Goal: Task Accomplishment & Management: Manage account settings

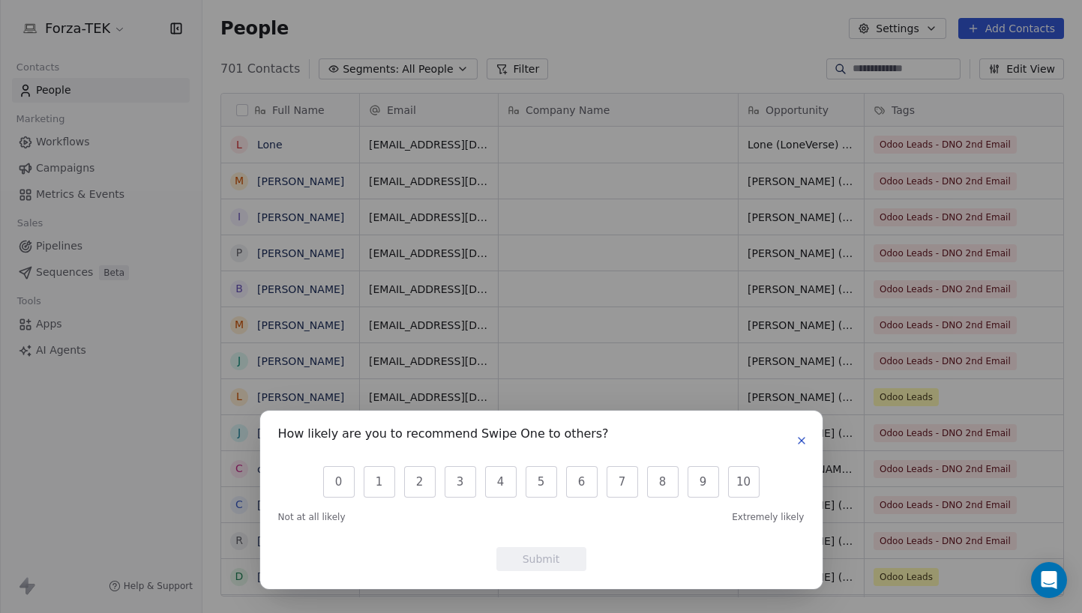
scroll to position [529, 868]
click at [799, 441] on icon "button" at bounding box center [802, 441] width 12 height 12
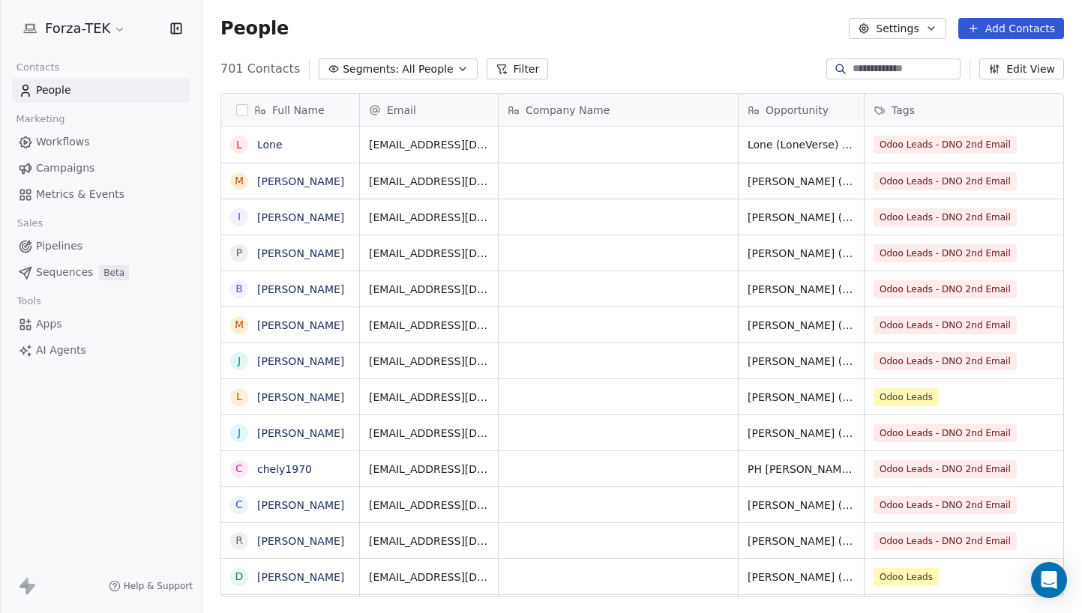
click at [1019, 30] on button "Add Contacts" at bounding box center [1011, 28] width 106 height 21
click at [1011, 61] on span "Create new contact" at bounding box center [1018, 61] width 103 height 16
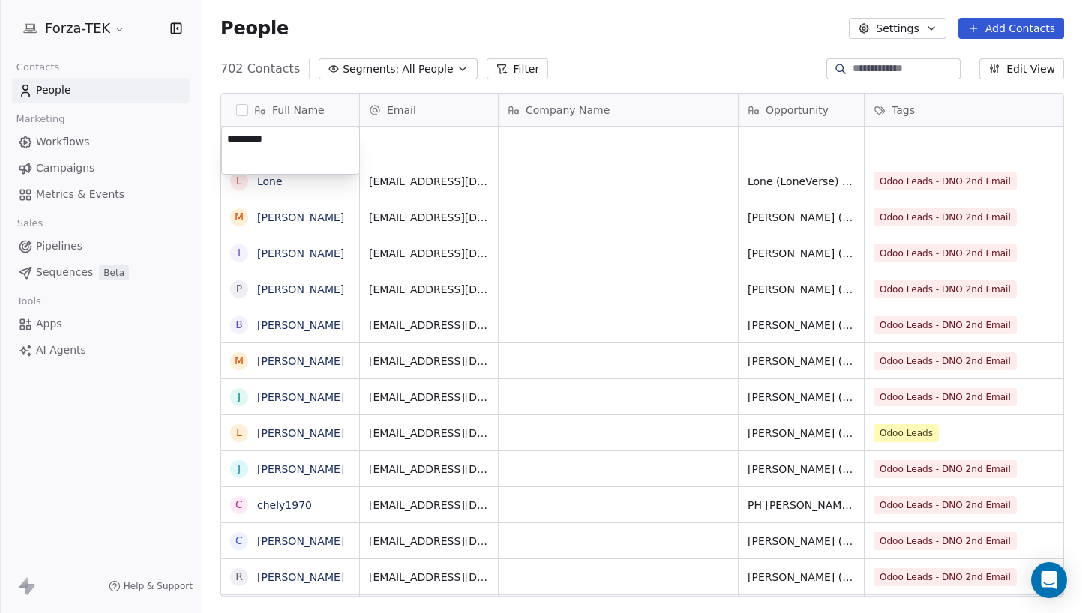
type textarea "*********"
click at [421, 148] on html "Forza-TEK Contacts People Marketing Workflows Campaigns Metrics & Events Sales …" at bounding box center [541, 306] width 1082 height 613
click at [436, 145] on div "grid" at bounding box center [429, 145] width 138 height 36
click at [270, 142] on link "Sherezada" at bounding box center [284, 145] width 55 height 12
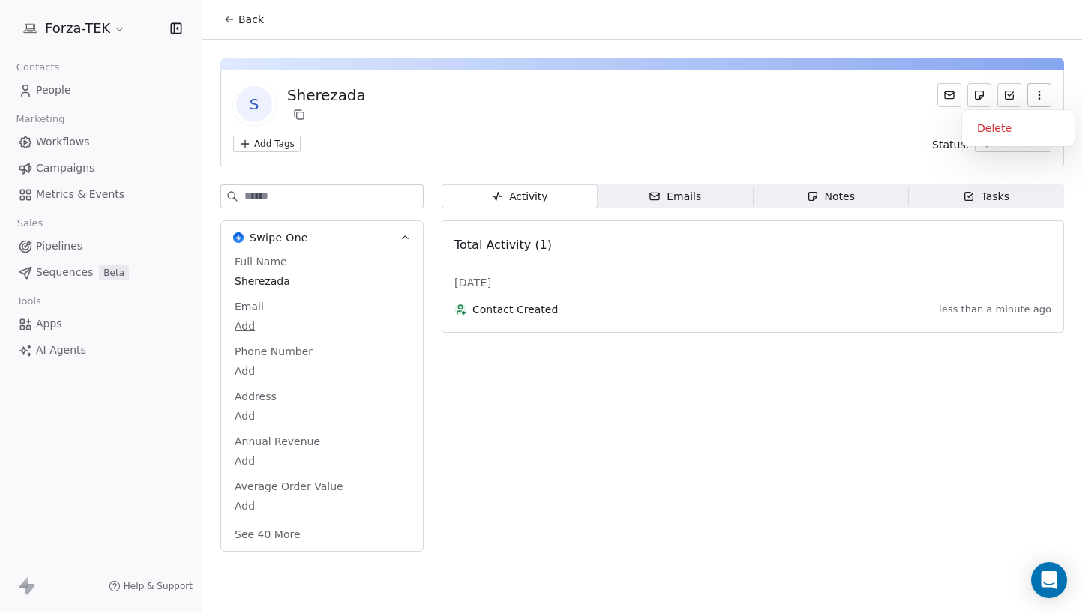
click at [1044, 92] on icon "button" at bounding box center [1039, 95] width 12 height 12
click at [799, 97] on div "S Sherezada" at bounding box center [642, 104] width 818 height 42
click at [252, 325] on body "Forza-TEK Contacts People Marketing Workflows Campaigns Metrics & Events Sales …" at bounding box center [541, 306] width 1082 height 613
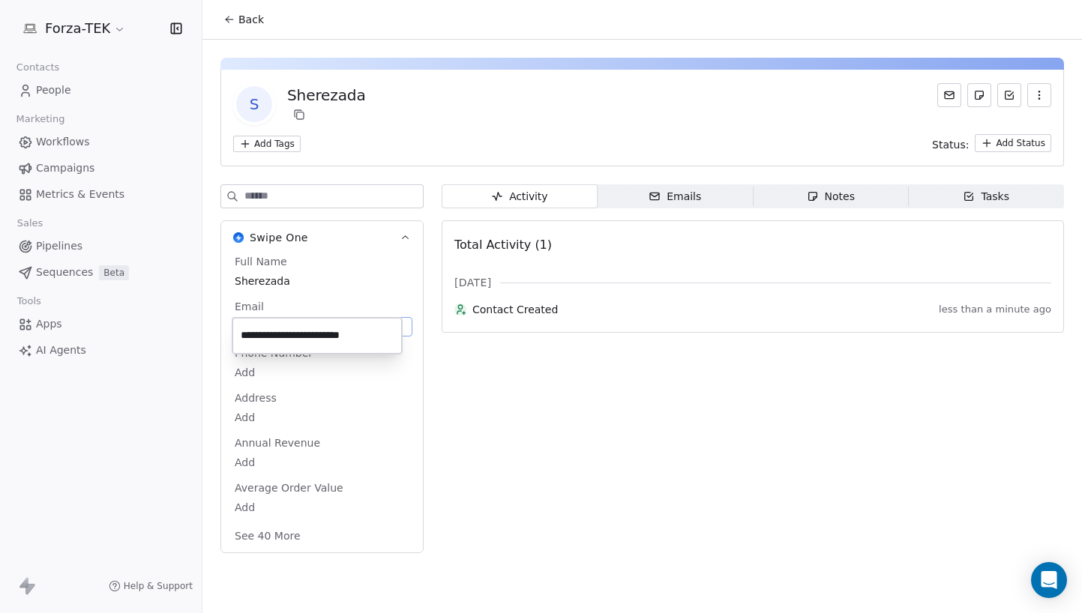
type input "**********"
click at [537, 415] on html "**********" at bounding box center [541, 306] width 1082 height 613
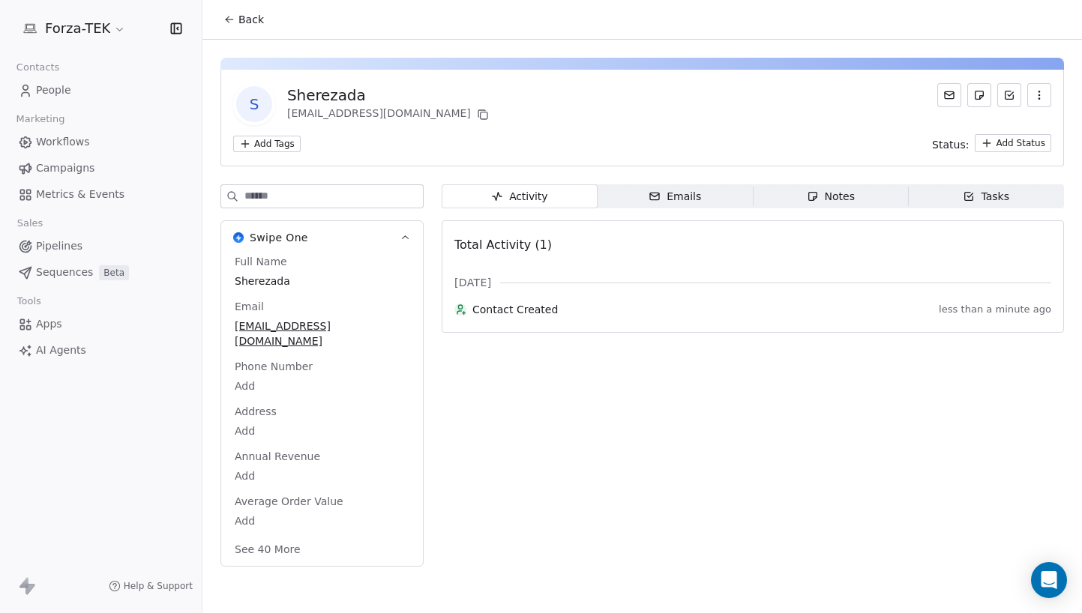
click at [247, 368] on body "Forza-TEK Contacts People Marketing Workflows Campaigns Metrics & Events Sales …" at bounding box center [541, 306] width 1082 height 613
type input "**********"
click at [546, 424] on html "**********" at bounding box center [541, 306] width 1082 height 613
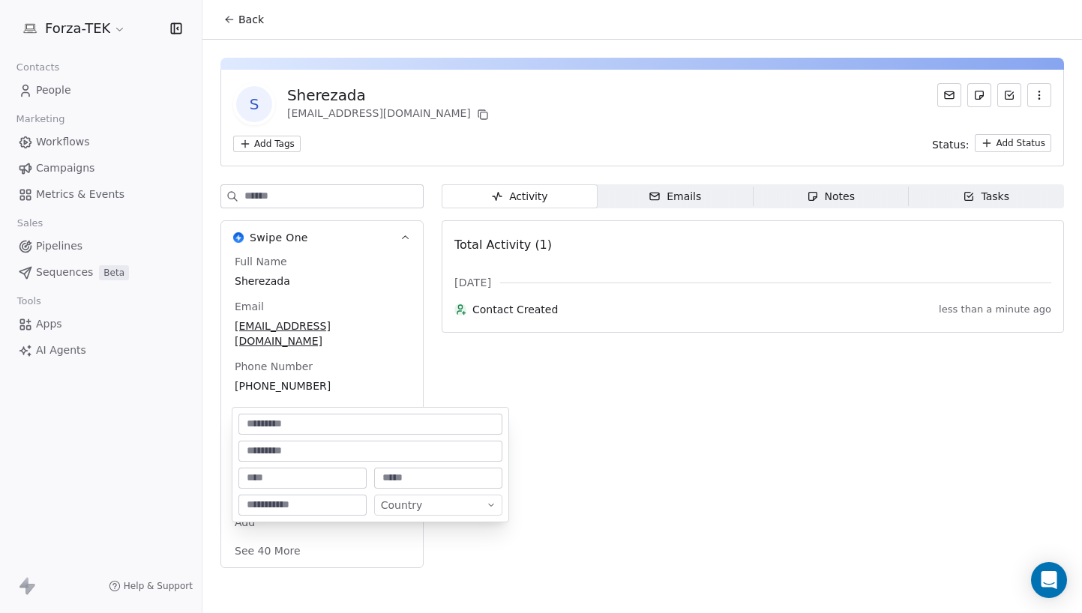
click at [250, 409] on body "Forza-TEK Contacts People Marketing Workflows Campaigns Metrics & Events Sales …" at bounding box center [541, 306] width 1082 height 613
click at [312, 476] on input at bounding box center [302, 478] width 122 height 15
type input "*********"
type input "******"
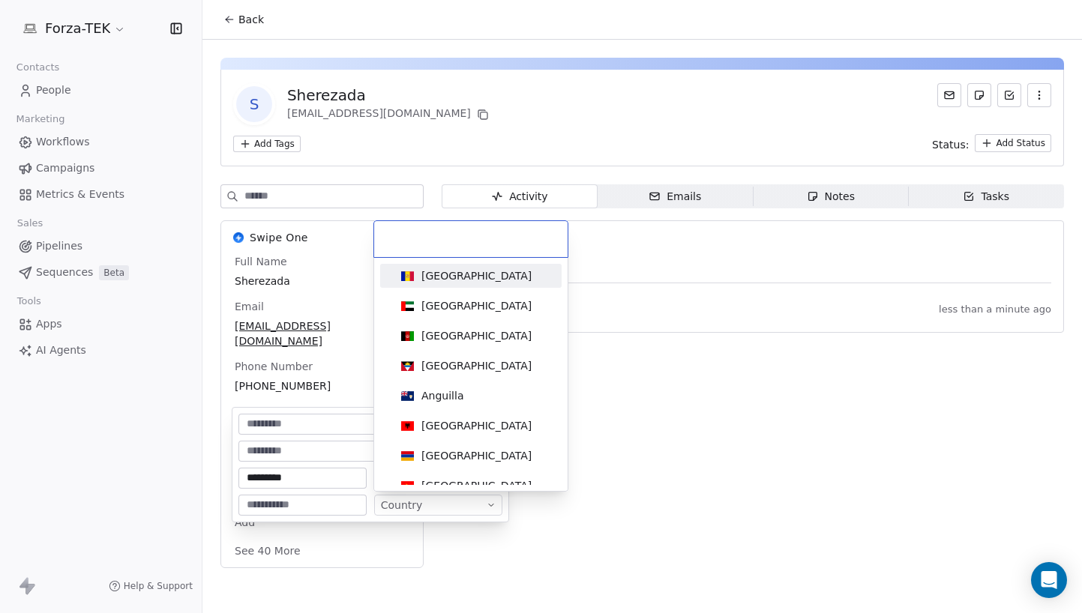
click at [472, 502] on html "Forza-TEK Contacts People Marketing Workflows Campaigns Metrics & Events Sales …" at bounding box center [541, 306] width 1082 height 613
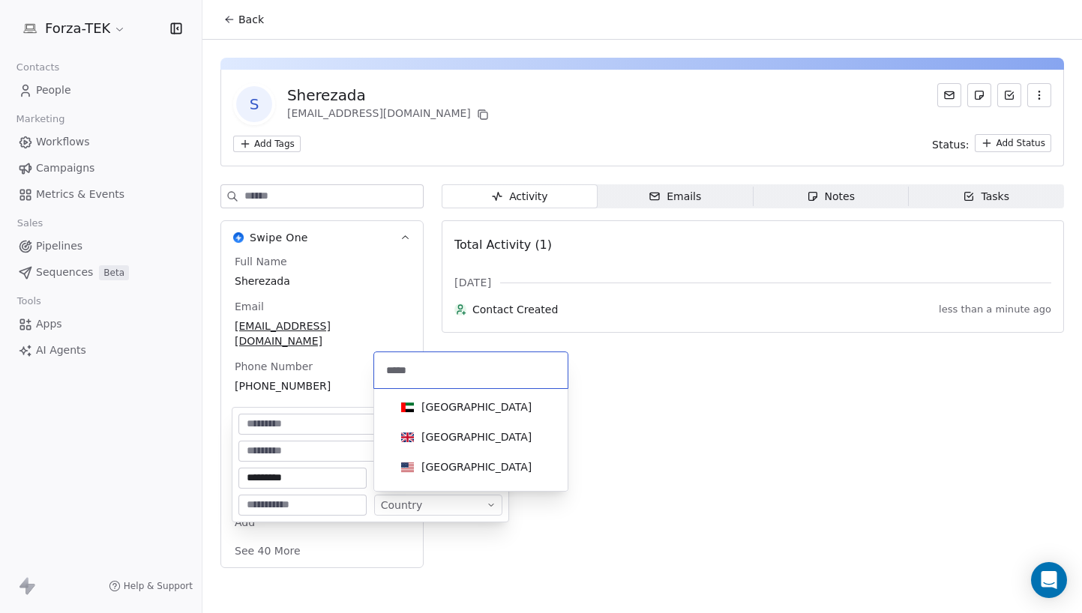
type input "*****"
click at [439, 460] on div "[GEOGRAPHIC_DATA]" at bounding box center [476, 467] width 110 height 15
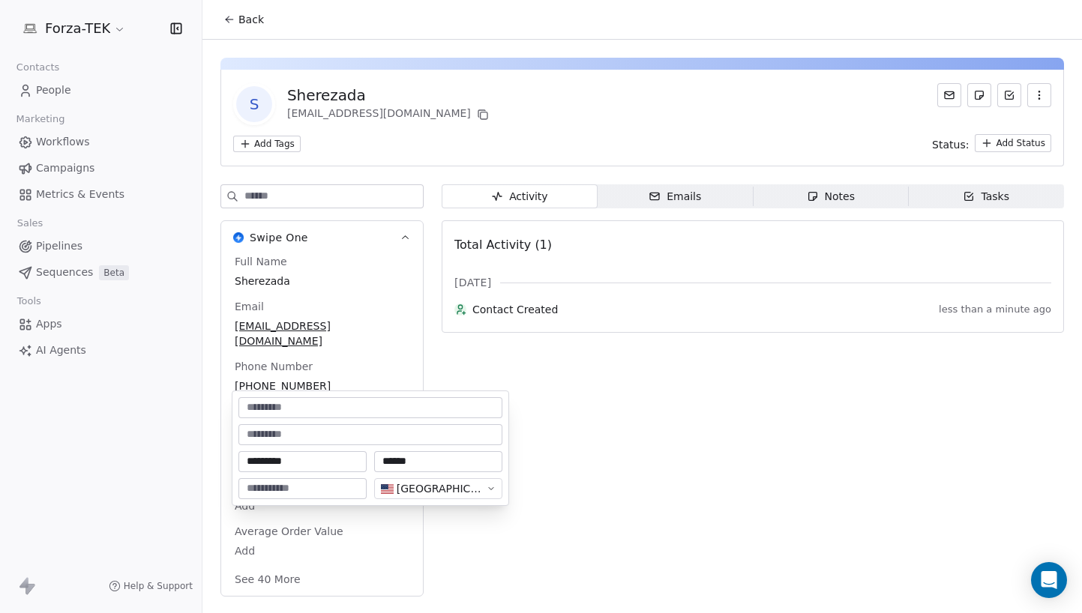
click at [601, 442] on html "Forza-TEK Contacts People Marketing Workflows Campaigns Metrics & Events Sales …" at bounding box center [541, 306] width 1082 height 613
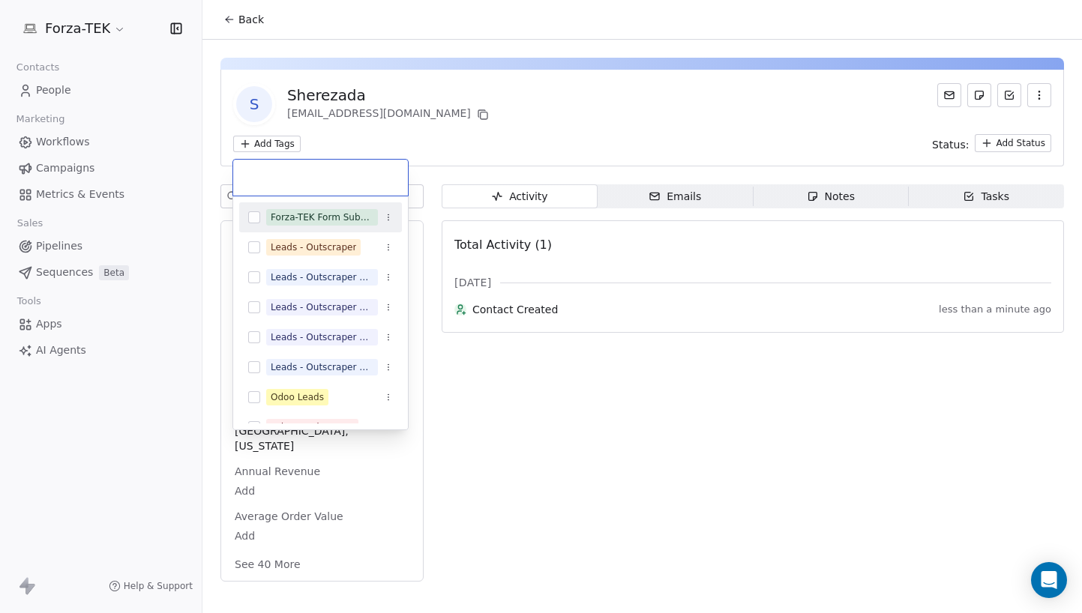
click at [269, 144] on html "Forza-TEK Contacts People Marketing Workflows Campaigns Metrics & Events Sales …" at bounding box center [541, 306] width 1082 height 613
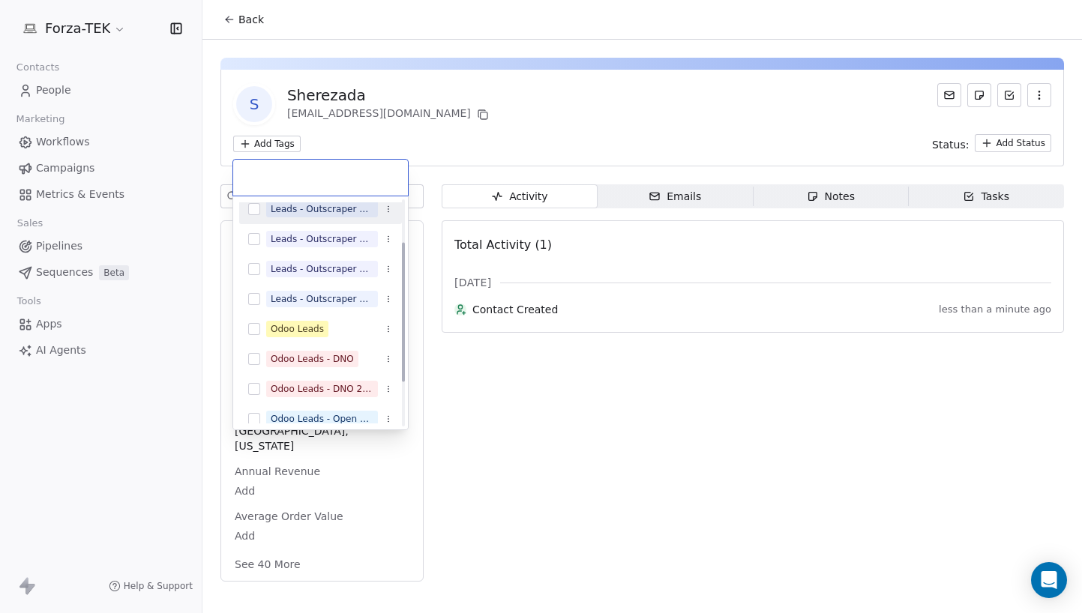
scroll to position [139, 0]
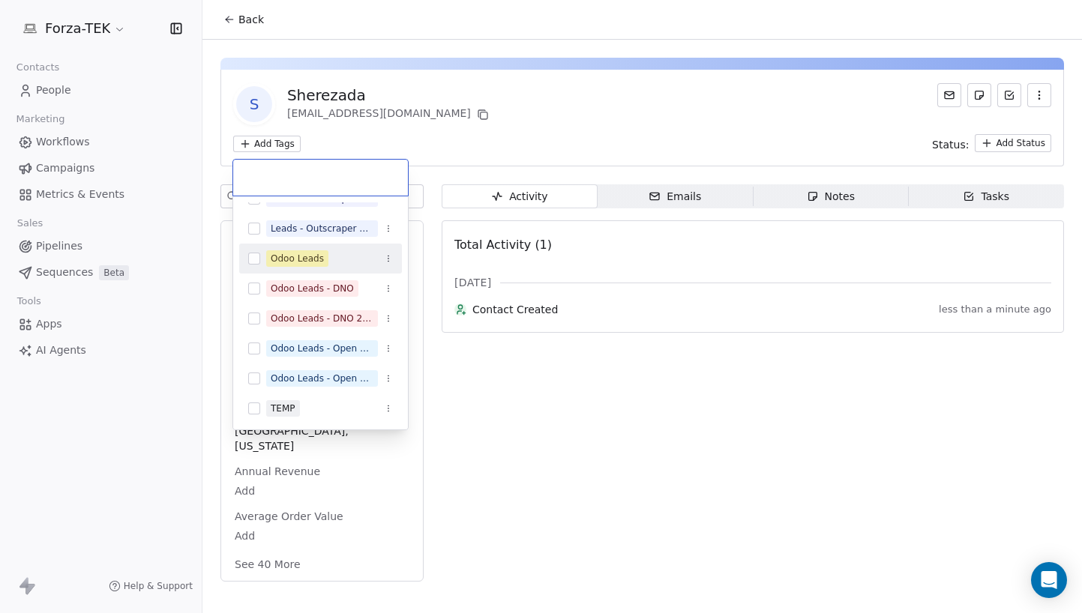
click at [256, 258] on button "Suggestions" at bounding box center [254, 259] width 12 height 12
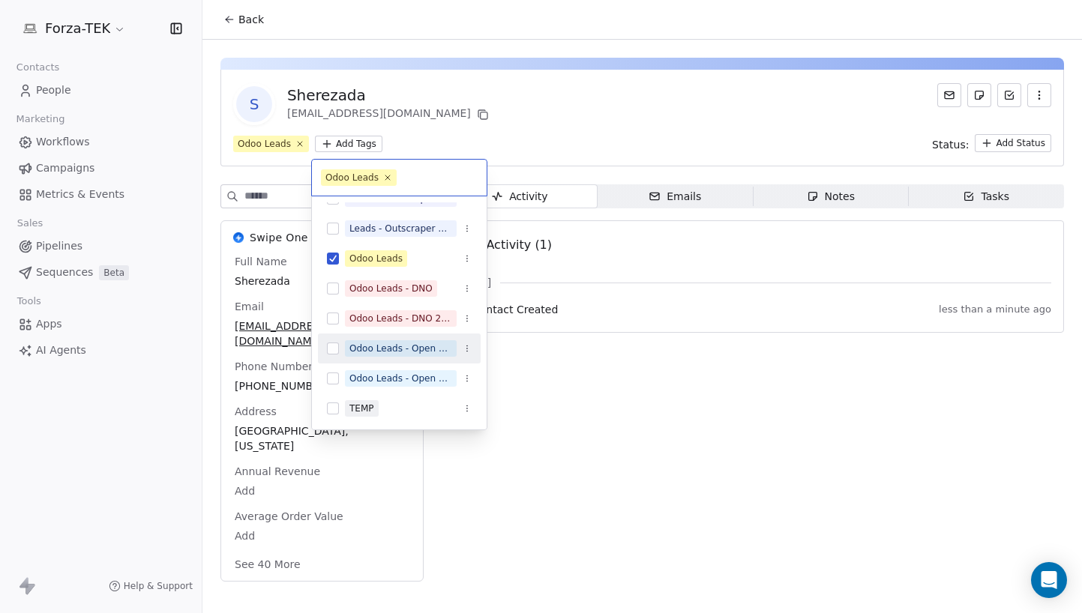
click at [560, 415] on html "Forza-TEK Contacts People Marketing Workflows Campaigns Metrics & Events Sales …" at bounding box center [541, 306] width 1082 height 613
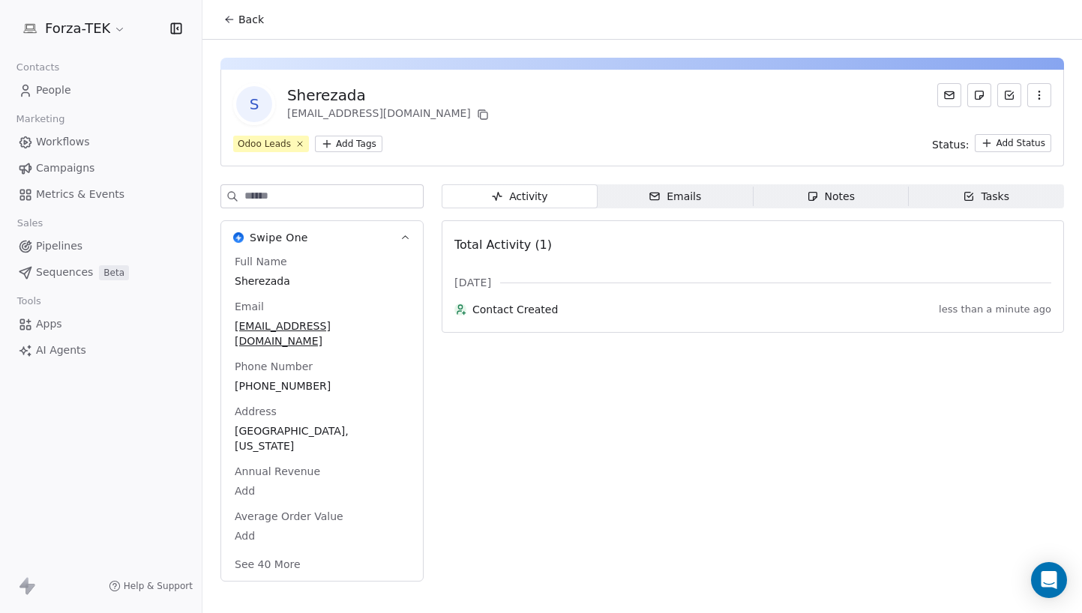
click at [249, 19] on span "Back" at bounding box center [250, 19] width 25 height 15
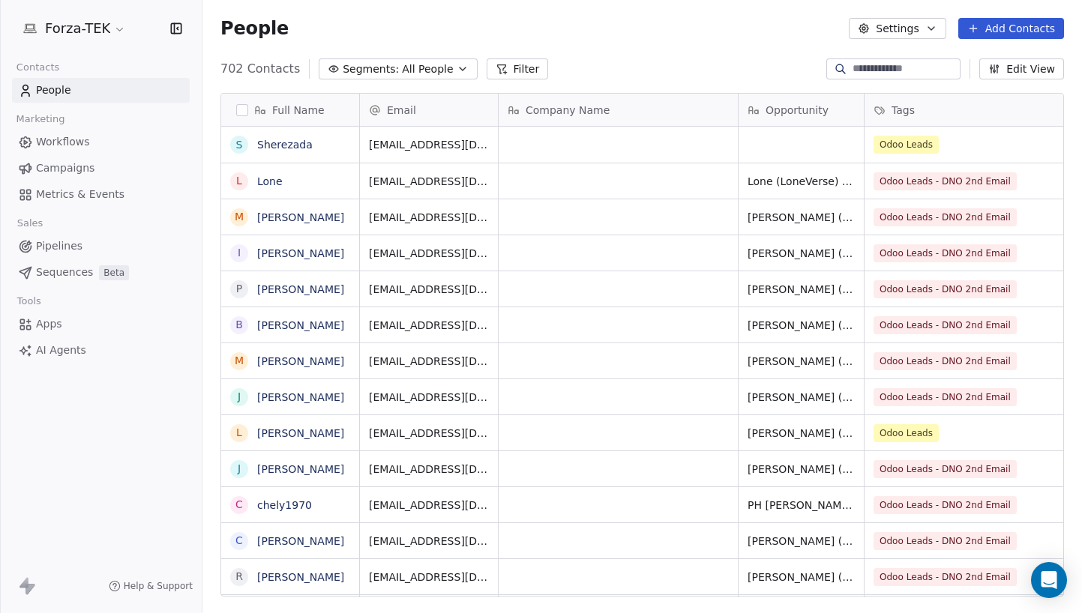
scroll to position [529, 868]
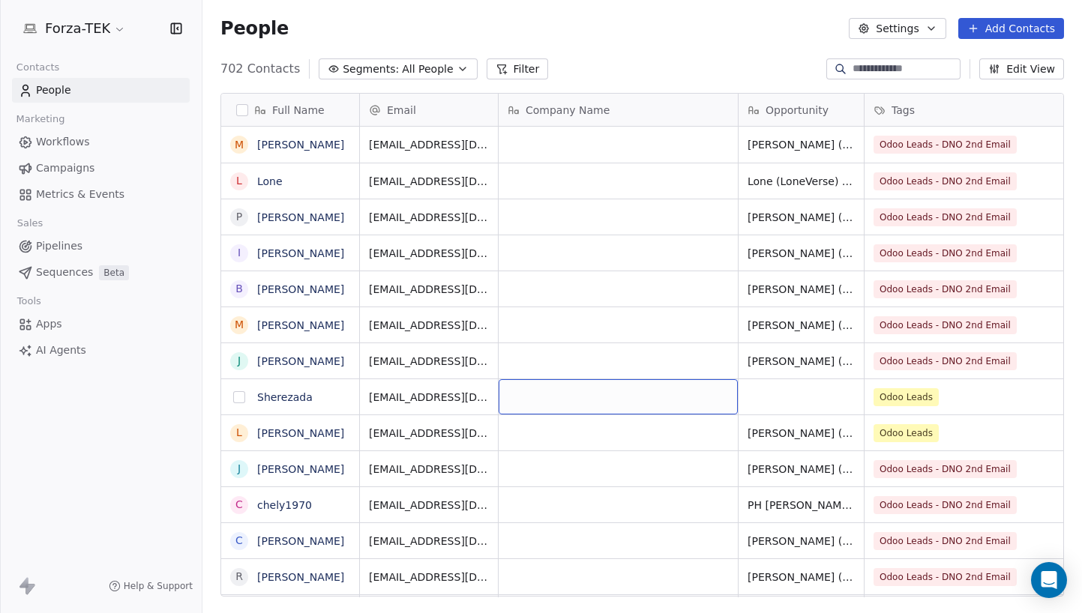
click at [236, 397] on button "grid" at bounding box center [239, 397] width 12 height 12
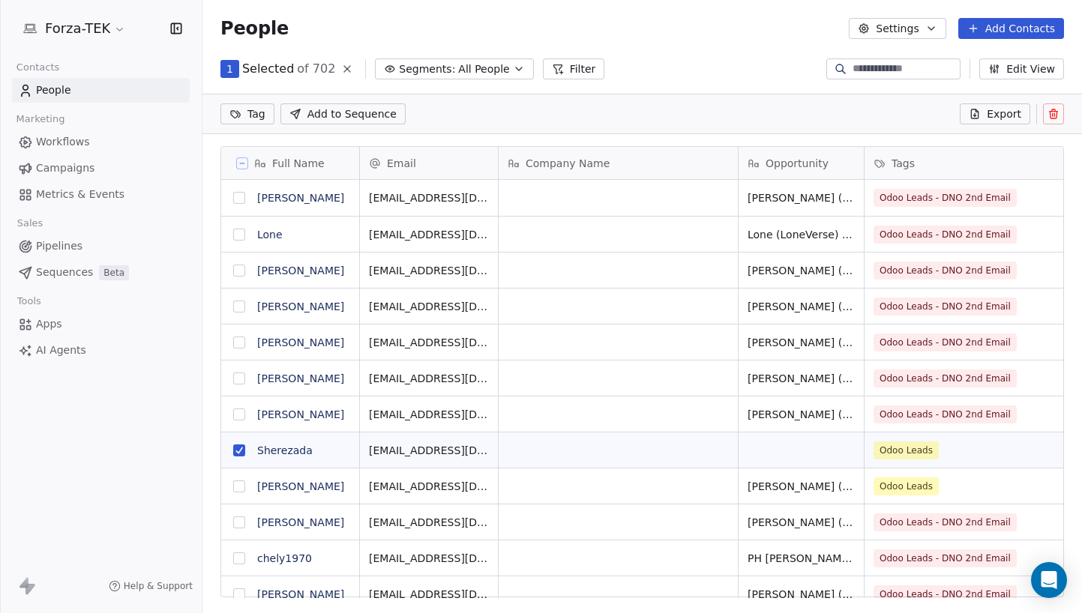
scroll to position [476, 868]
click at [283, 454] on link "Sherezada" at bounding box center [284, 451] width 55 height 12
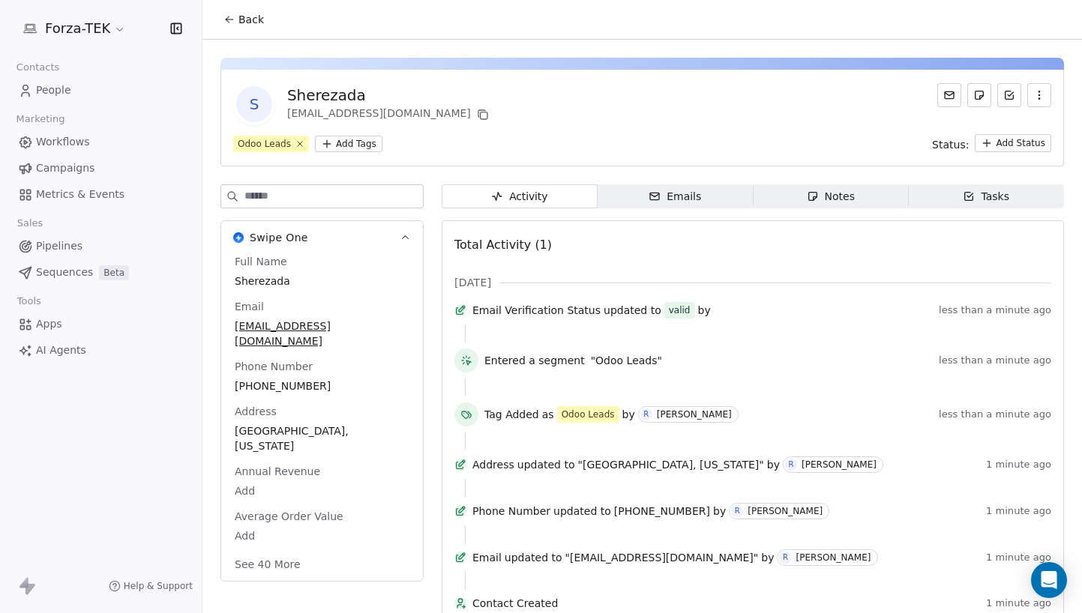
click at [305, 280] on span "Sherezada" at bounding box center [322, 281] width 175 height 15
click at [306, 280] on span "Sherezada" at bounding box center [321, 281] width 173 height 15
click at [318, 284] on span "Sherezada" at bounding box center [321, 281] width 173 height 15
click at [259, 284] on span "Sherezada" at bounding box center [321, 281] width 173 height 15
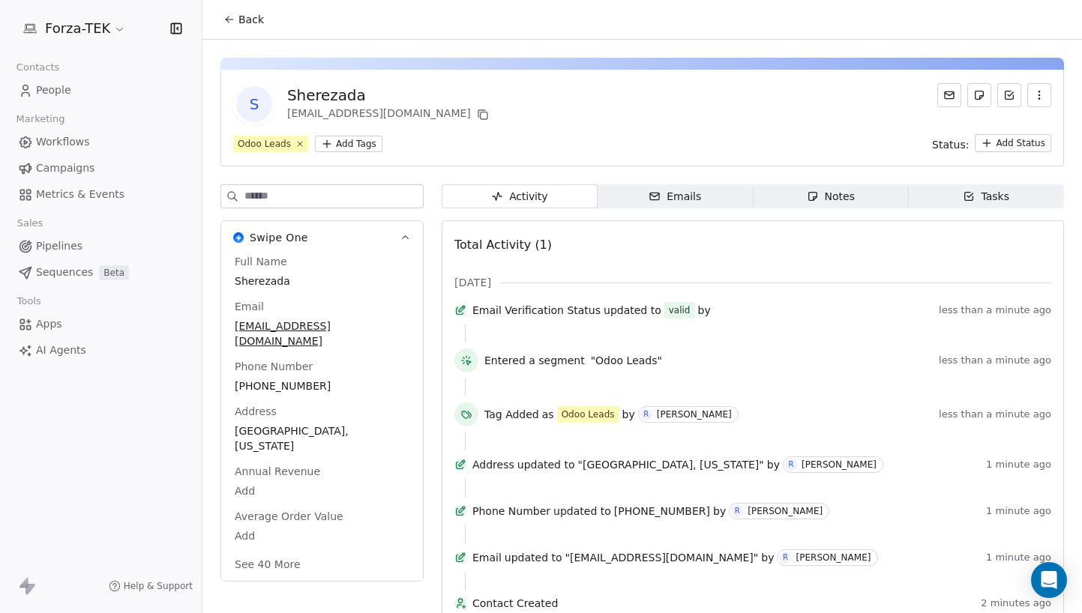
click at [343, 95] on div "Sherezada" at bounding box center [389, 95] width 205 height 21
click at [1033, 93] on icon "button" at bounding box center [1039, 95] width 12 height 12
click at [682, 197] on div "Emails" at bounding box center [675, 197] width 52 height 16
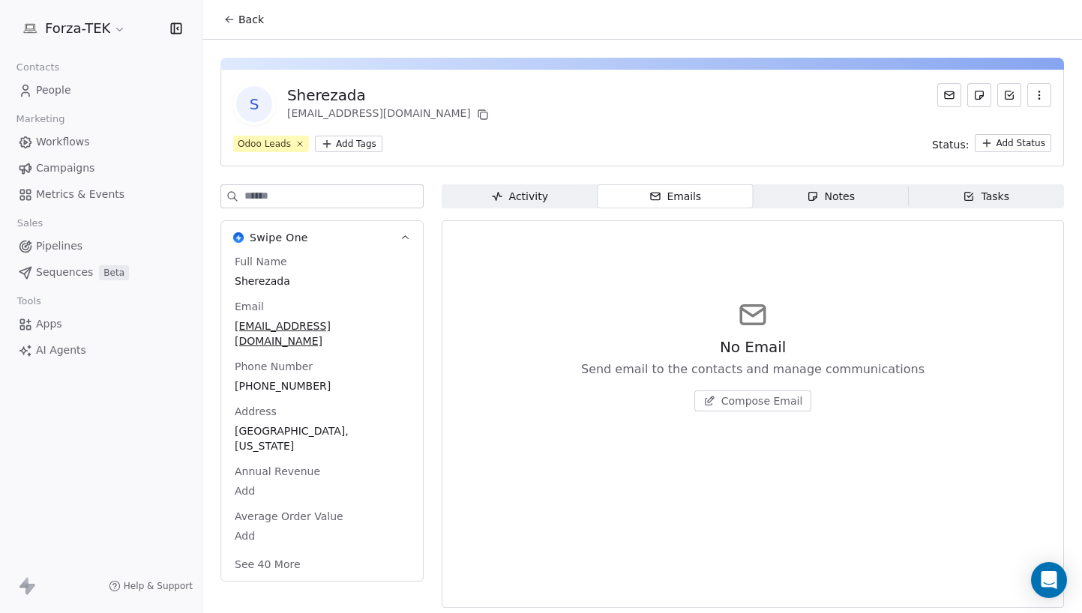
click at [832, 193] on div "Notes" at bounding box center [831, 197] width 48 height 16
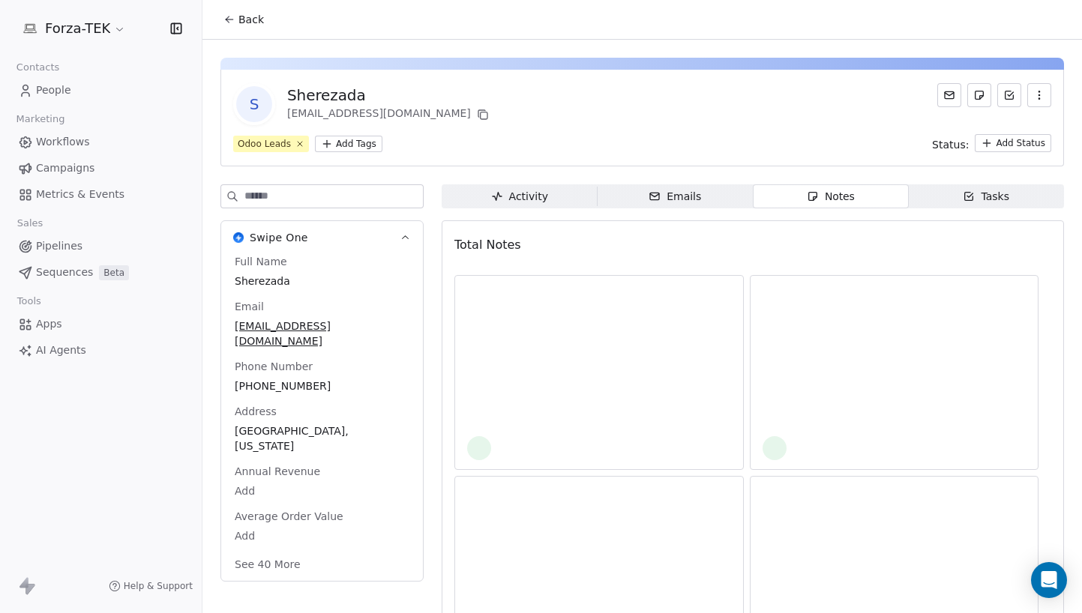
click at [967, 194] on icon "button" at bounding box center [969, 195] width 5 height 4
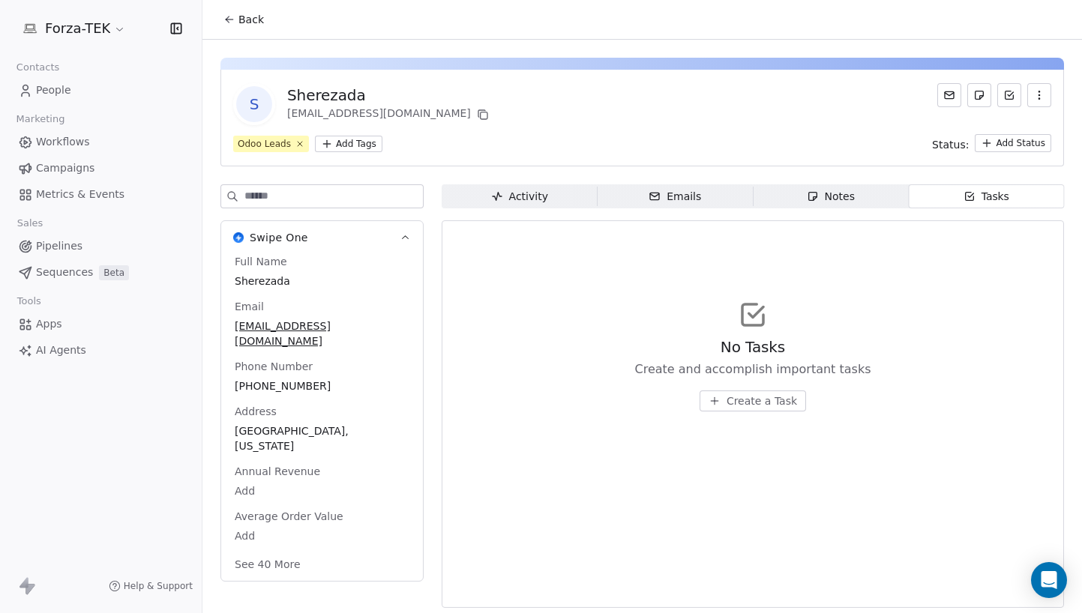
click at [340, 259] on div "Full Name [PERSON_NAME]" at bounding box center [322, 272] width 181 height 36
click at [405, 235] on icon "button" at bounding box center [405, 237] width 11 height 11
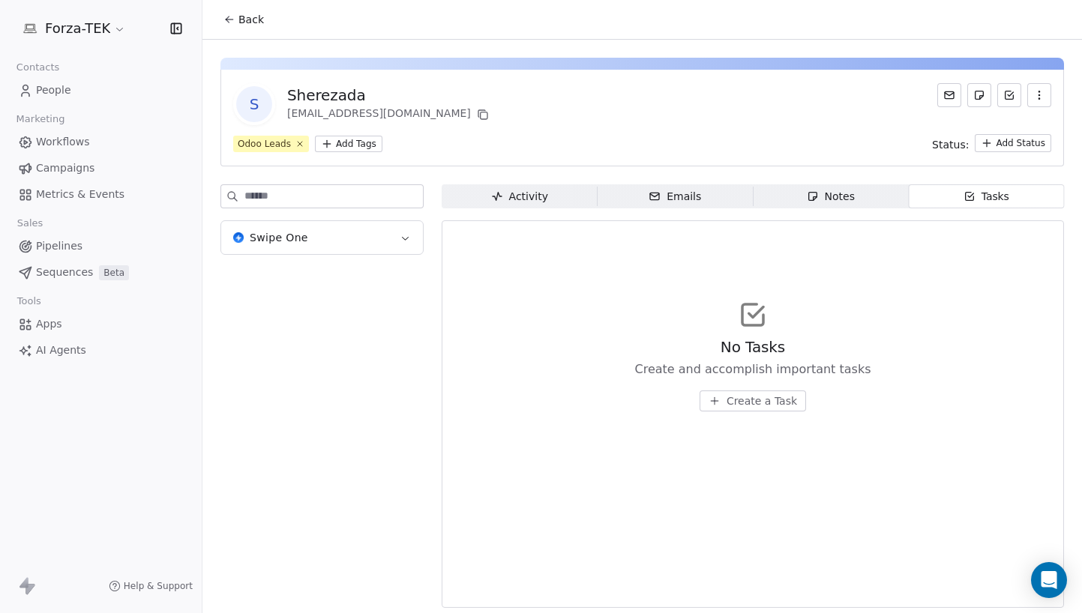
click at [405, 235] on icon "button" at bounding box center [405, 237] width 11 height 11
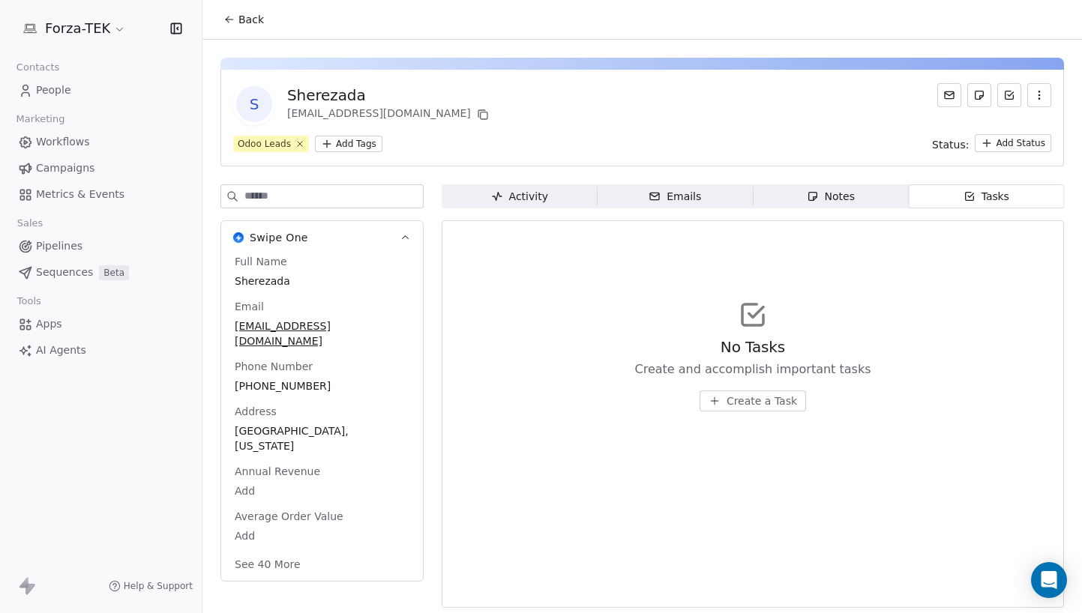
click at [267, 282] on span "Sherezada" at bounding box center [322, 281] width 175 height 15
click at [267, 282] on span "Sherezada" at bounding box center [321, 281] width 173 height 15
type textarea "**********"
click at [499, 409] on html "**********" at bounding box center [541, 306] width 1082 height 613
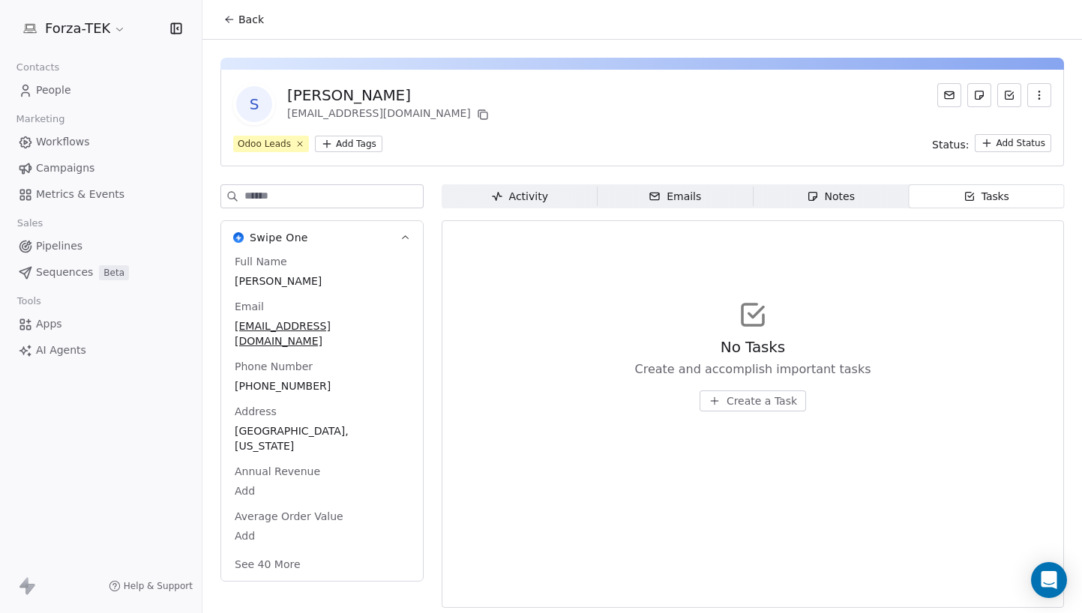
click at [270, 551] on button "See 40 More" at bounding box center [268, 564] width 84 height 27
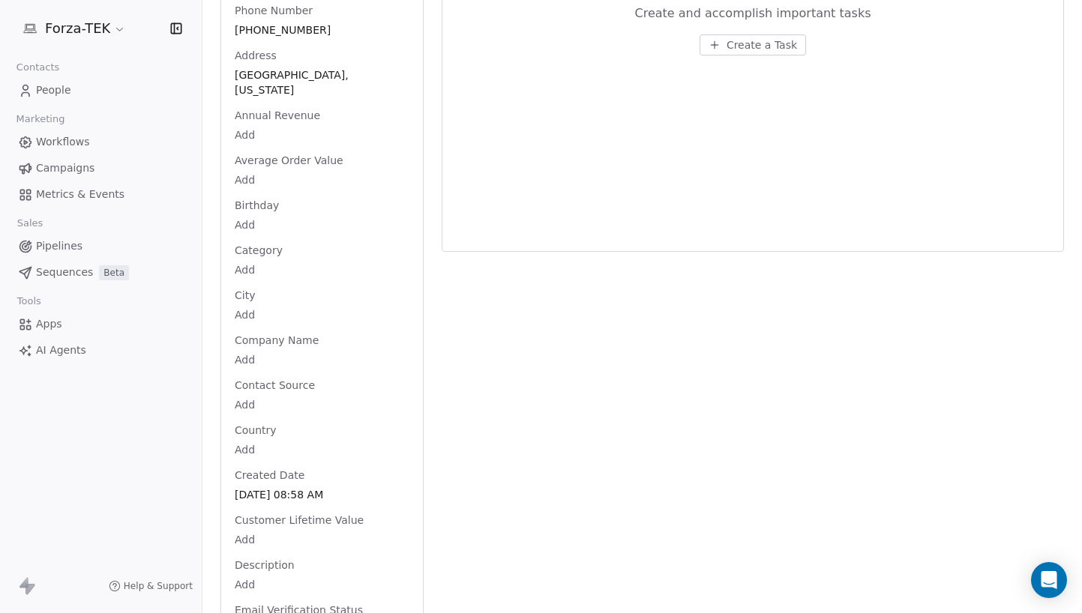
scroll to position [375, 0]
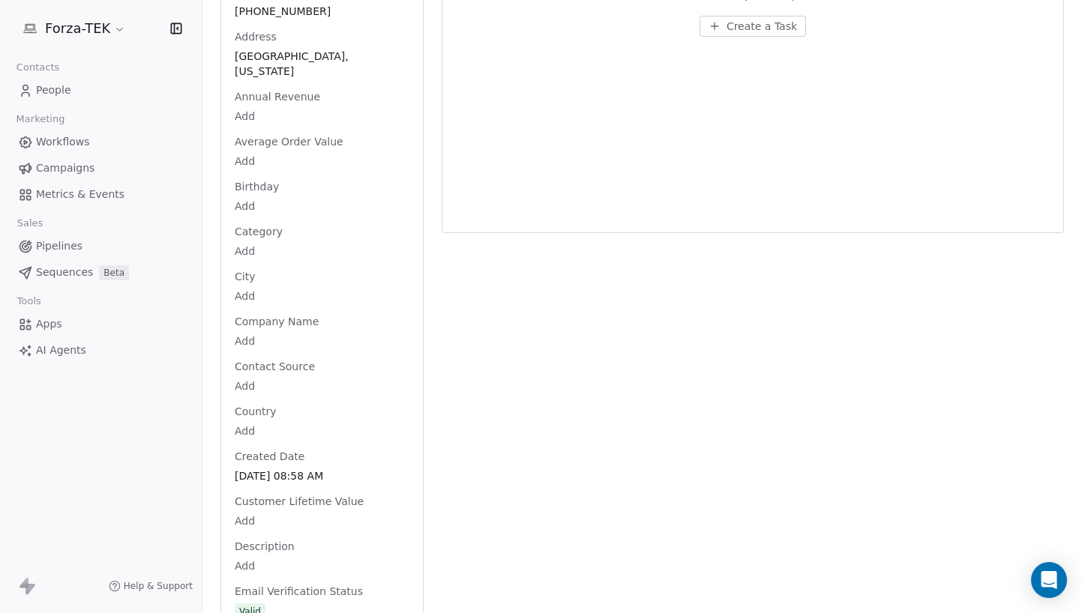
click at [243, 314] on body "Forza-TEK Contacts People Marketing Workflows Campaigns Metrics & Events Sales …" at bounding box center [541, 306] width 1082 height 613
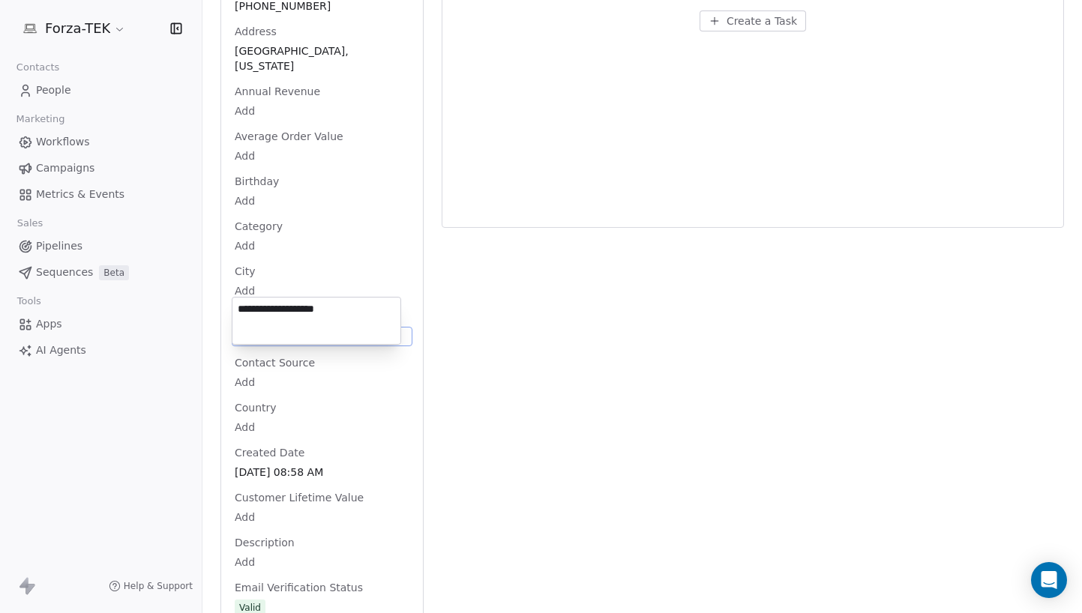
type textarea "**********"
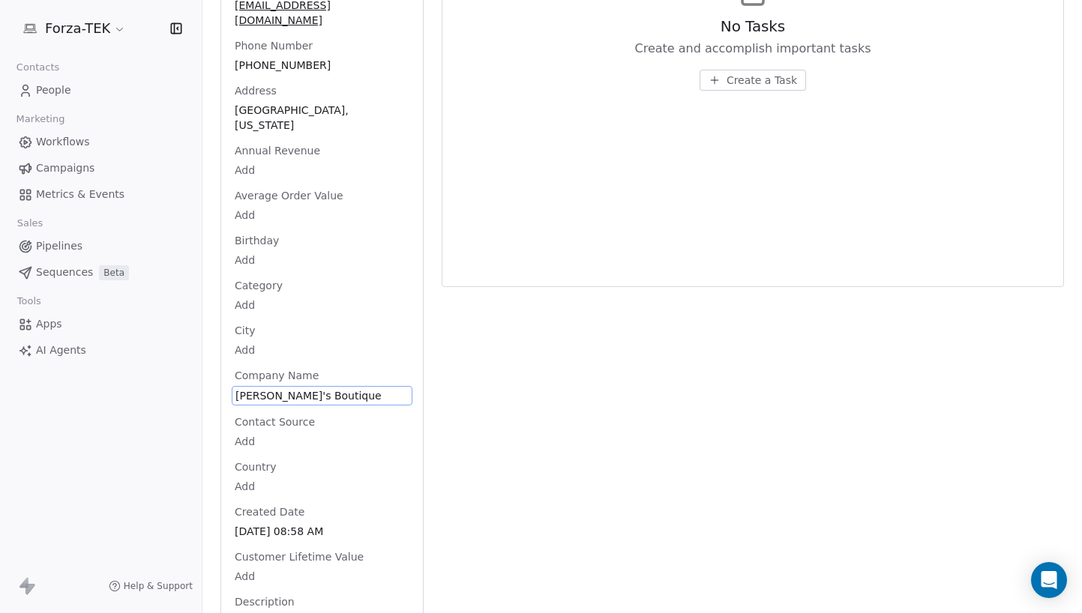
scroll to position [0, 0]
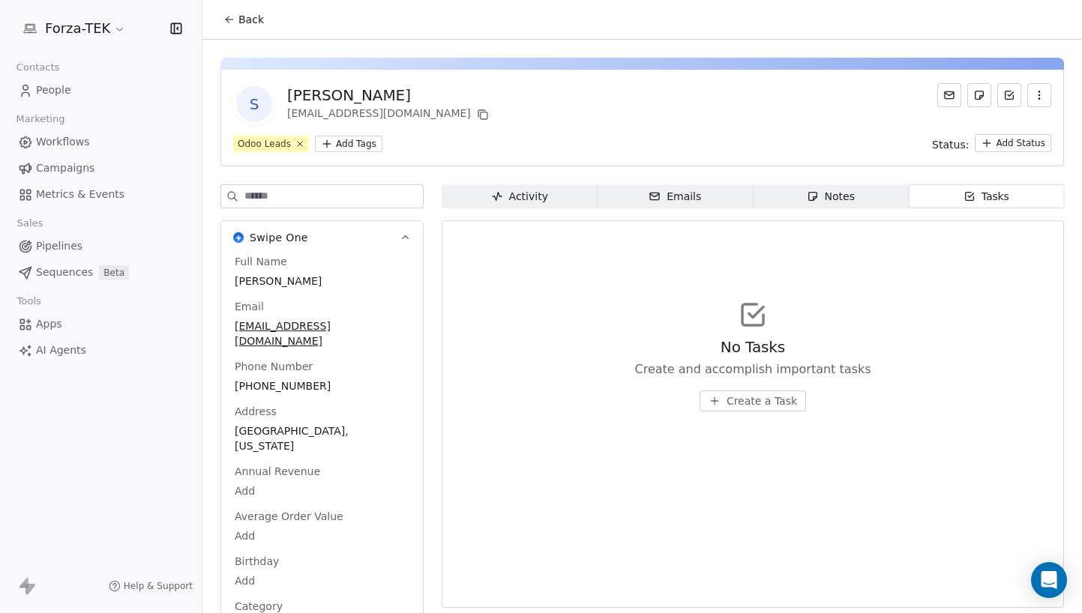
click at [236, 16] on button "Back" at bounding box center [243, 19] width 58 height 27
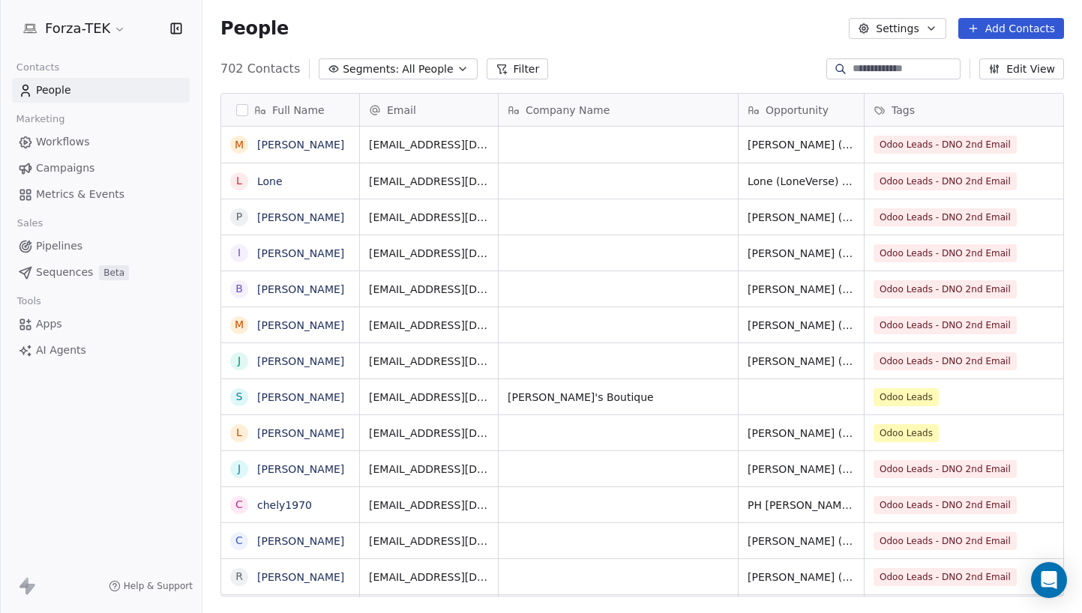
scroll to position [529, 868]
click at [785, 402] on div "grid" at bounding box center [801, 396] width 125 height 35
type textarea "**********"
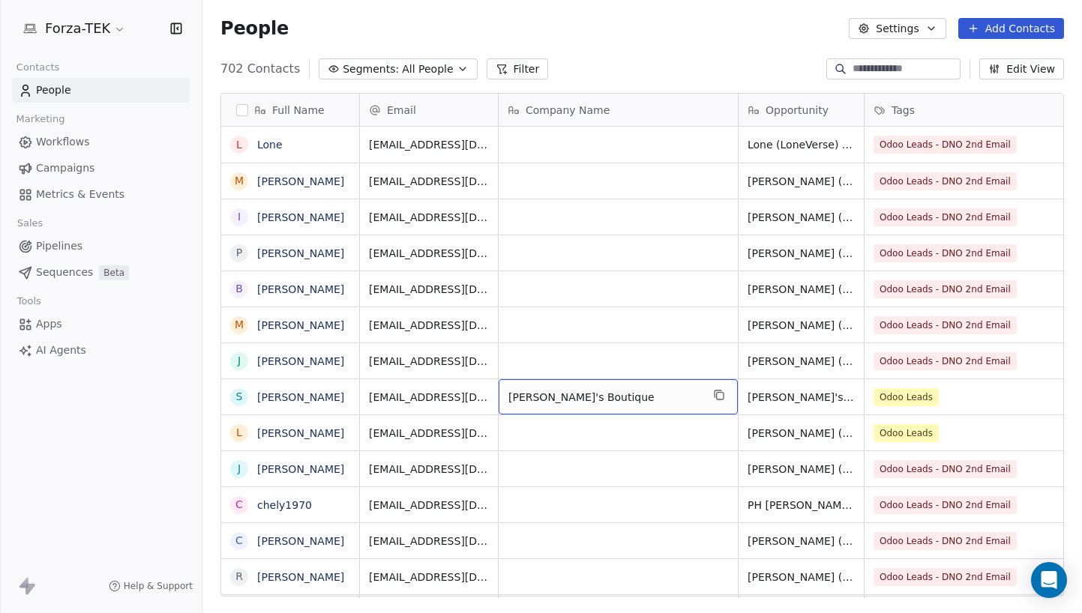
click at [538, 395] on span "[PERSON_NAME]'s Boutique" at bounding box center [604, 397] width 193 height 15
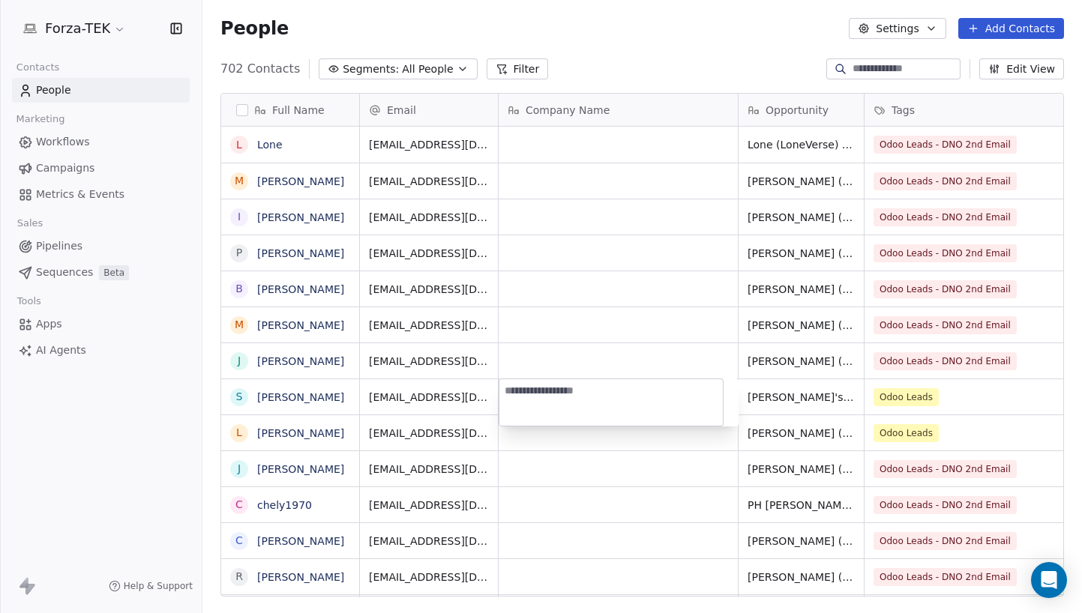
click at [548, 454] on html "Forza-TEK Contacts People Marketing Workflows Campaigns Metrics & Events Sales …" at bounding box center [541, 306] width 1082 height 613
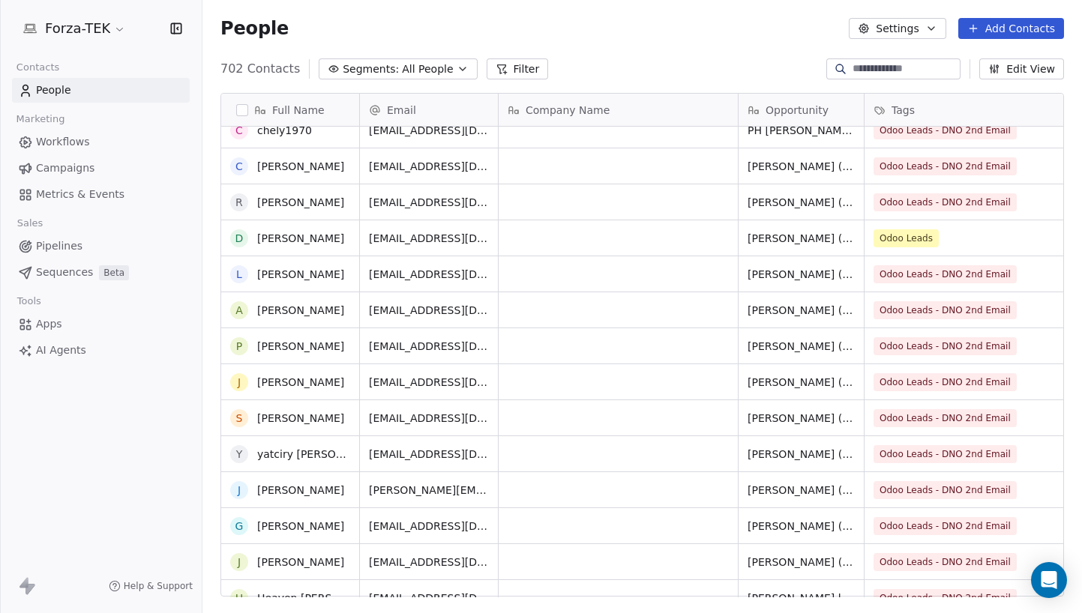
scroll to position [0, 0]
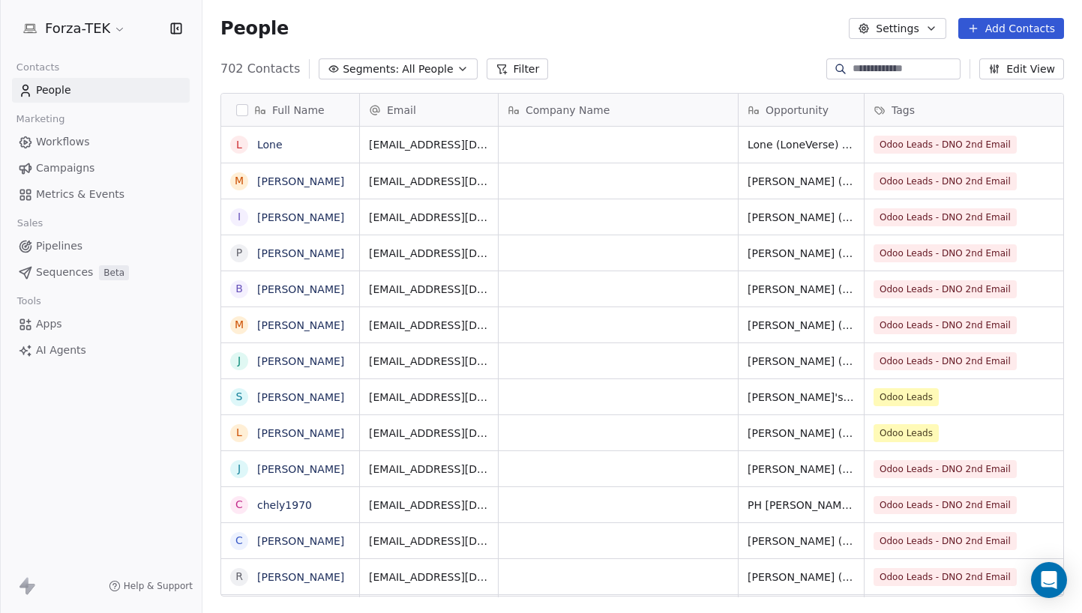
click at [79, 139] on span "Workflows" at bounding box center [63, 142] width 54 height 16
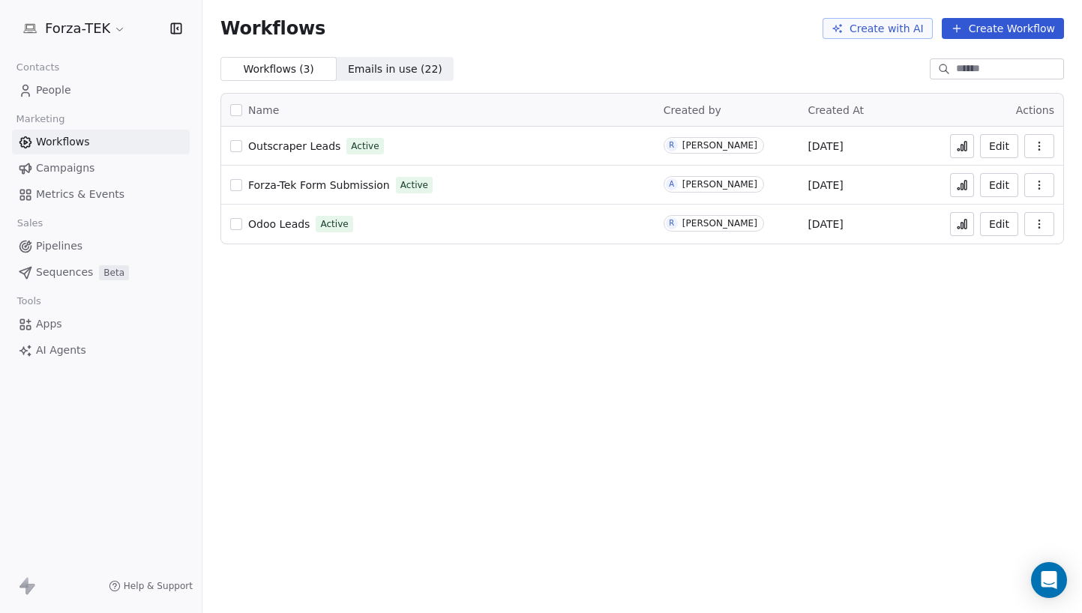
click at [283, 226] on span "Odoo Leads" at bounding box center [278, 224] width 61 height 12
click at [961, 223] on icon at bounding box center [962, 224] width 12 height 12
click at [373, 69] on span "Emails in use ( 22 )" at bounding box center [395, 69] width 94 height 16
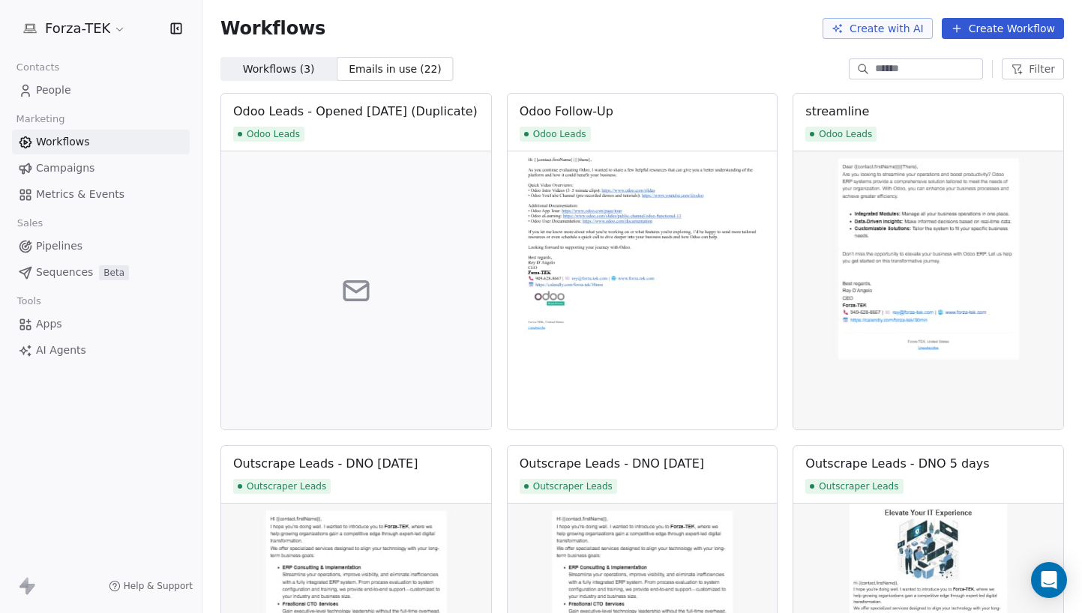
click at [283, 69] on span "Workflows ( 3 )" at bounding box center [279, 69] width 72 height 16
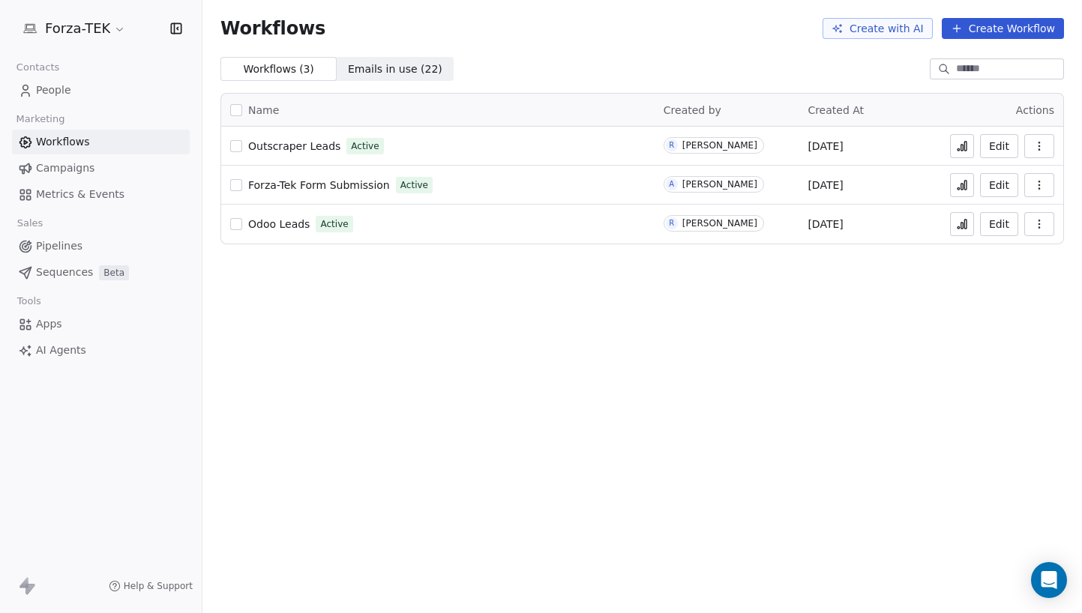
click at [42, 89] on span "People" at bounding box center [53, 90] width 35 height 16
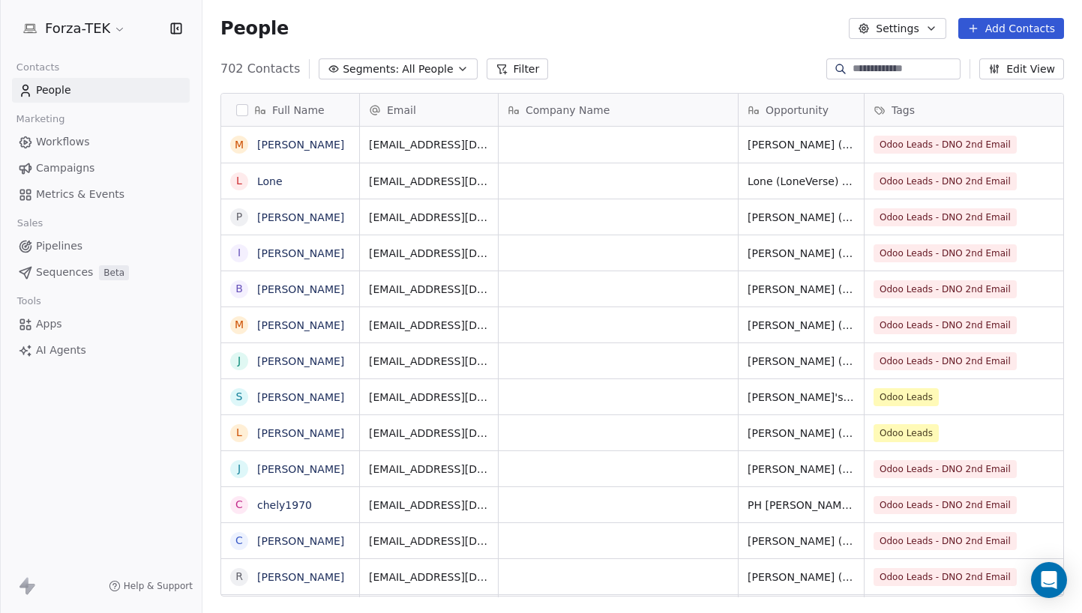
scroll to position [529, 868]
click at [868, 70] on input at bounding box center [905, 68] width 105 height 15
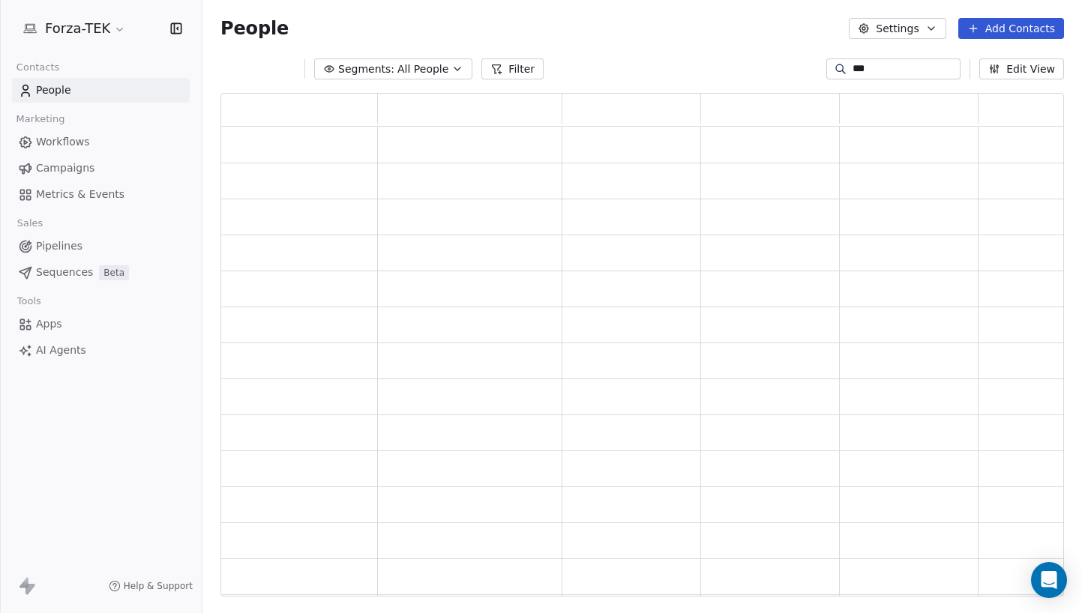
scroll to position [493, 832]
type input "*"
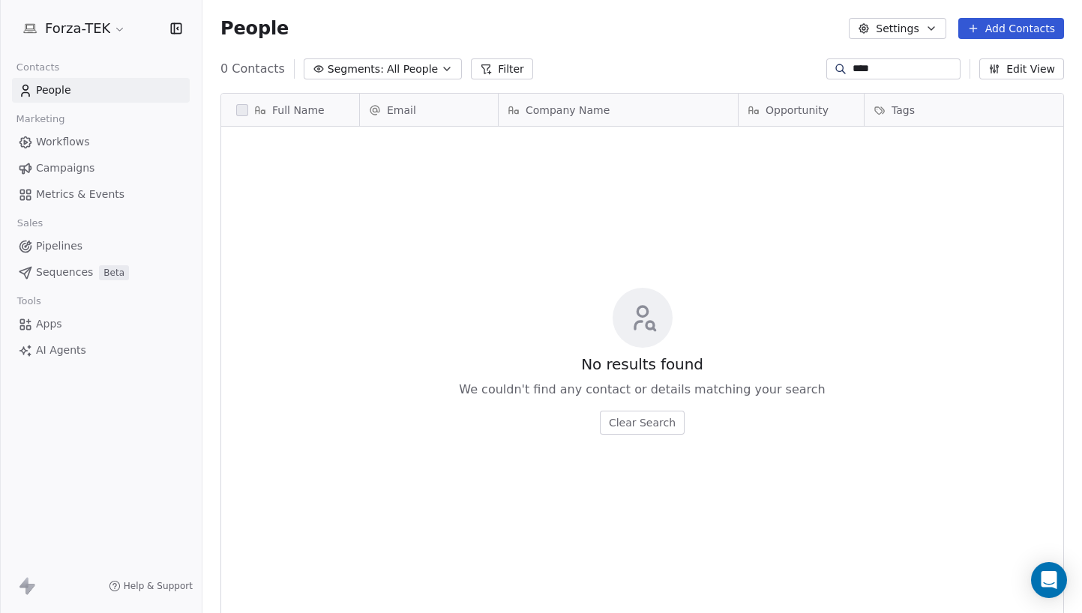
scroll to position [529, 868]
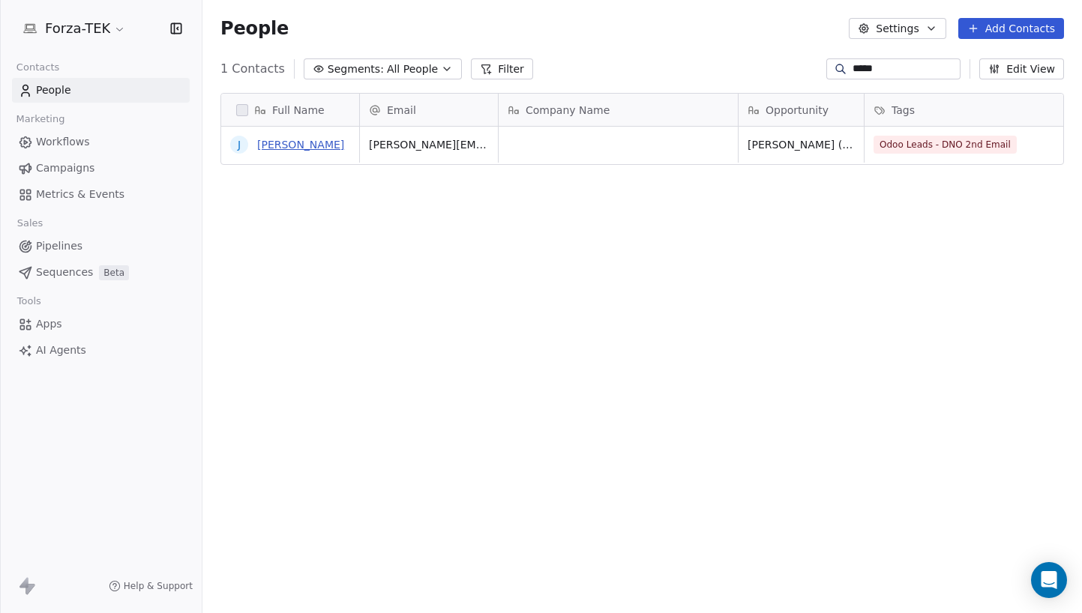
type input "*****"
click at [308, 145] on link "[PERSON_NAME]" at bounding box center [300, 145] width 87 height 12
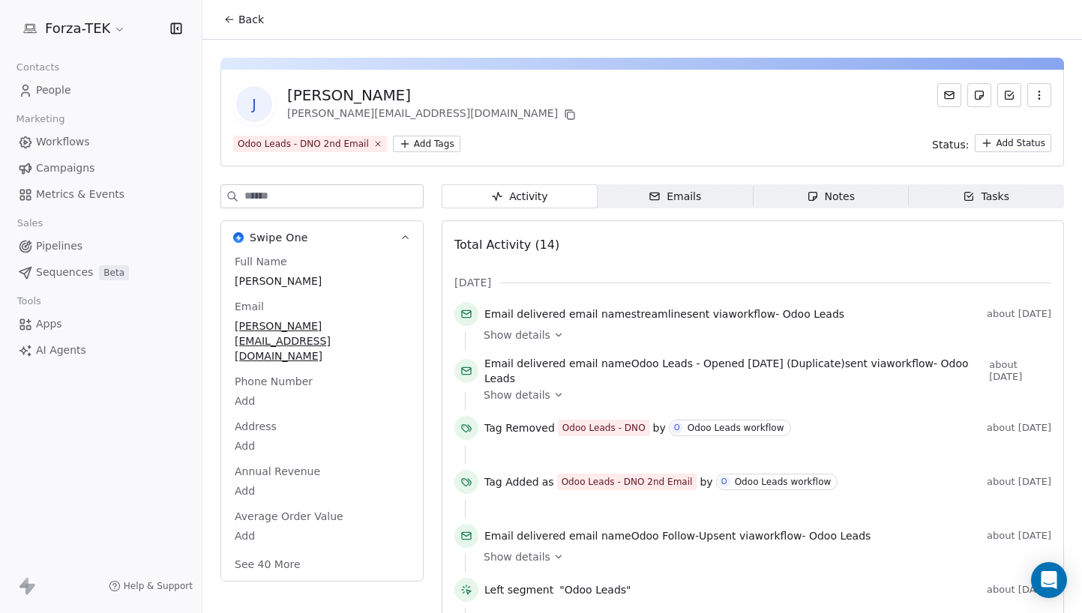
scroll to position [28, 0]
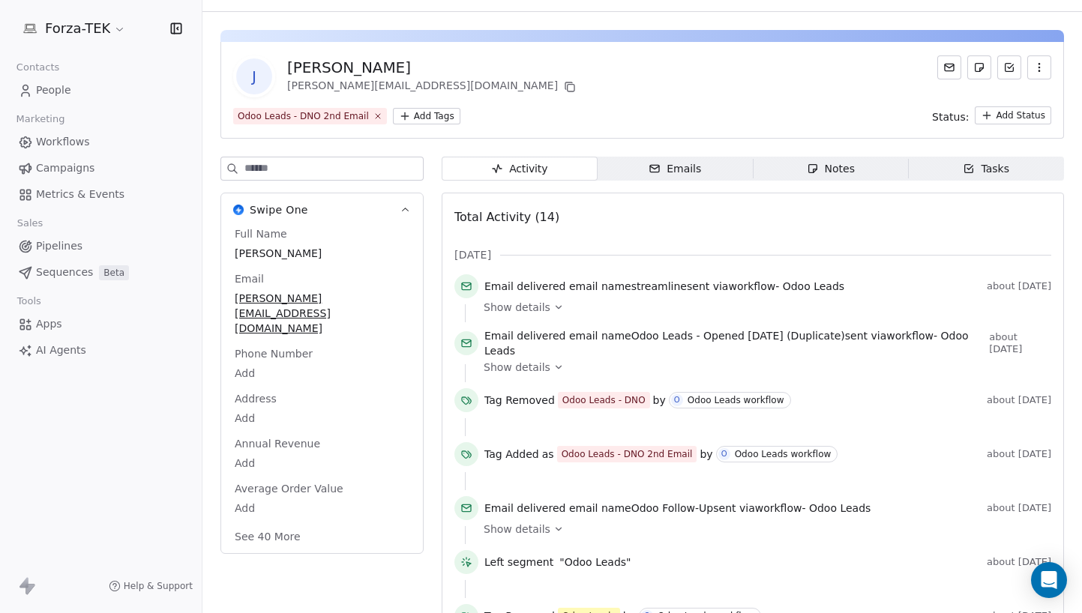
click at [298, 325] on div "Full Name JAMES H GROFF Email james@sandiegotileandbathrooms.com Phone Number A…" at bounding box center [322, 386] width 181 height 321
click at [300, 301] on span "[PERSON_NAME][EMAIL_ADDRESS][DOMAIN_NAME]" at bounding box center [321, 314] width 173 height 45
click at [945, 70] on icon at bounding box center [949, 67] width 9 height 7
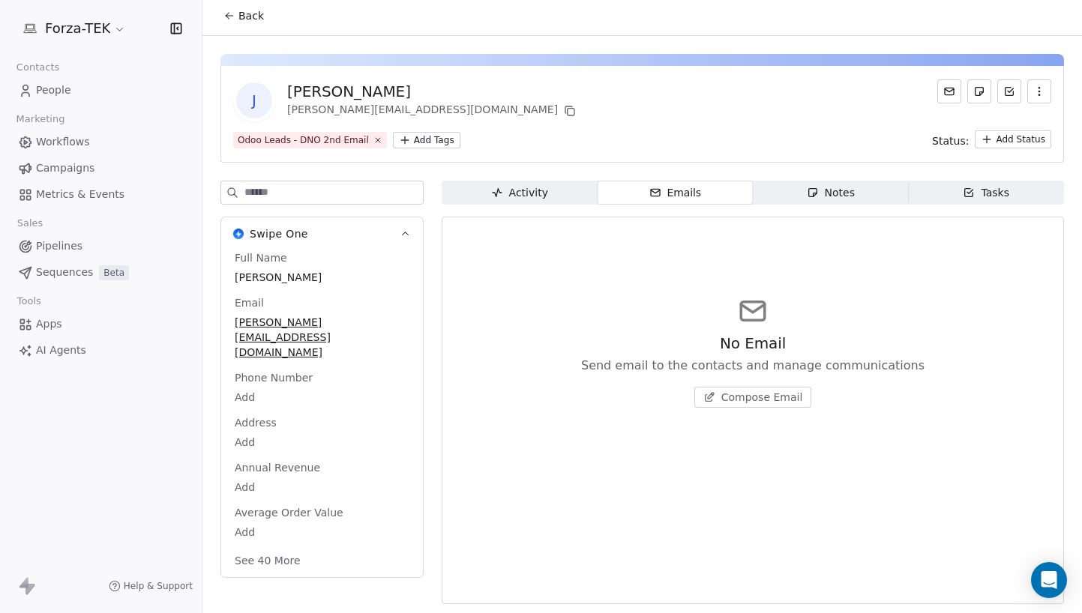
click at [532, 190] on div "Activity" at bounding box center [519, 193] width 57 height 16
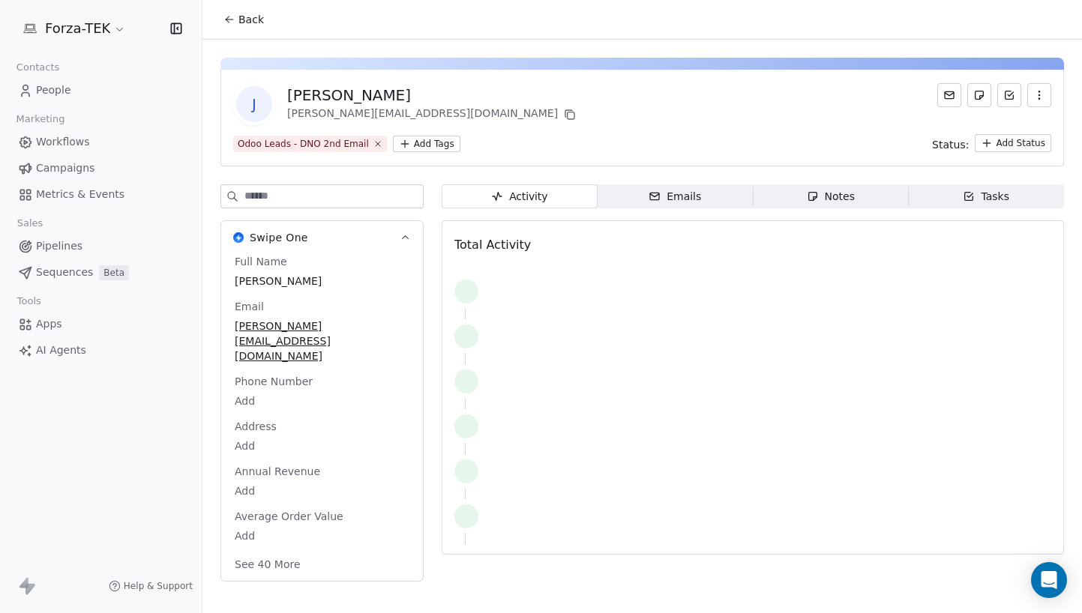
click at [52, 88] on span "People" at bounding box center [53, 90] width 35 height 16
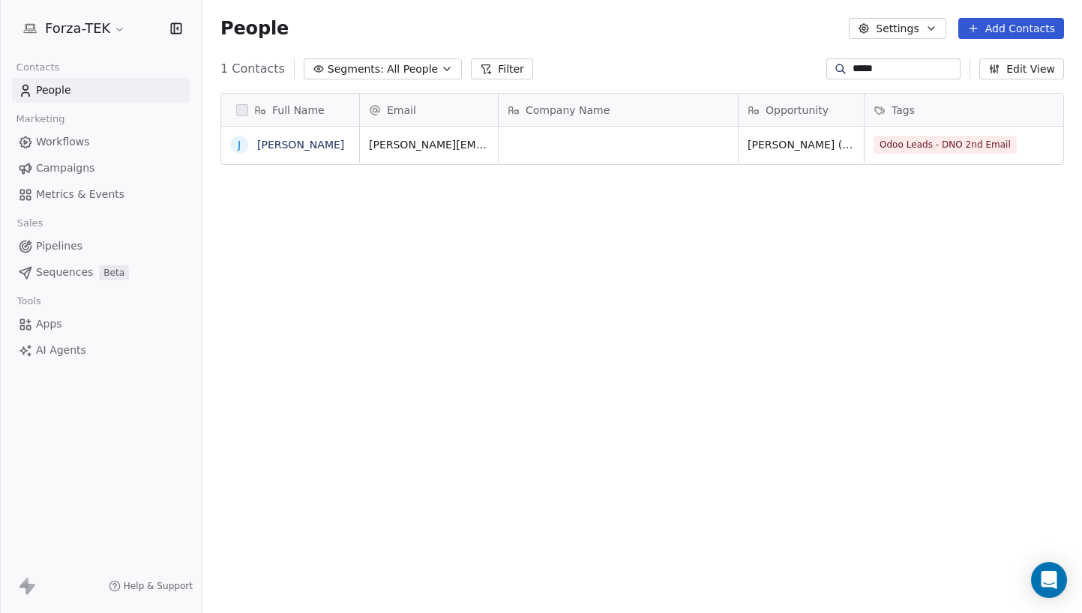
scroll to position [529, 868]
drag, startPoint x: 850, startPoint y: 76, endPoint x: 715, endPoint y: 75, distance: 135.7
click at [730, 78] on div "1 Contacts Segments: All People Filter ***** Edit View" at bounding box center [642, 69] width 880 height 24
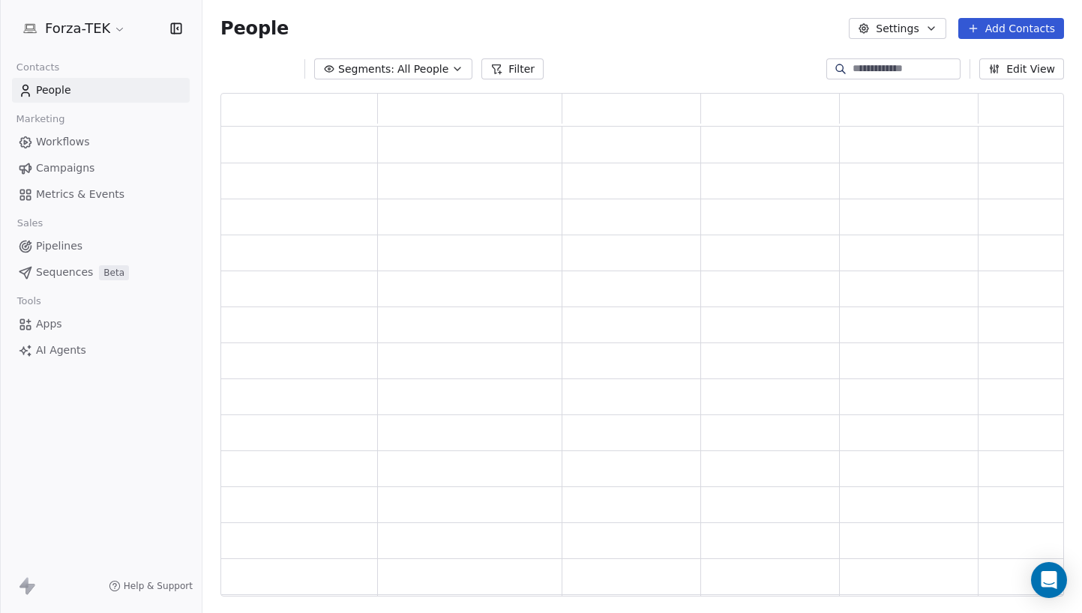
scroll to position [493, 832]
click at [715, 75] on div "Segments: All People Filter Edit View" at bounding box center [642, 69] width 880 height 24
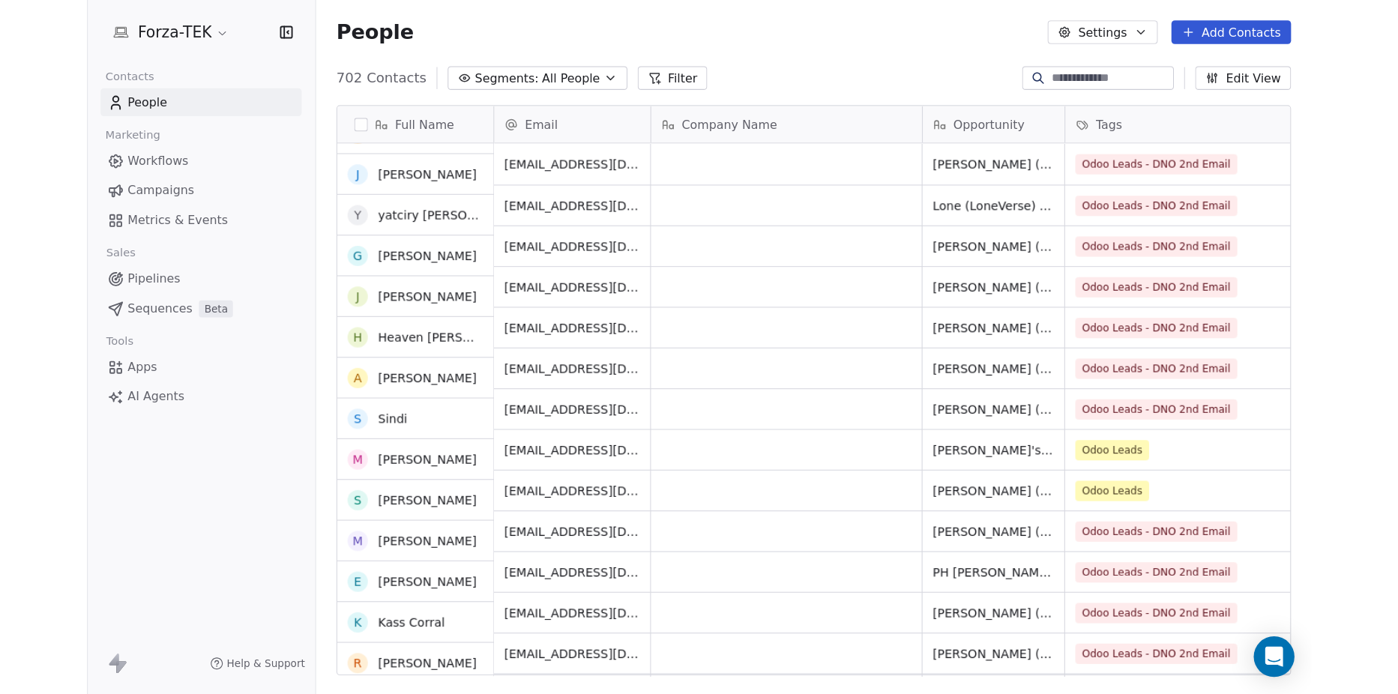
scroll to position [0, 0]
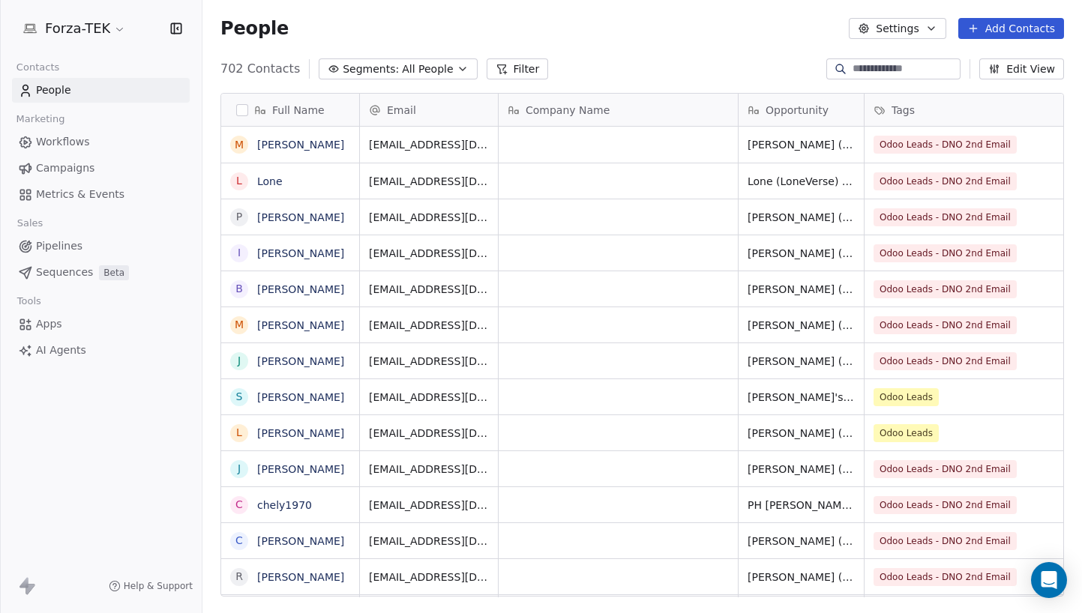
click at [66, 135] on span "Workflows" at bounding box center [63, 142] width 54 height 16
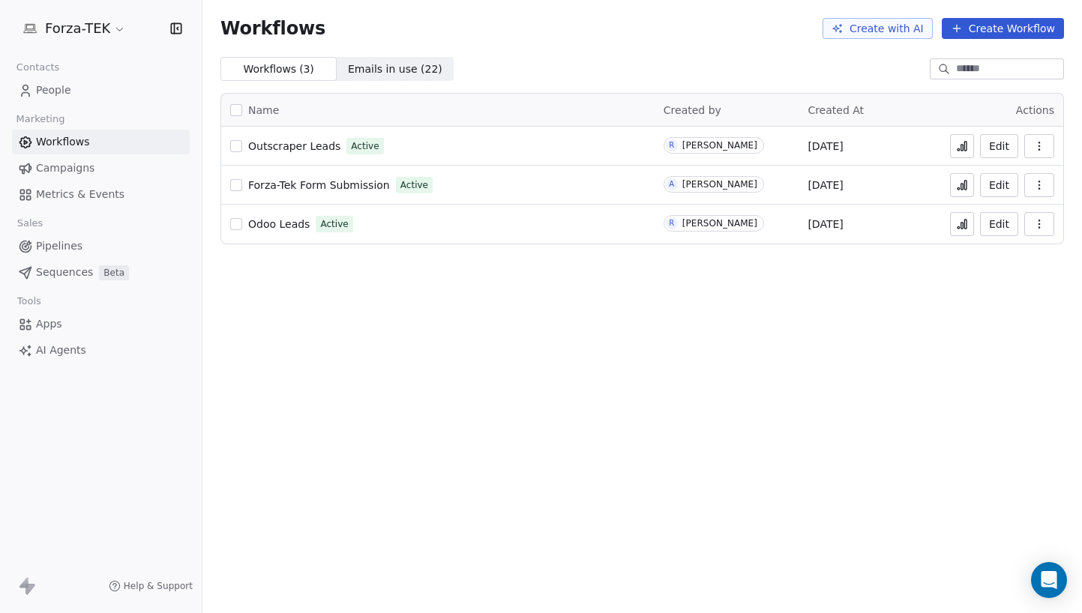
click at [282, 227] on span "Odoo Leads" at bounding box center [278, 224] width 61 height 12
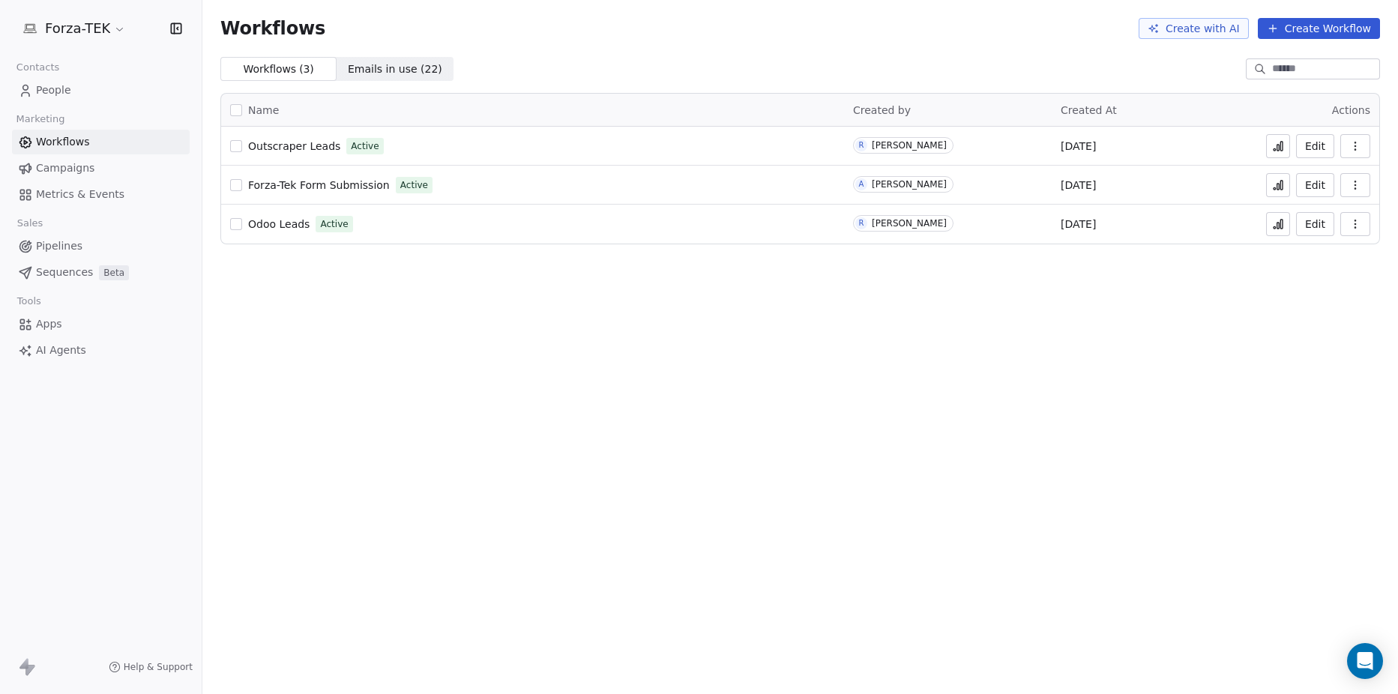
click at [85, 171] on span "Campaigns" at bounding box center [65, 168] width 58 height 16
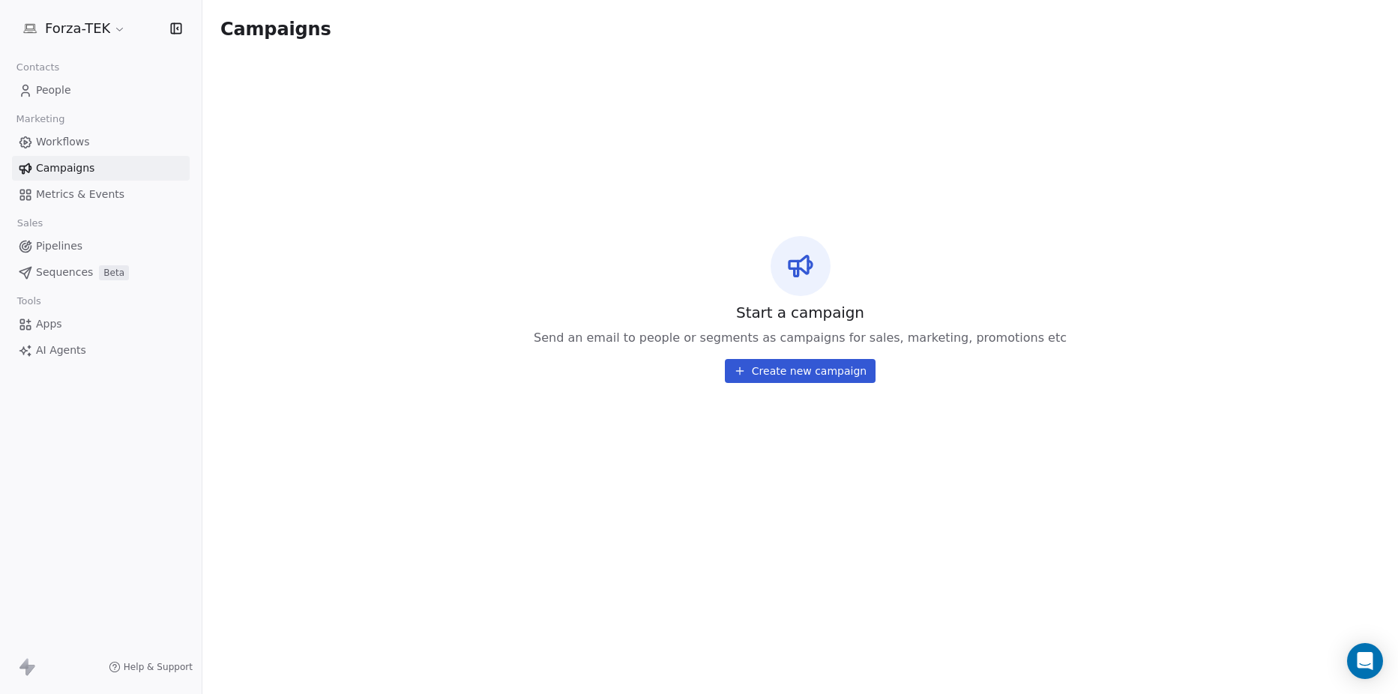
click at [79, 196] on span "Metrics & Events" at bounding box center [80, 195] width 88 height 16
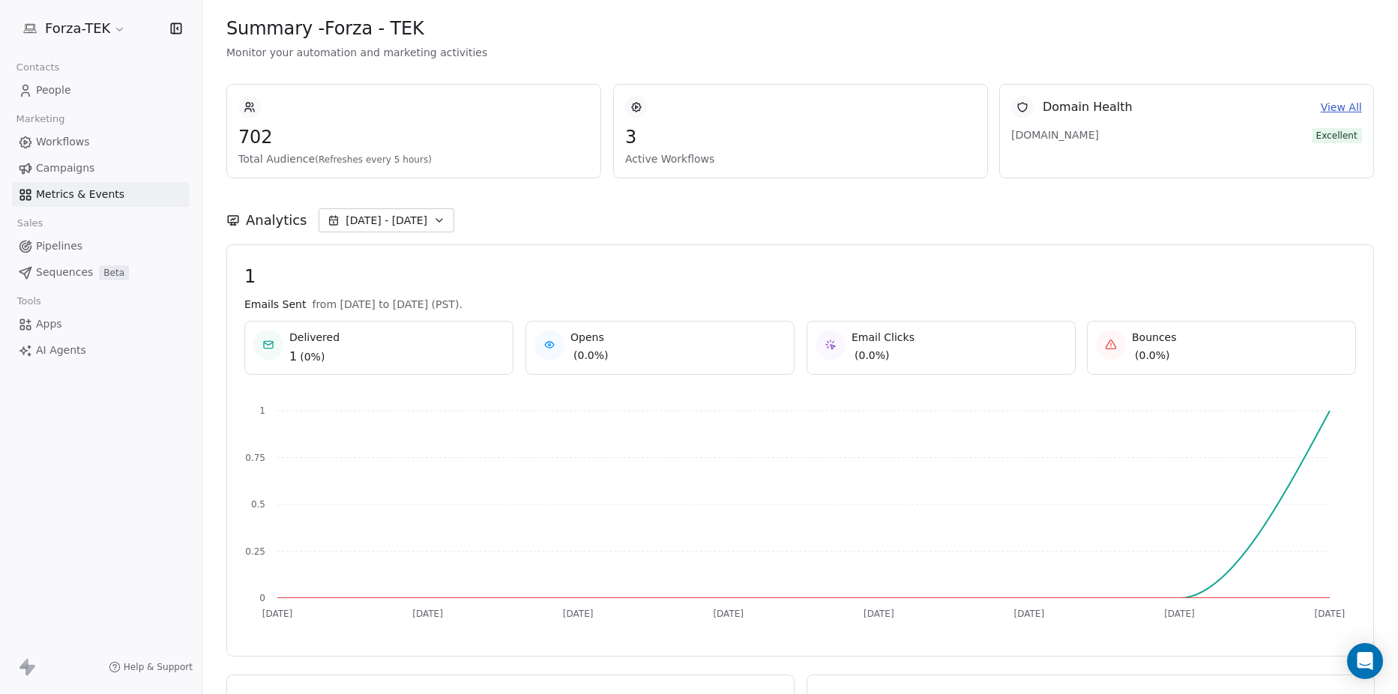
click at [59, 90] on span "People" at bounding box center [53, 90] width 35 height 16
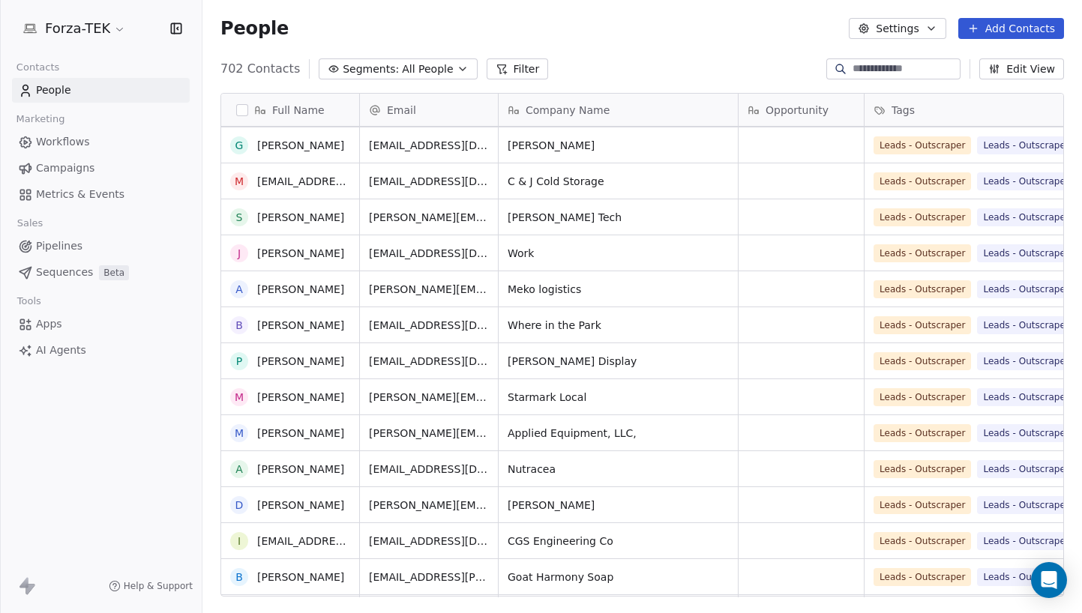
scroll to position [6818, 0]
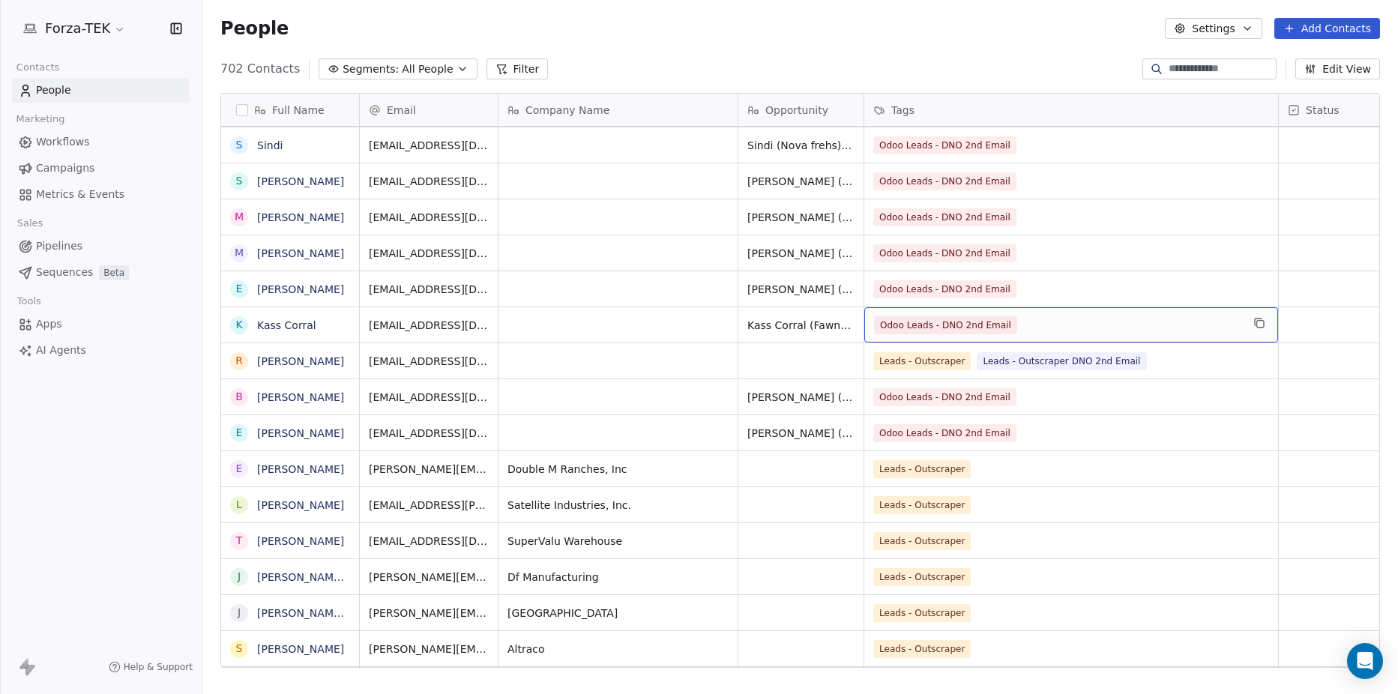
click at [1000, 328] on span "Odoo Leads - DNO 2nd Email" at bounding box center [945, 325] width 143 height 18
click at [1198, 331] on div "Odoo Leads - DNO 2nd Email" at bounding box center [1057, 325] width 367 height 18
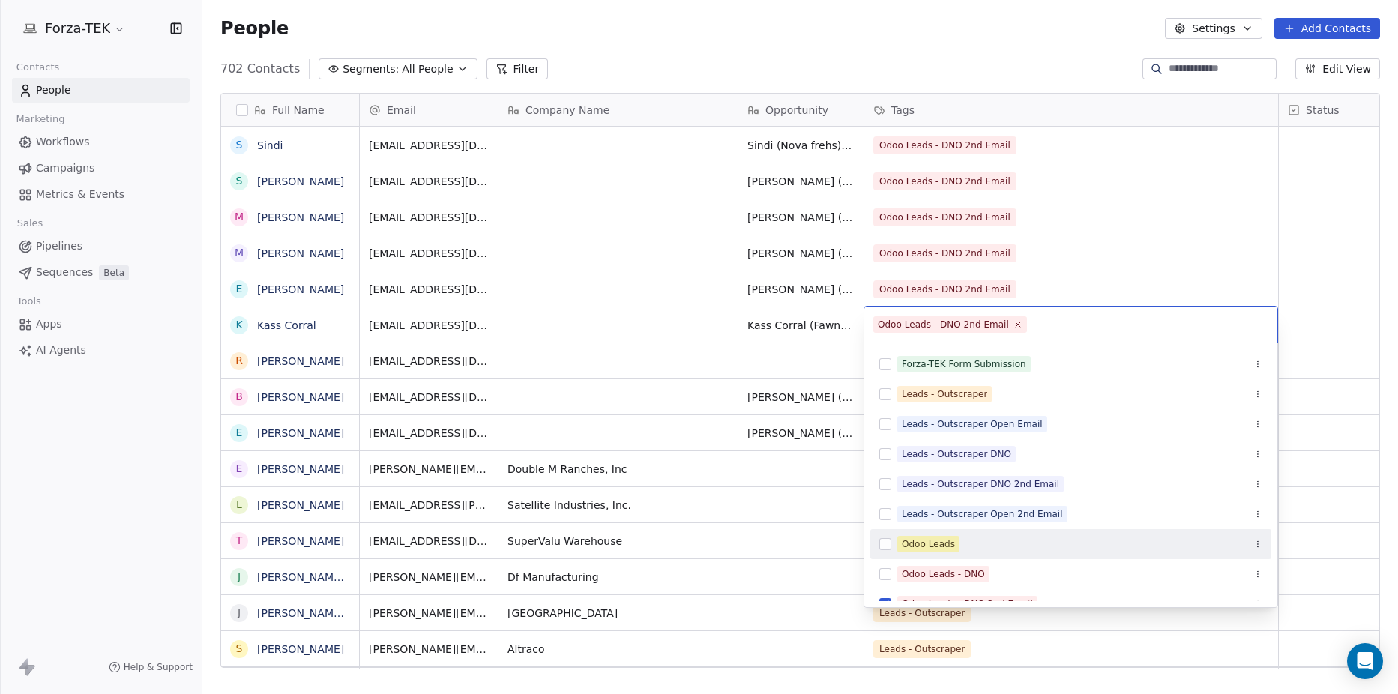
click at [883, 547] on button "Suggestions" at bounding box center [886, 544] width 12 height 12
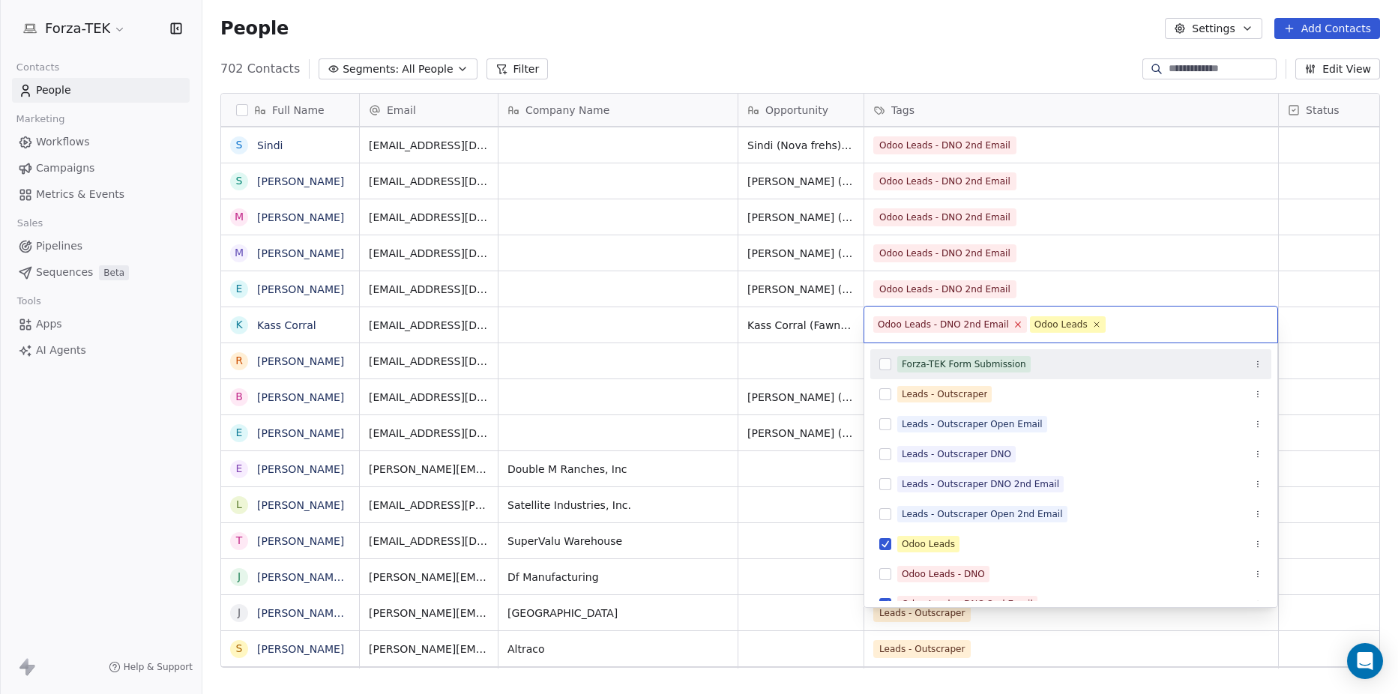
click at [1016, 325] on icon at bounding box center [1018, 324] width 5 height 5
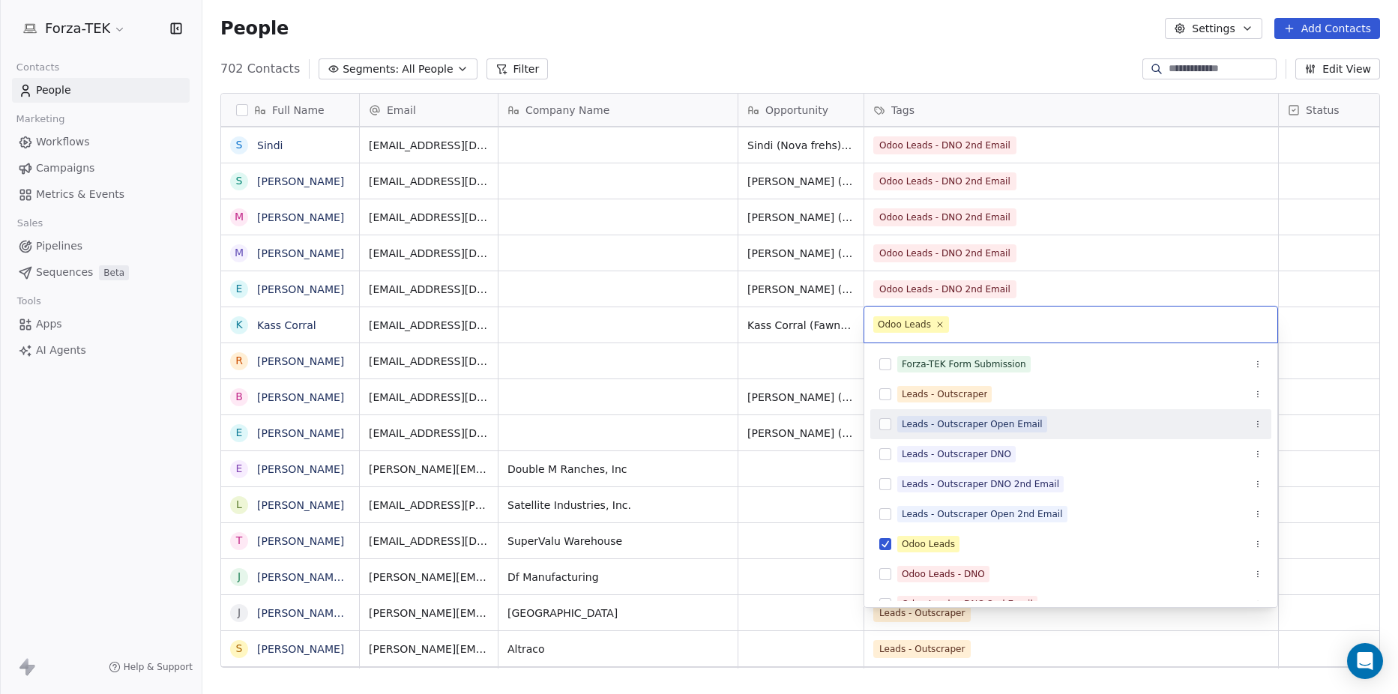
click at [783, 370] on html "Forza-TEK Contacts People Marketing Workflows Campaigns Metrics & Events Sales …" at bounding box center [699, 347] width 1398 height 694
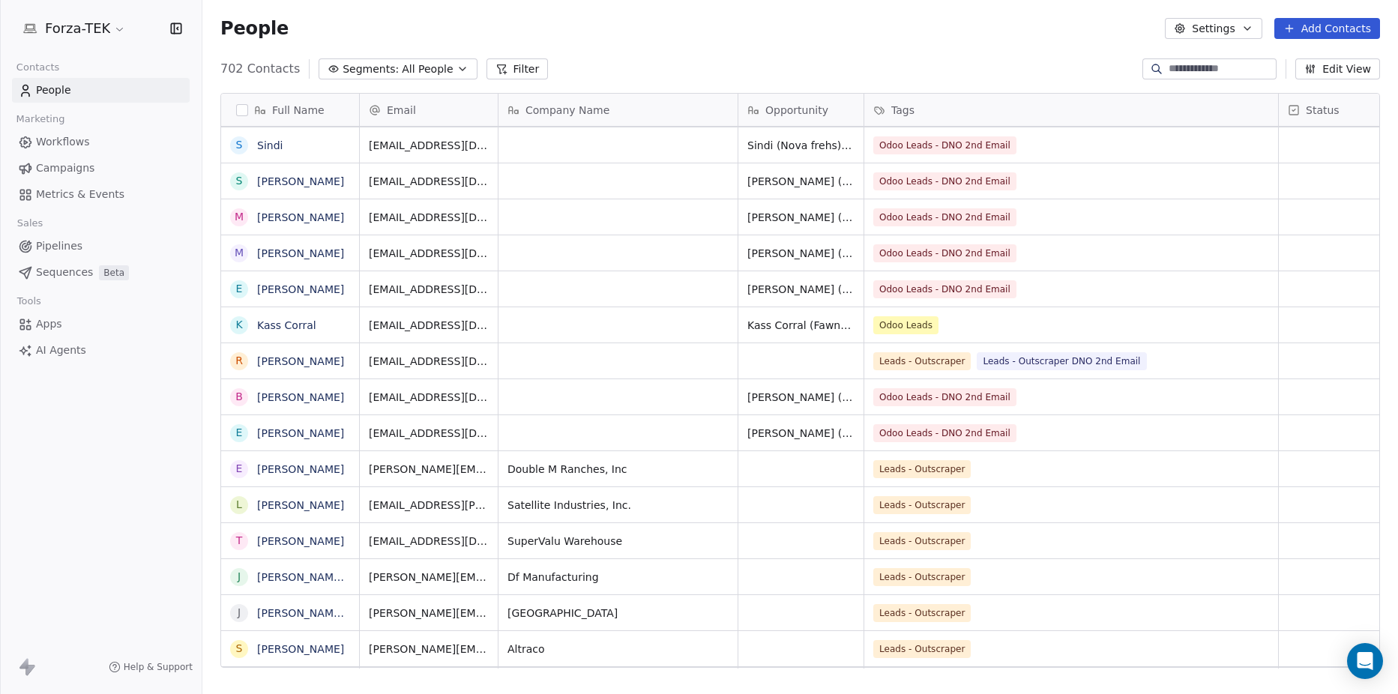
click at [62, 138] on span "Workflows" at bounding box center [63, 142] width 54 height 16
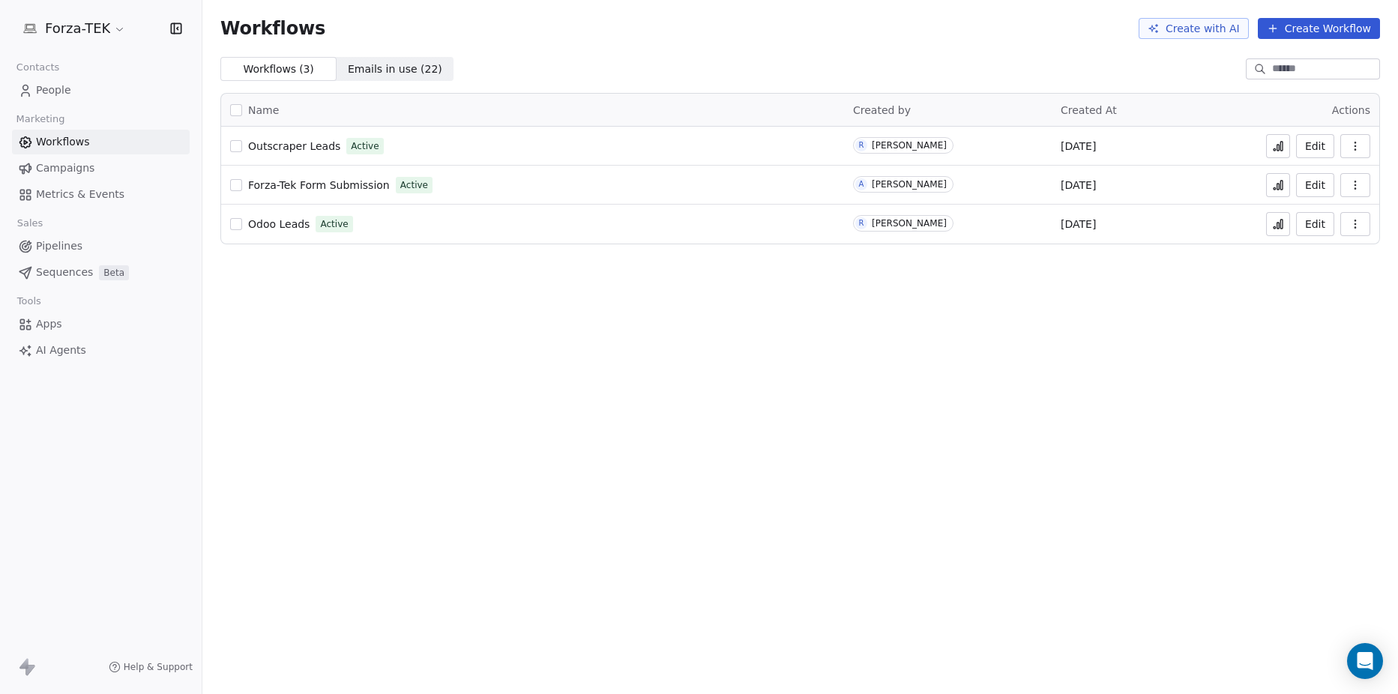
click at [1276, 226] on icon at bounding box center [1275, 227] width 2 height 2
click at [64, 91] on span "People" at bounding box center [53, 90] width 35 height 16
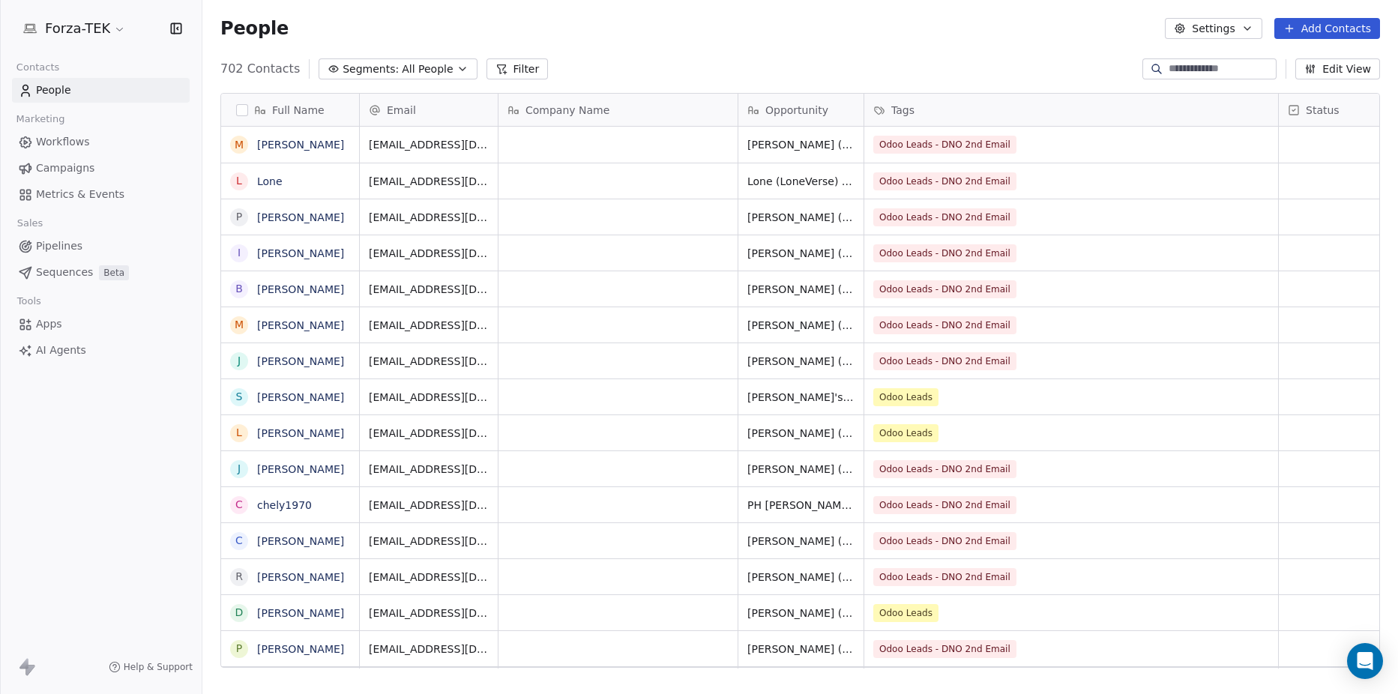
scroll to position [600, 1185]
click at [937, 109] on div "Tags" at bounding box center [1070, 110] width 393 height 15
click at [937, 109] on html "Forza-TEK Contacts People Marketing Workflows Campaigns Metrics & Events Sales …" at bounding box center [699, 347] width 1398 height 694
click at [499, 70] on button "Filter" at bounding box center [518, 68] width 62 height 21
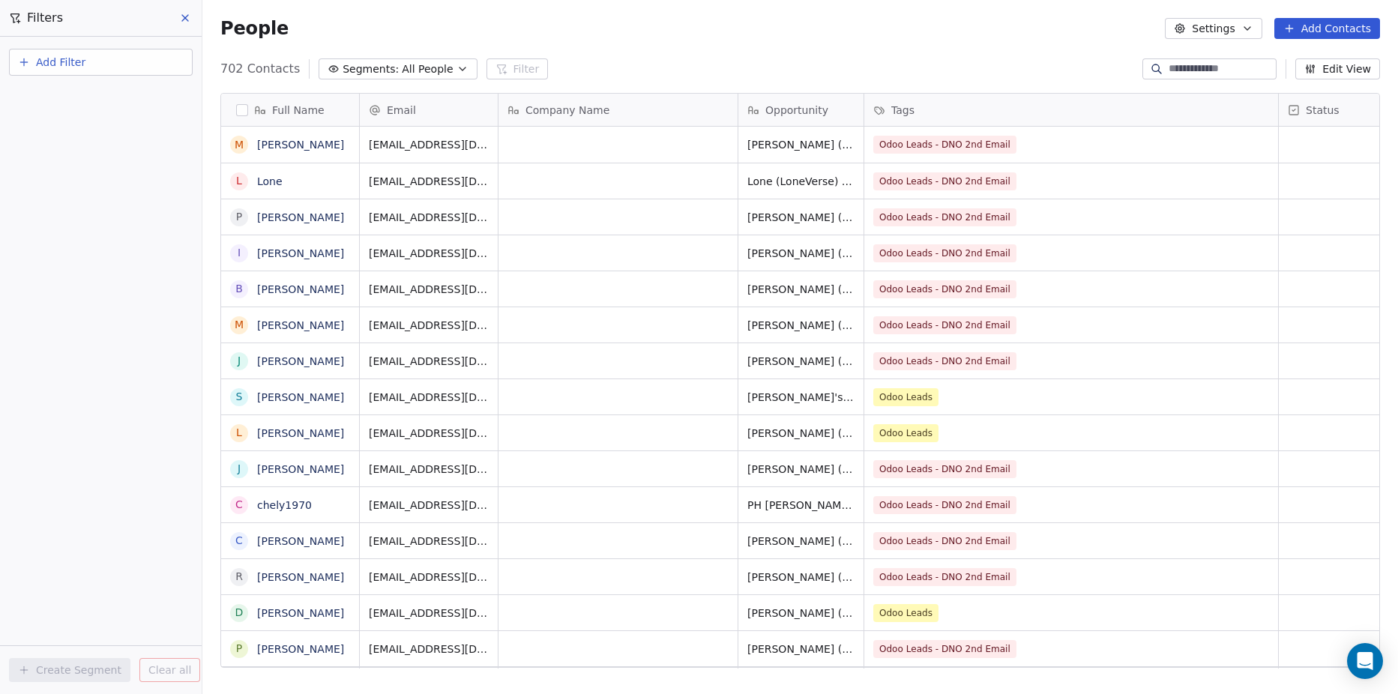
click at [77, 66] on span "Add Filter" at bounding box center [60, 63] width 49 height 16
click at [84, 97] on span "Contact properties" at bounding box center [73, 98] width 97 height 16
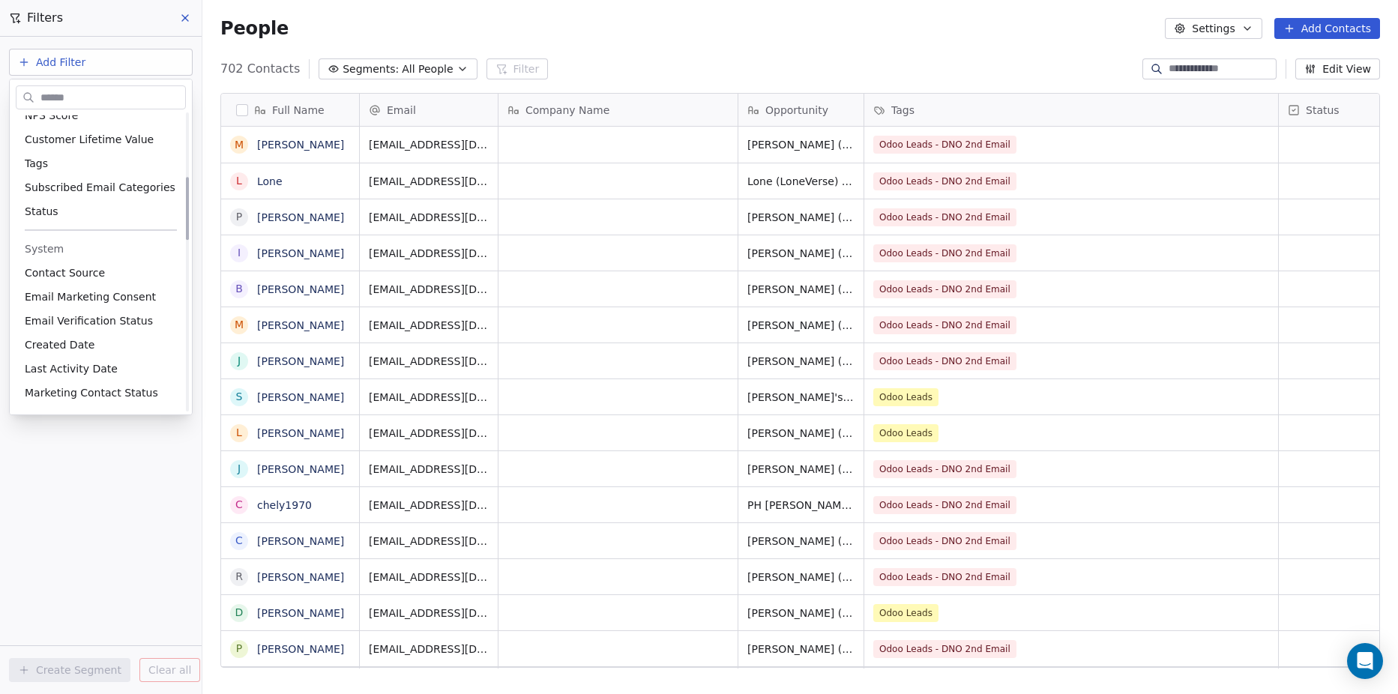
scroll to position [225, 0]
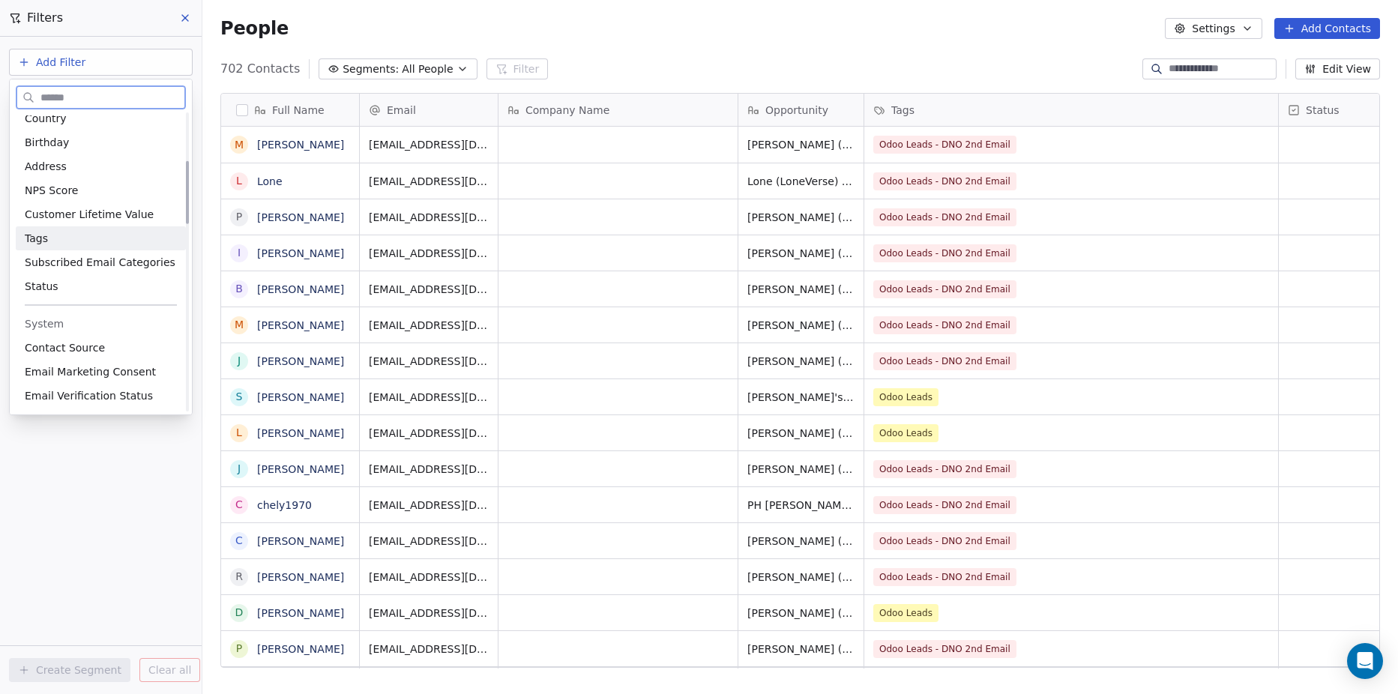
click at [34, 242] on span "Tags" at bounding box center [36, 238] width 23 height 15
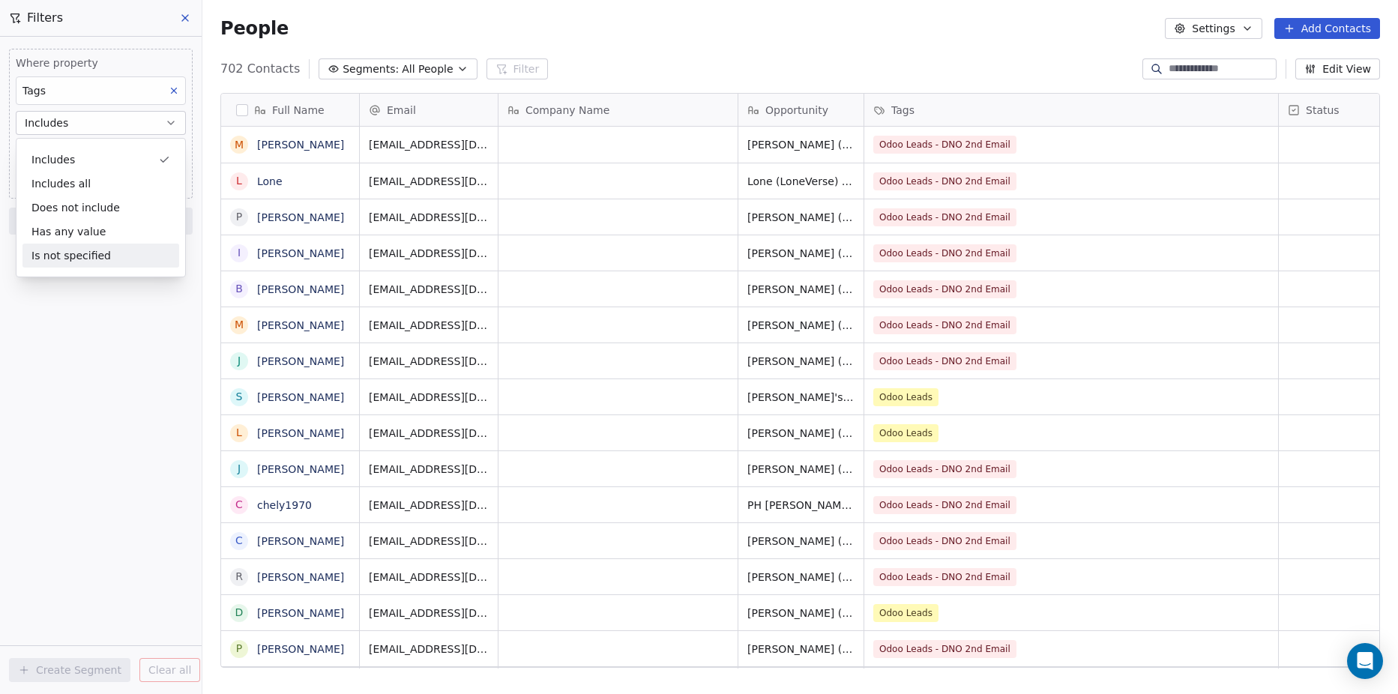
drag, startPoint x: 140, startPoint y: 358, endPoint x: 141, endPoint y: 348, distance: 10.5
click at [141, 358] on div "Where property Tags Includes Select Tags Add filter to this group Add another f…" at bounding box center [101, 366] width 202 height 658
click at [90, 154] on body "Forza-TEK Contacts People Marketing Workflows Campaigns Metrics & Events Sales …" at bounding box center [699, 347] width 1398 height 694
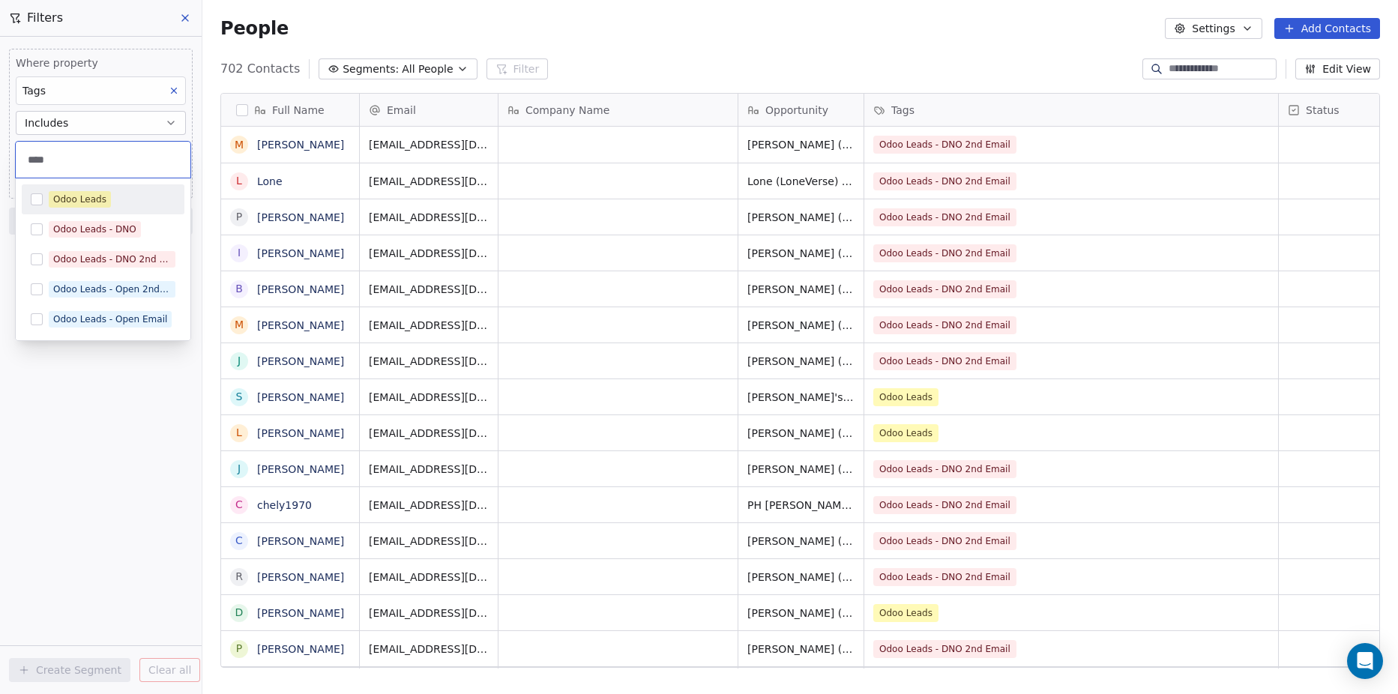
type input "****"
click at [35, 202] on button "Suggestions" at bounding box center [37, 199] width 12 height 12
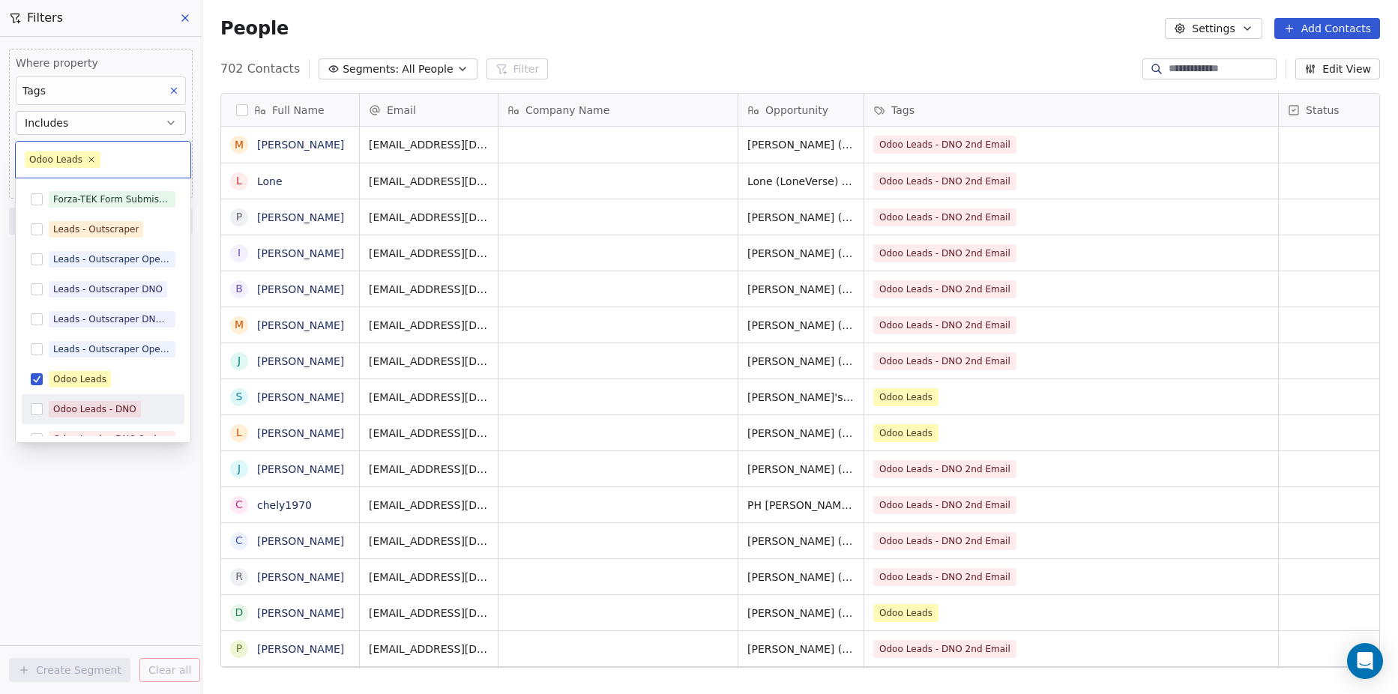
click at [34, 408] on button "Suggestions" at bounding box center [37, 409] width 12 height 12
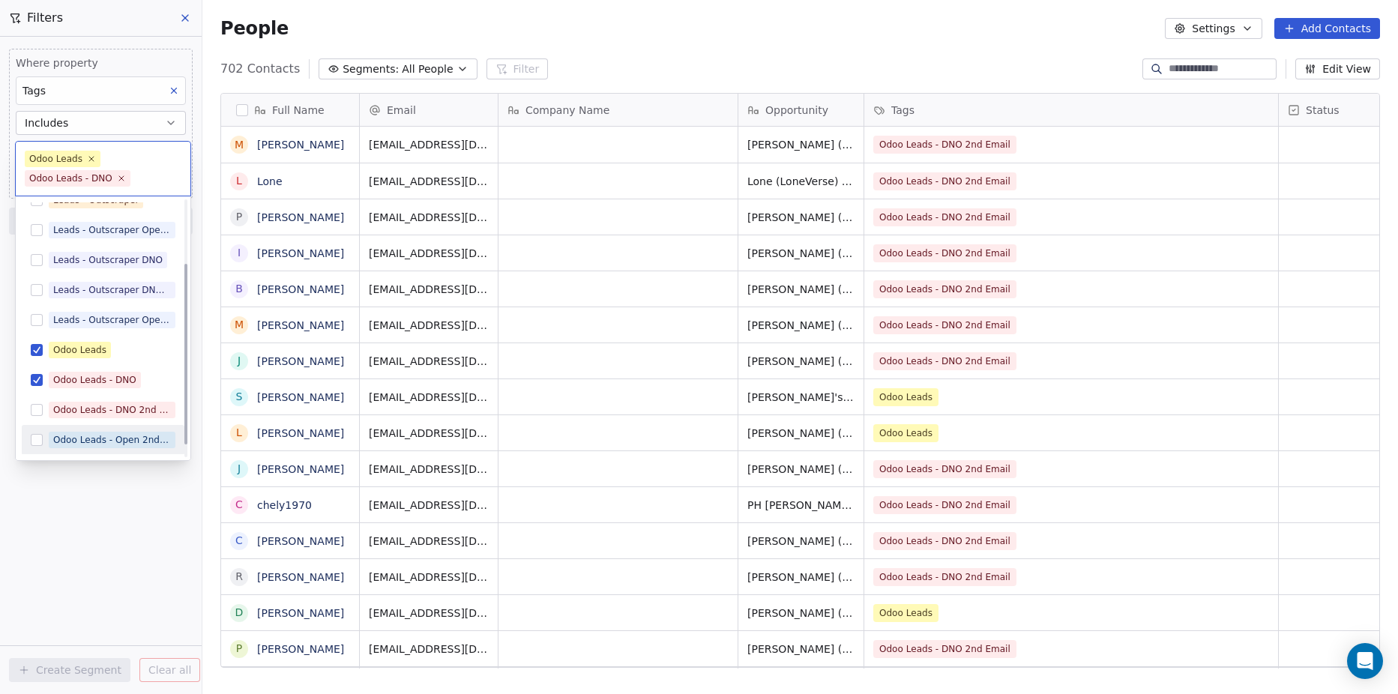
scroll to position [108, 0]
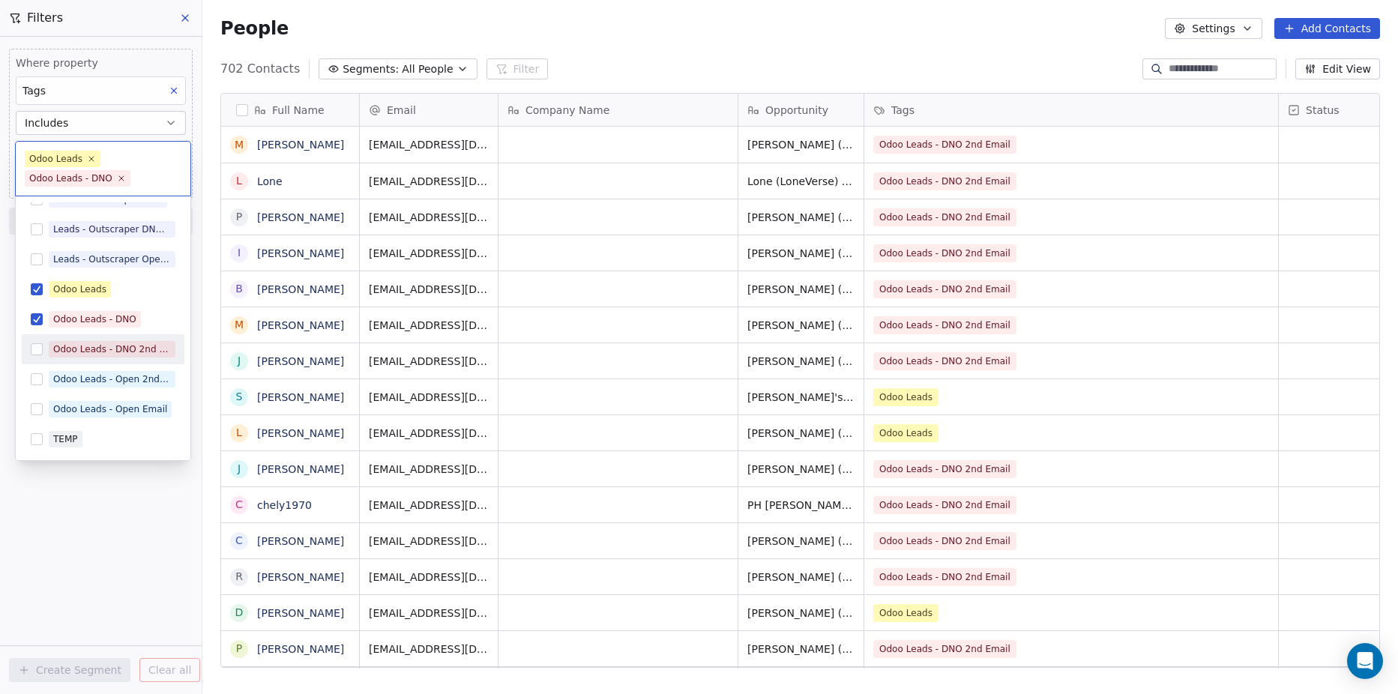
click at [35, 348] on button "Suggestions" at bounding box center [37, 349] width 12 height 12
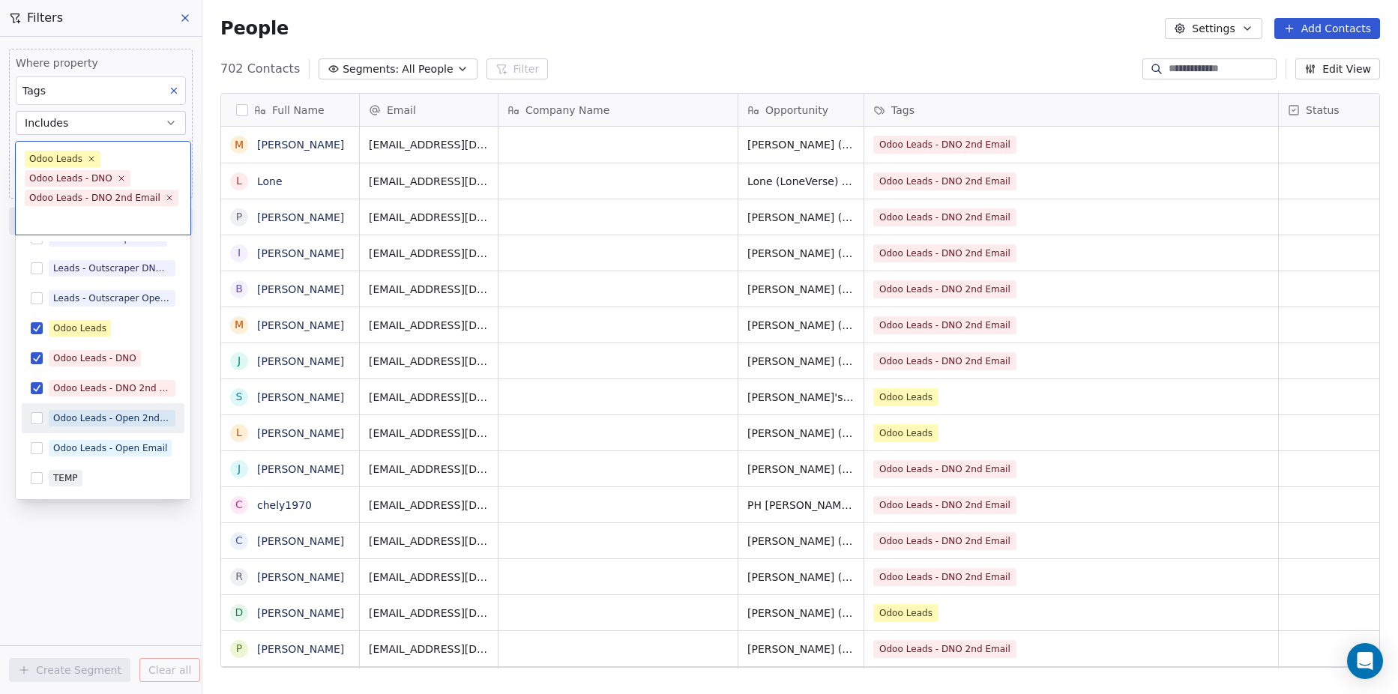
click at [34, 418] on button "Suggestions" at bounding box center [37, 418] width 12 height 12
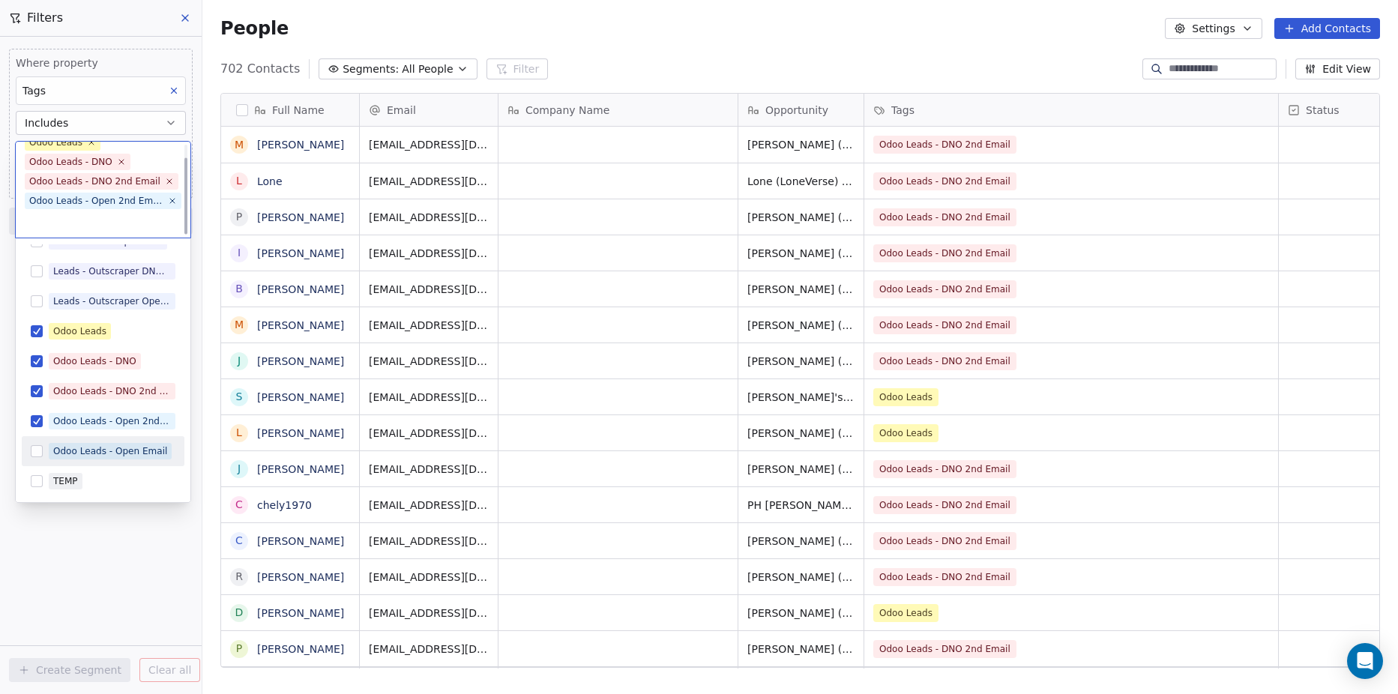
click at [39, 451] on button "Suggestions" at bounding box center [37, 451] width 12 height 12
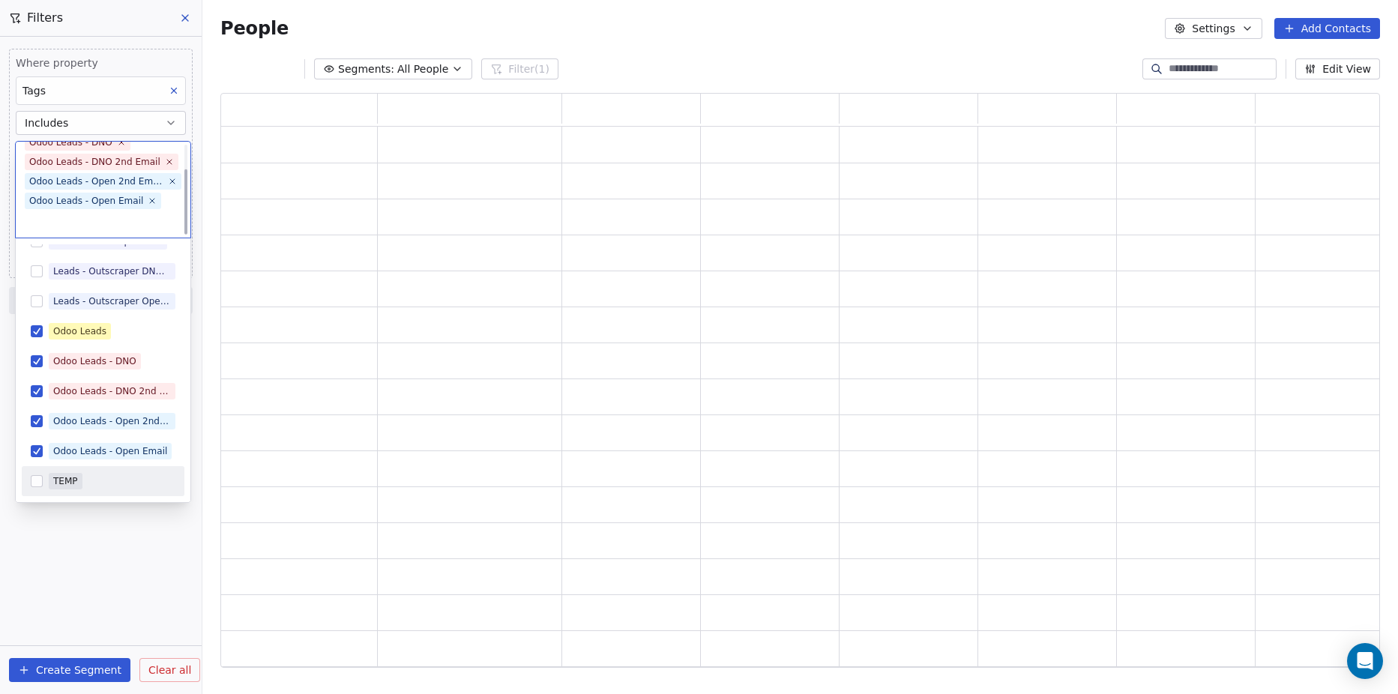
click at [119, 546] on html "Forza-TEK Contacts People Marketing Workflows Campaigns Metrics & Events Sales …" at bounding box center [699, 347] width 1398 height 694
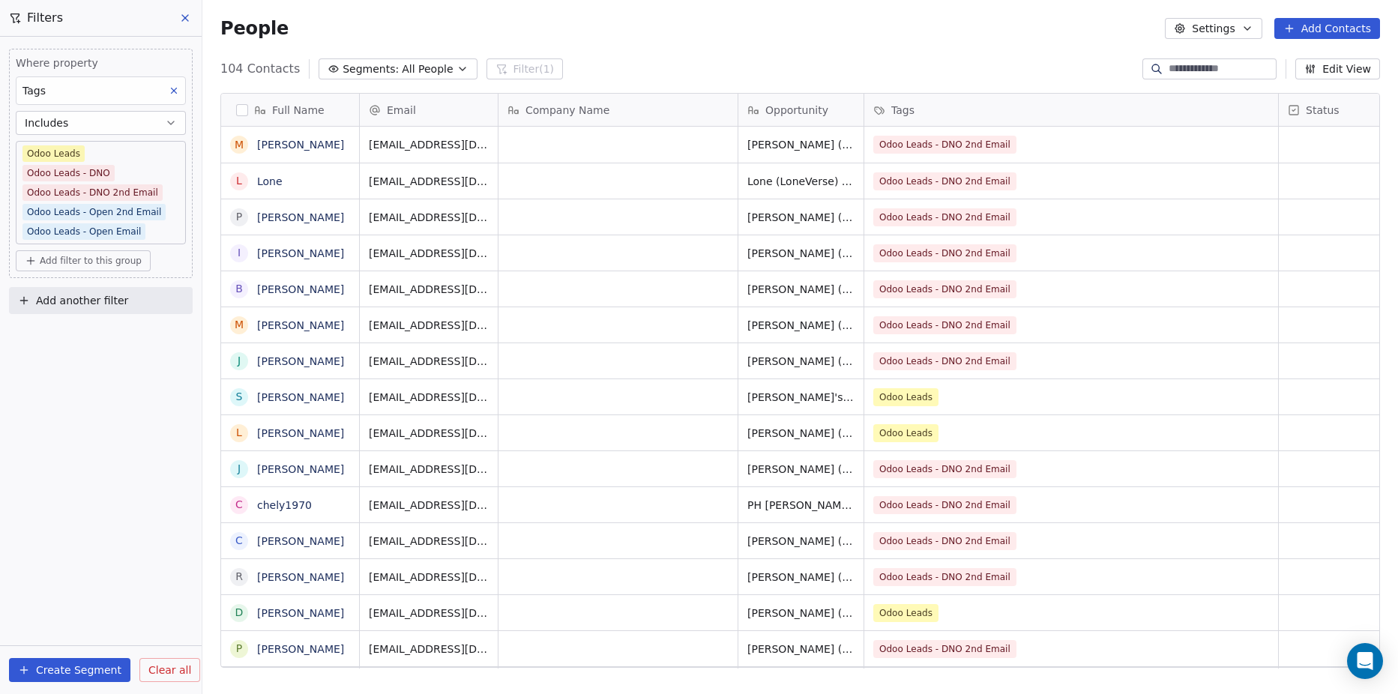
scroll to position [600, 1185]
click at [240, 106] on button "button" at bounding box center [242, 110] width 12 height 12
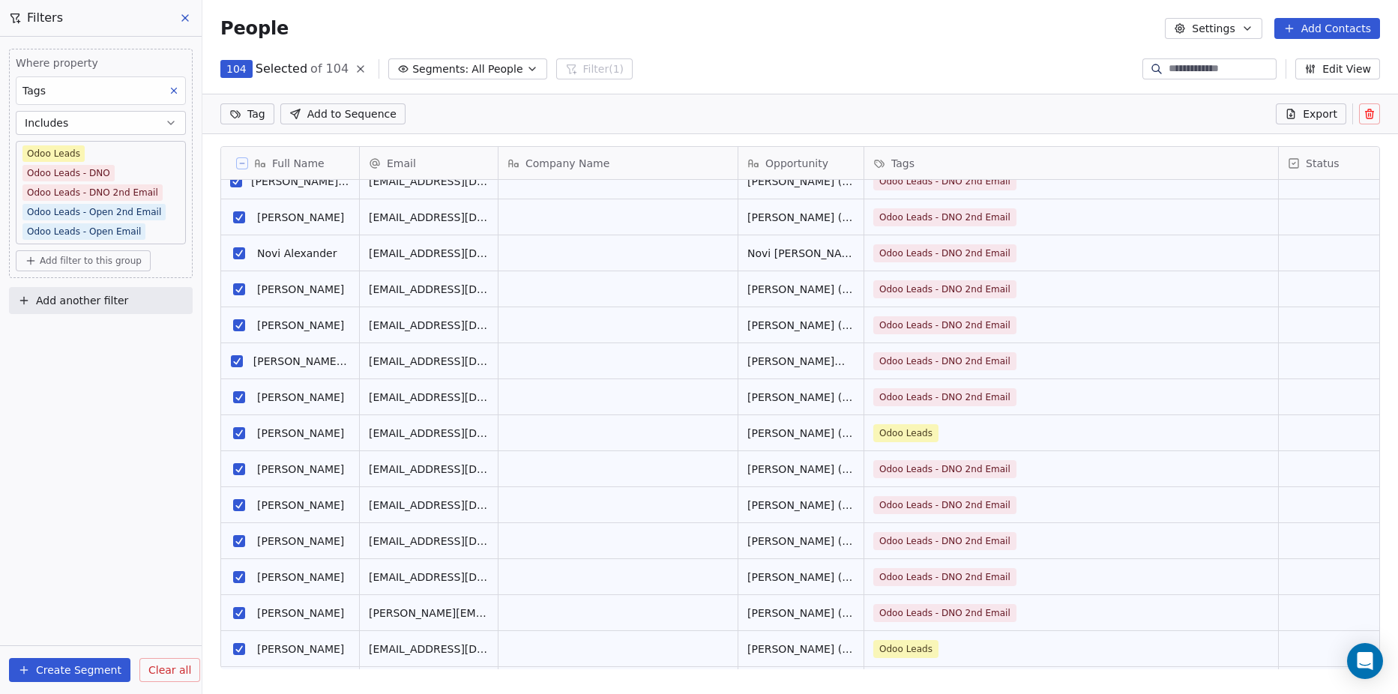
scroll to position [0, 0]
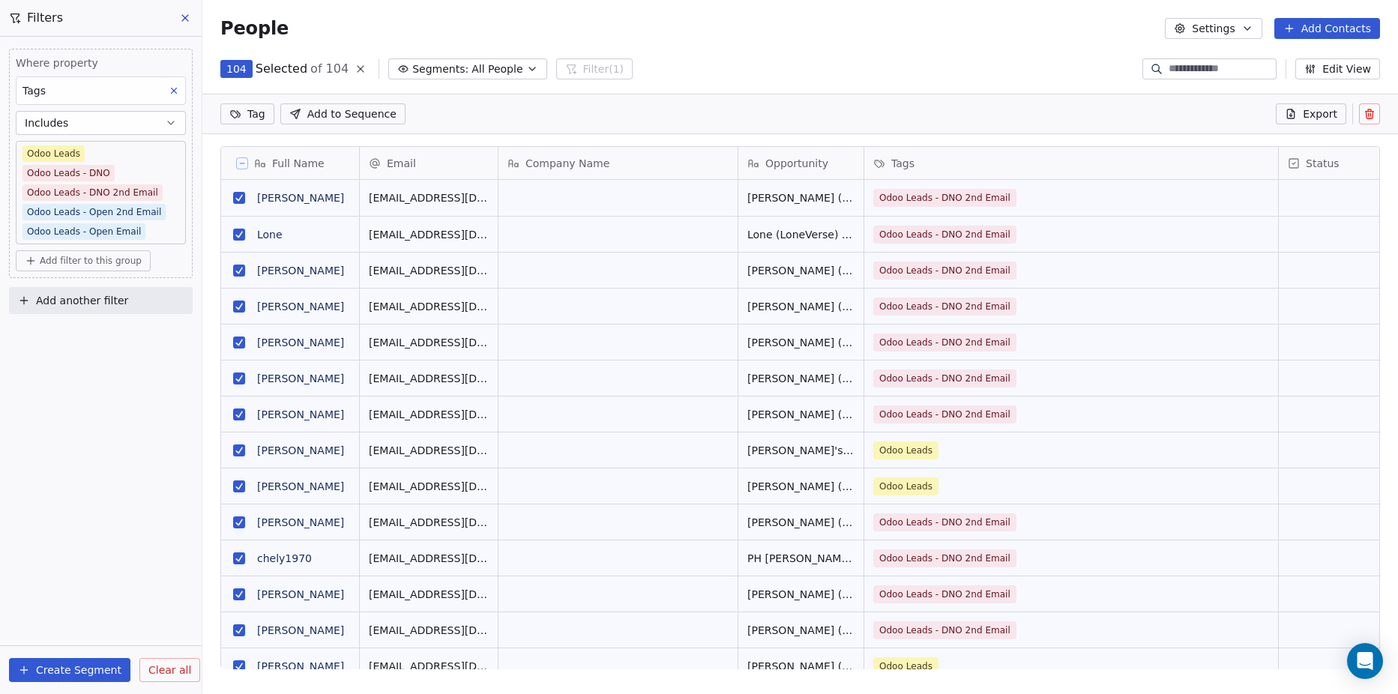
click at [238, 112] on html "Forza-TEK Contacts People Marketing Workflows Campaigns Metrics & Events Sales …" at bounding box center [699, 347] width 1398 height 694
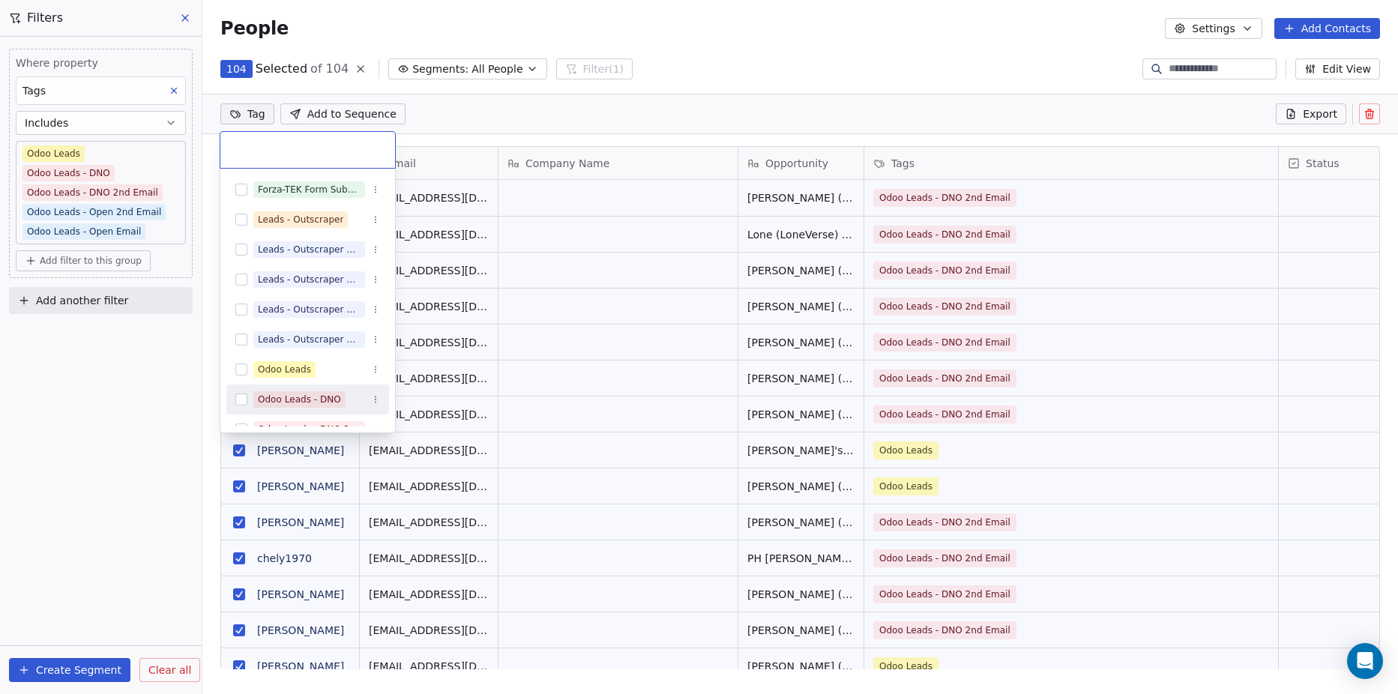
click at [377, 401] on icon "Suggestions" at bounding box center [375, 399] width 9 height 9
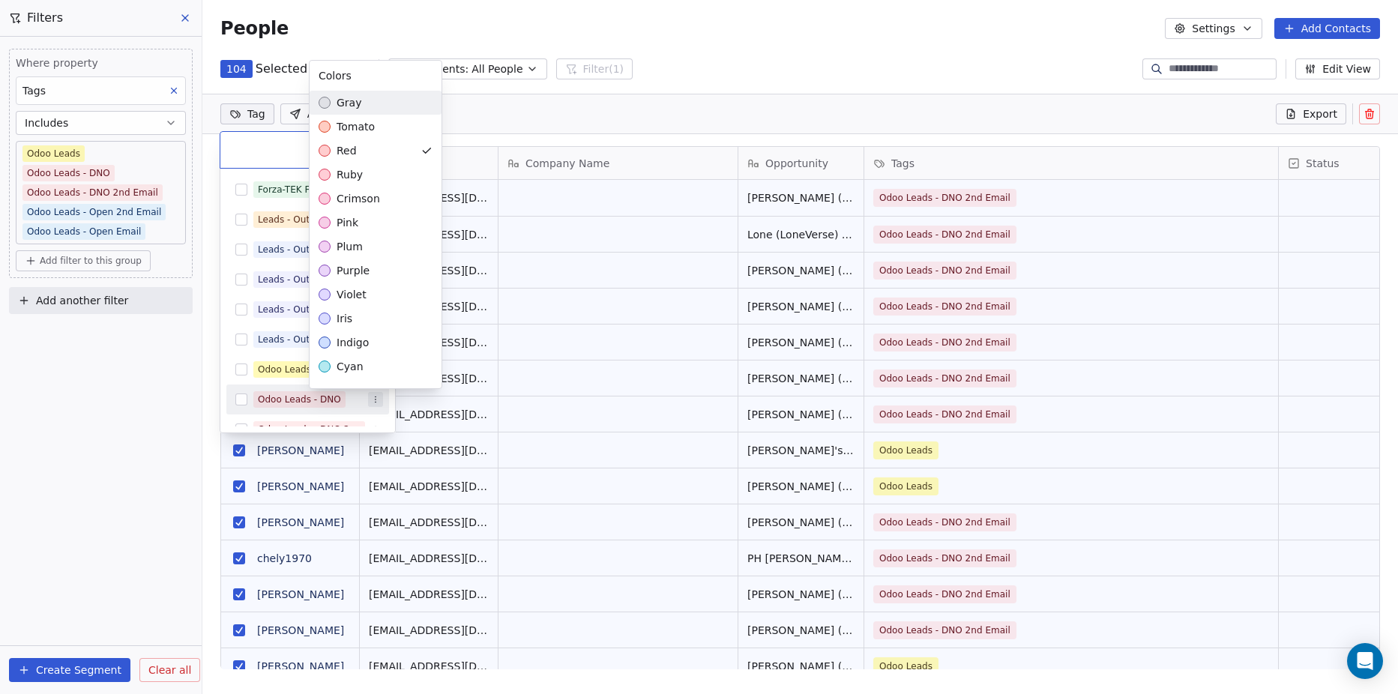
click at [377, 401] on html "Forza-TEK Contacts People Marketing Workflows Campaigns Metrics & Events Sales …" at bounding box center [699, 347] width 1398 height 694
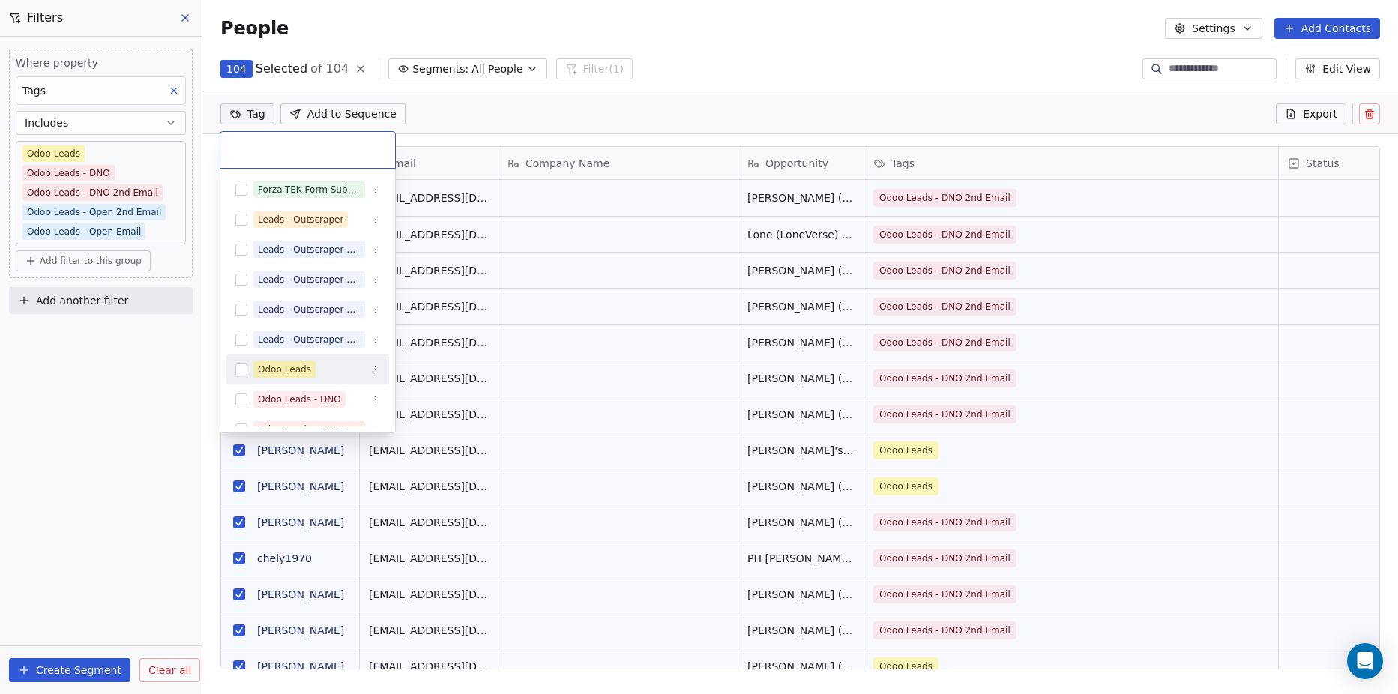
click at [238, 370] on button "Suggestions" at bounding box center [241, 370] width 12 height 12
click at [885, 48] on html "Forza-TEK Contacts People Marketing Workflows Campaigns Metrics & Events Sales …" at bounding box center [699, 347] width 1398 height 694
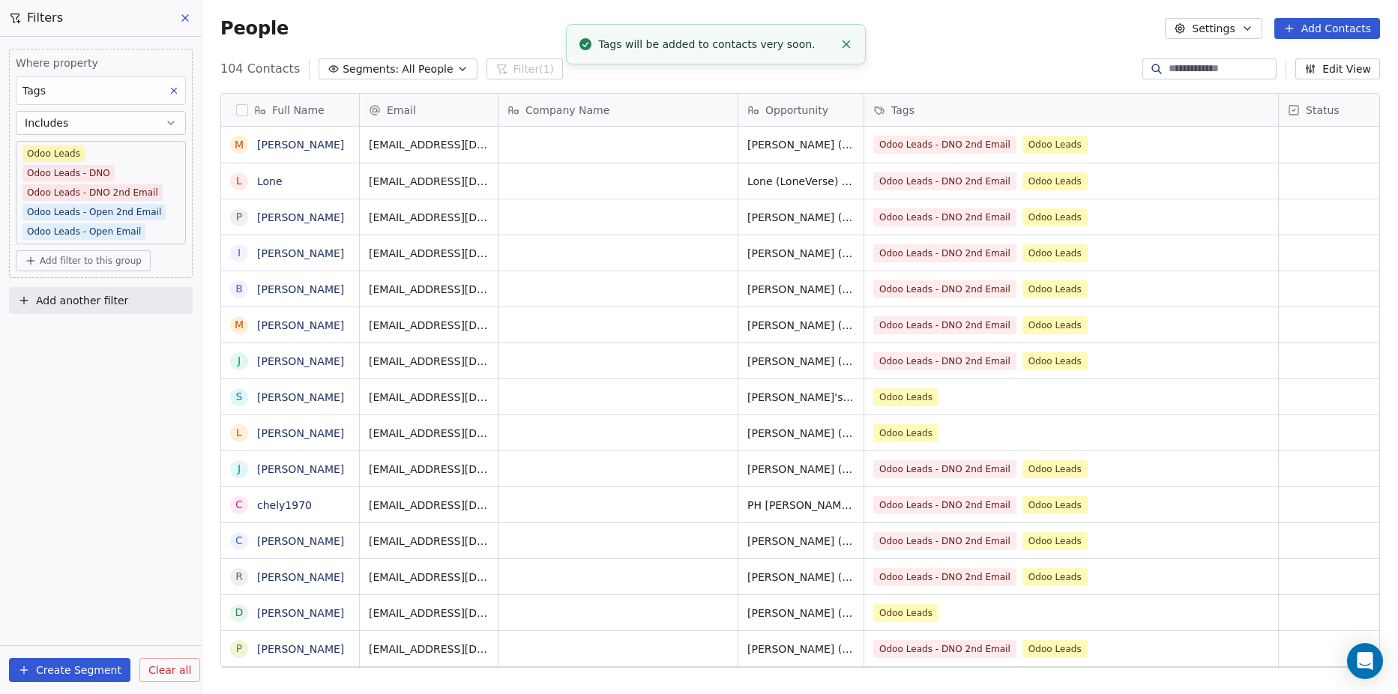
click at [242, 110] on button "button" at bounding box center [242, 110] width 12 height 12
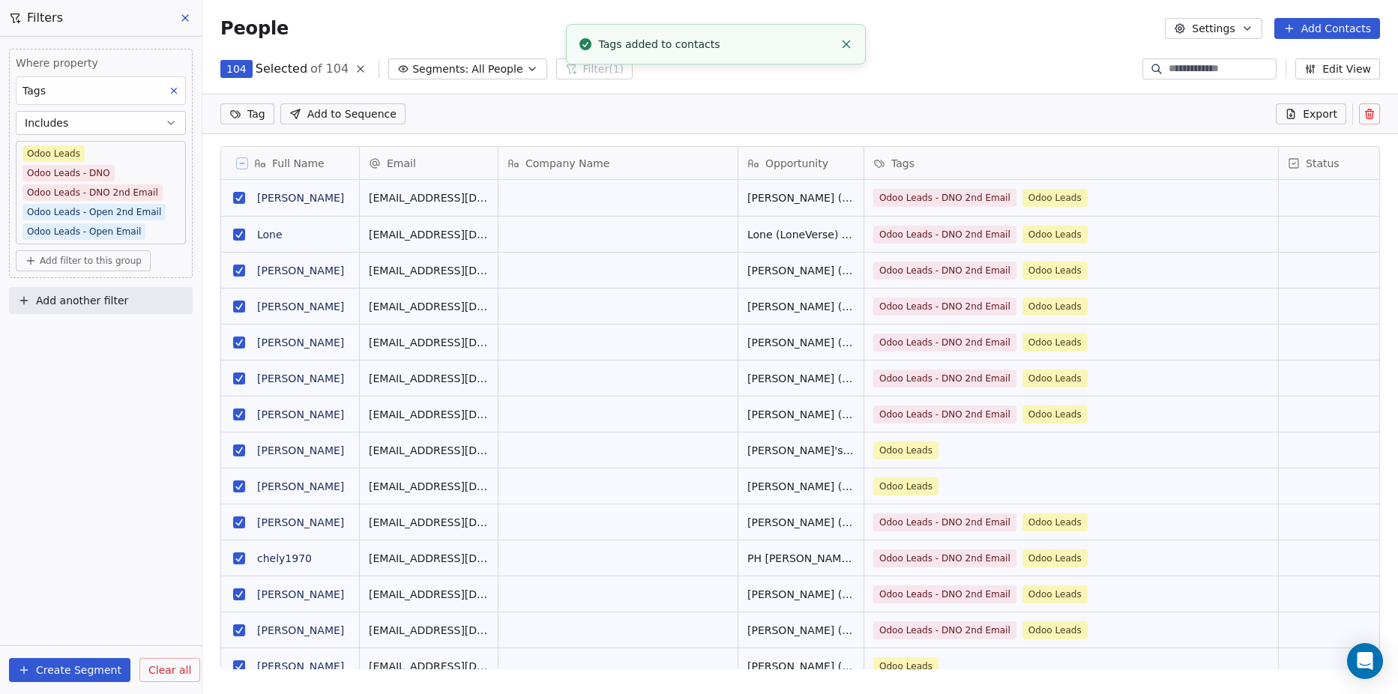
click at [252, 113] on html "Forza-TEK Contacts People Marketing Workflows Campaigns Metrics & Events Sales …" at bounding box center [699, 347] width 1398 height 694
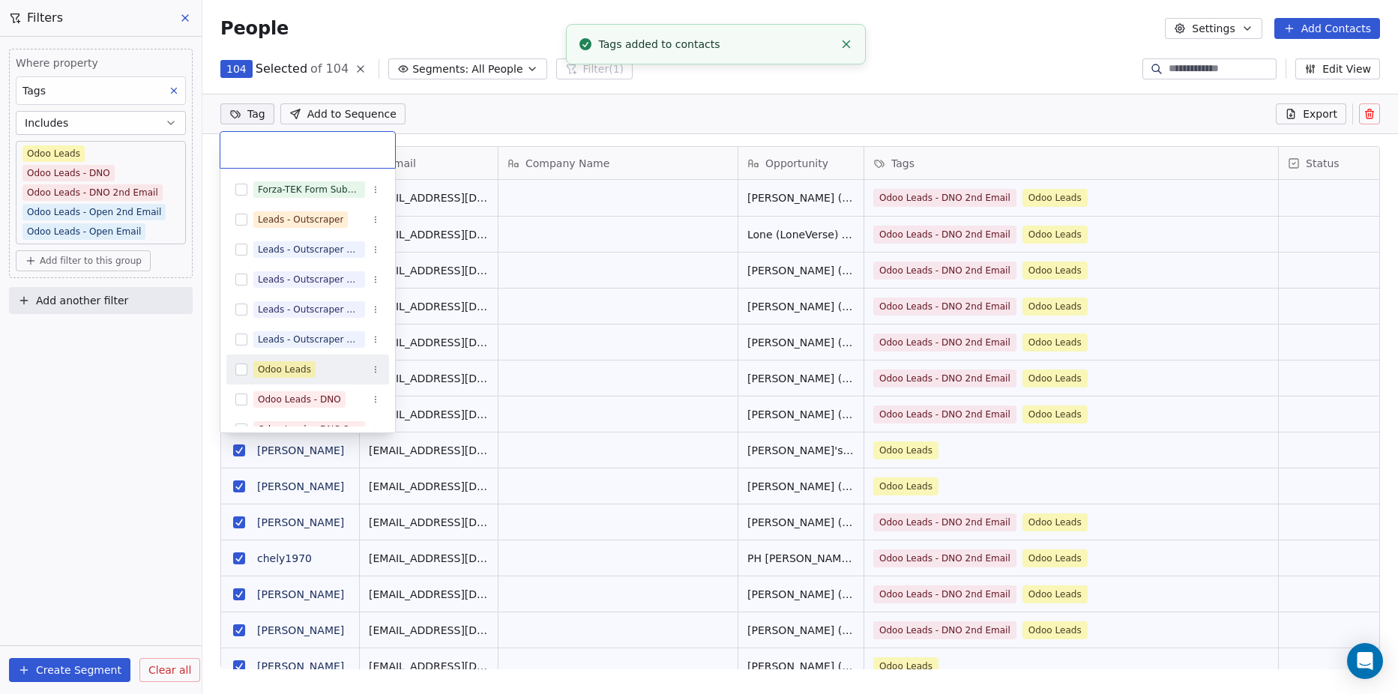
click at [241, 371] on button "Suggestions" at bounding box center [241, 370] width 12 height 12
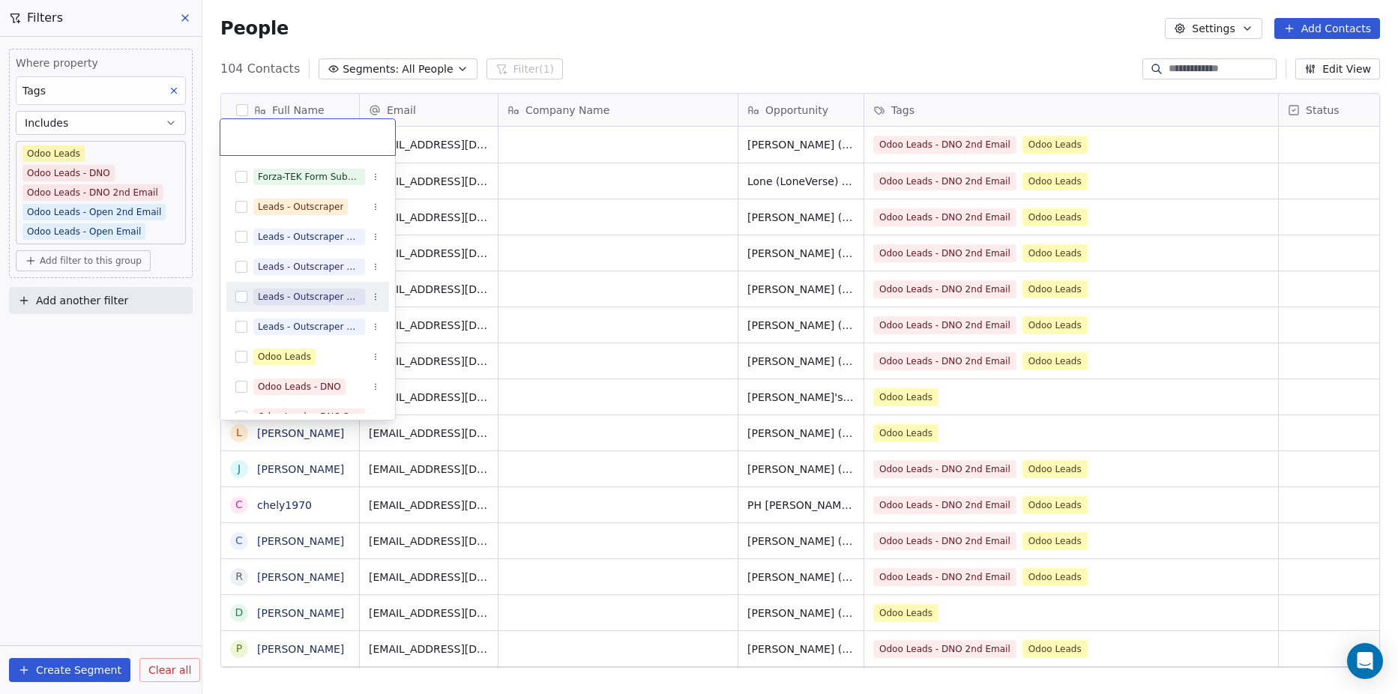
click at [679, 120] on html "Forza-TEK Contacts People Marketing Workflows Campaigns Metrics & Events Sales …" at bounding box center [699, 347] width 1398 height 694
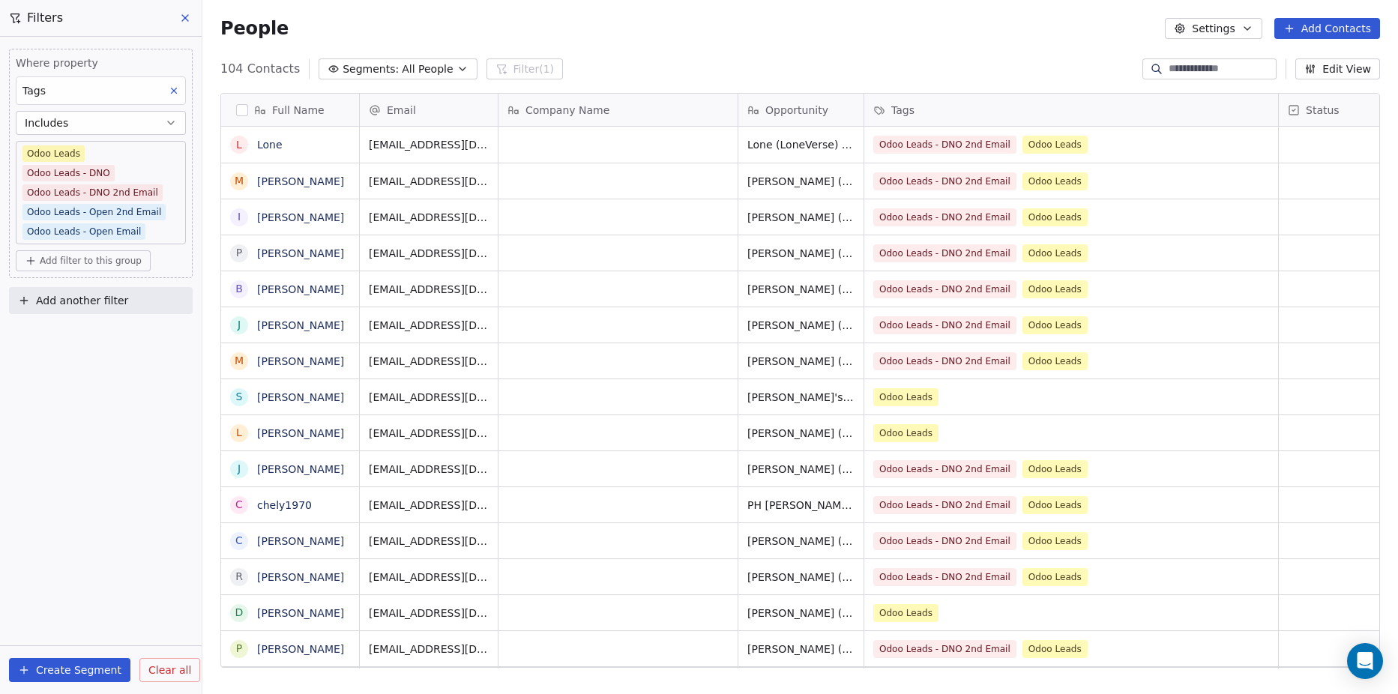
click at [241, 112] on button "button" at bounding box center [242, 110] width 12 height 12
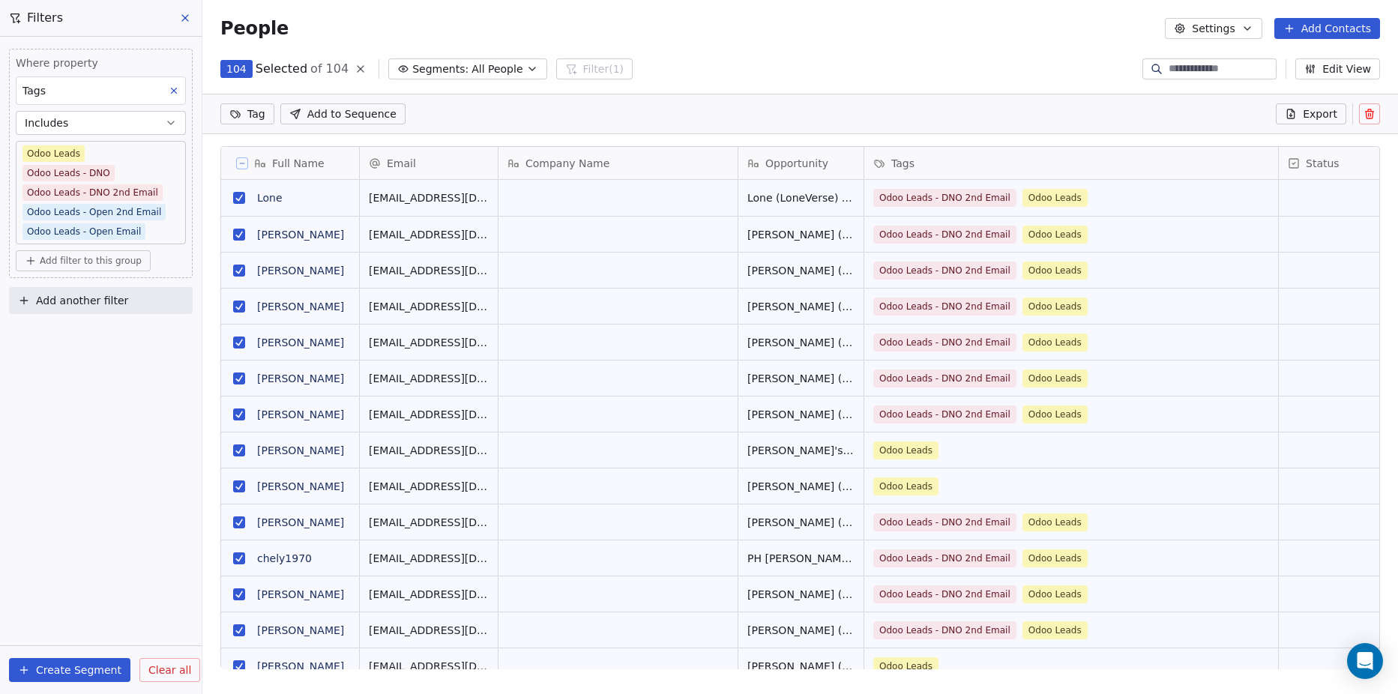
click at [1227, 29] on button "Settings" at bounding box center [1213, 28] width 97 height 21
click at [1210, 83] on span "Tags" at bounding box center [1217, 85] width 23 height 16
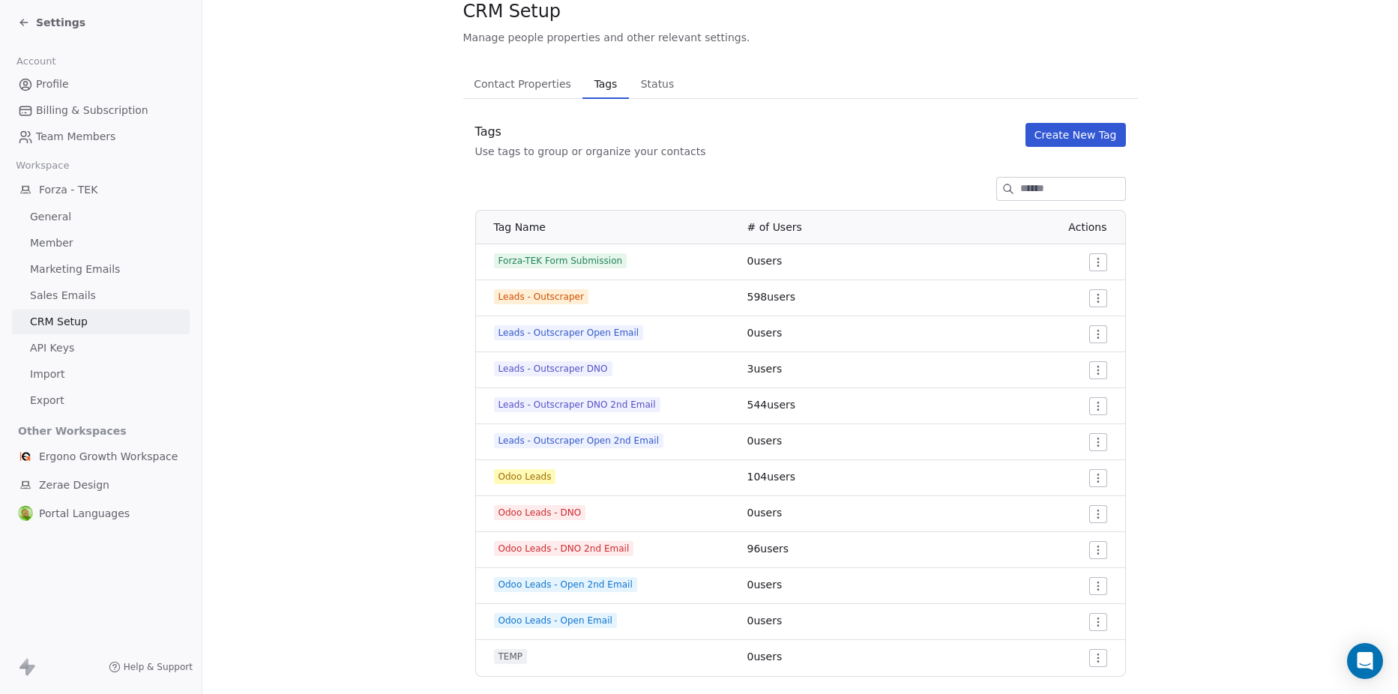
scroll to position [75, 0]
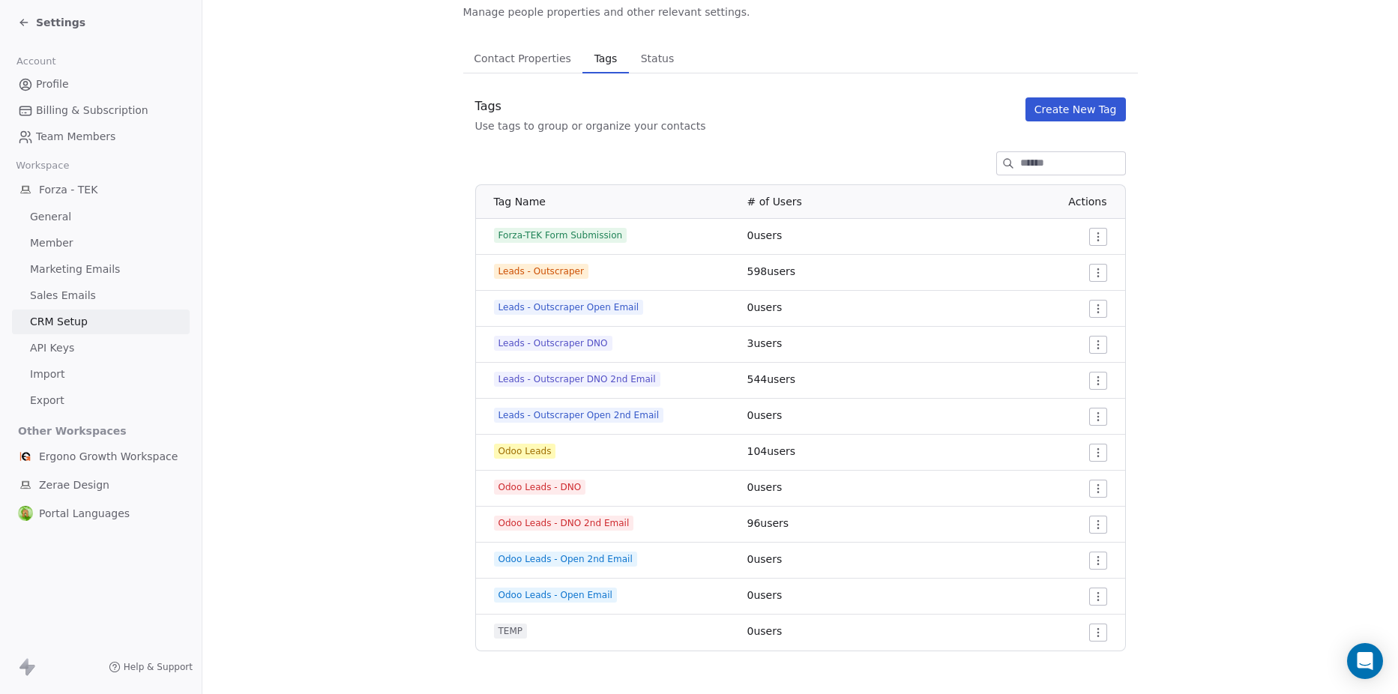
click at [1095, 523] on html "Settings Account Profile Billing & Subscription Team Members Workspace Forza - …" at bounding box center [699, 347] width 1398 height 694
click at [1066, 556] on span "Edit" at bounding box center [1066, 554] width 20 height 15
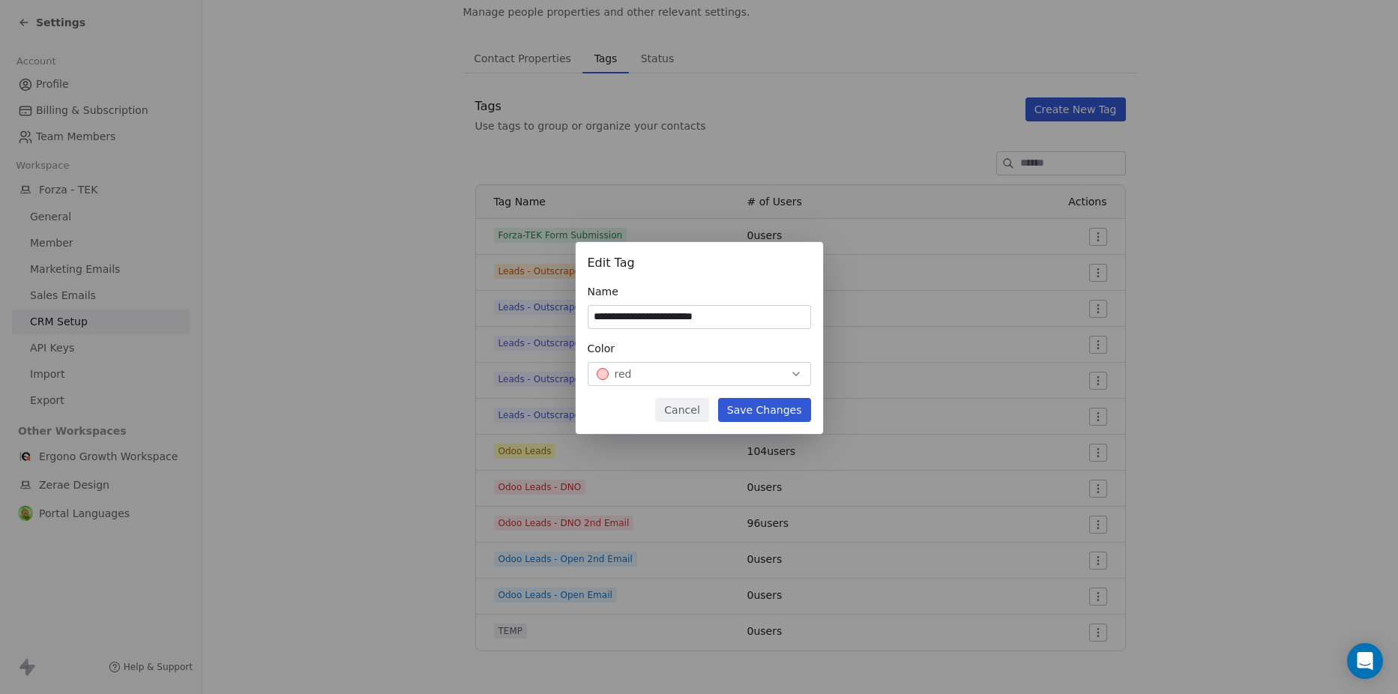
click at [679, 412] on button "Cancel" at bounding box center [681, 410] width 53 height 24
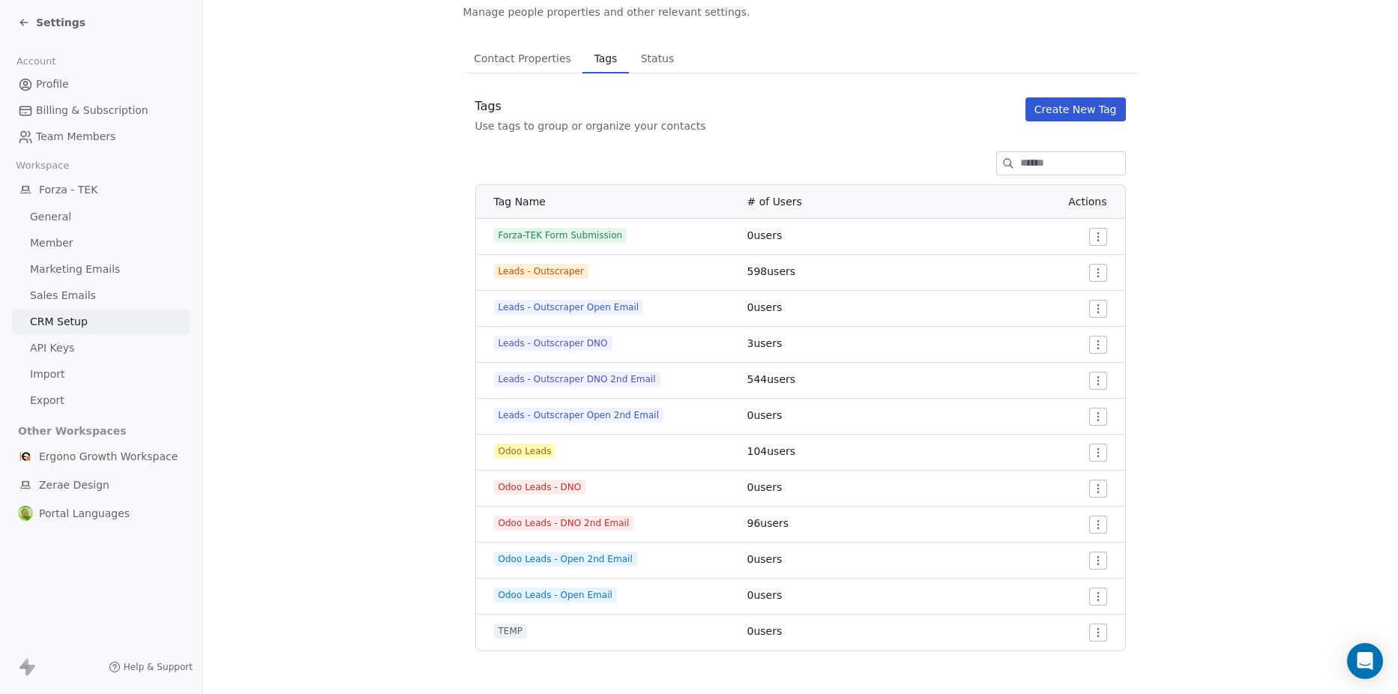
click at [502, 62] on span "Contact Properties" at bounding box center [522, 58] width 109 height 21
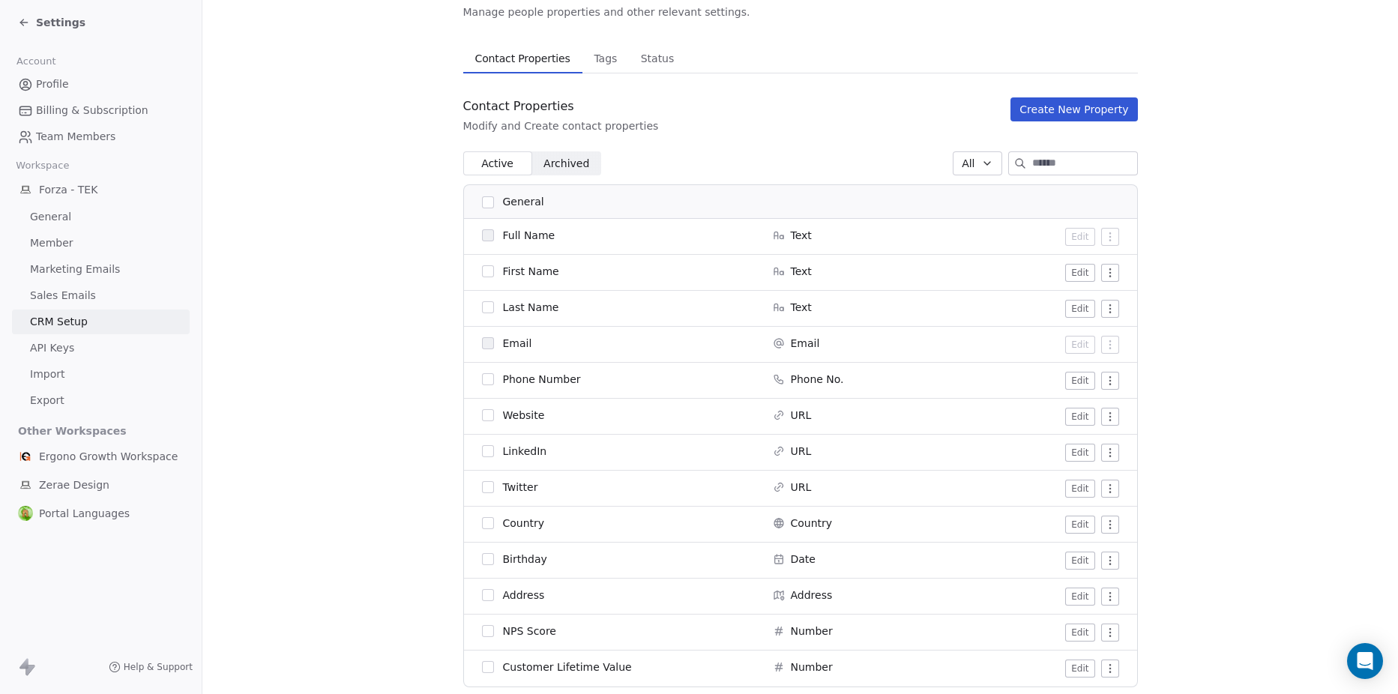
click at [646, 56] on span "Status" at bounding box center [658, 58] width 46 height 21
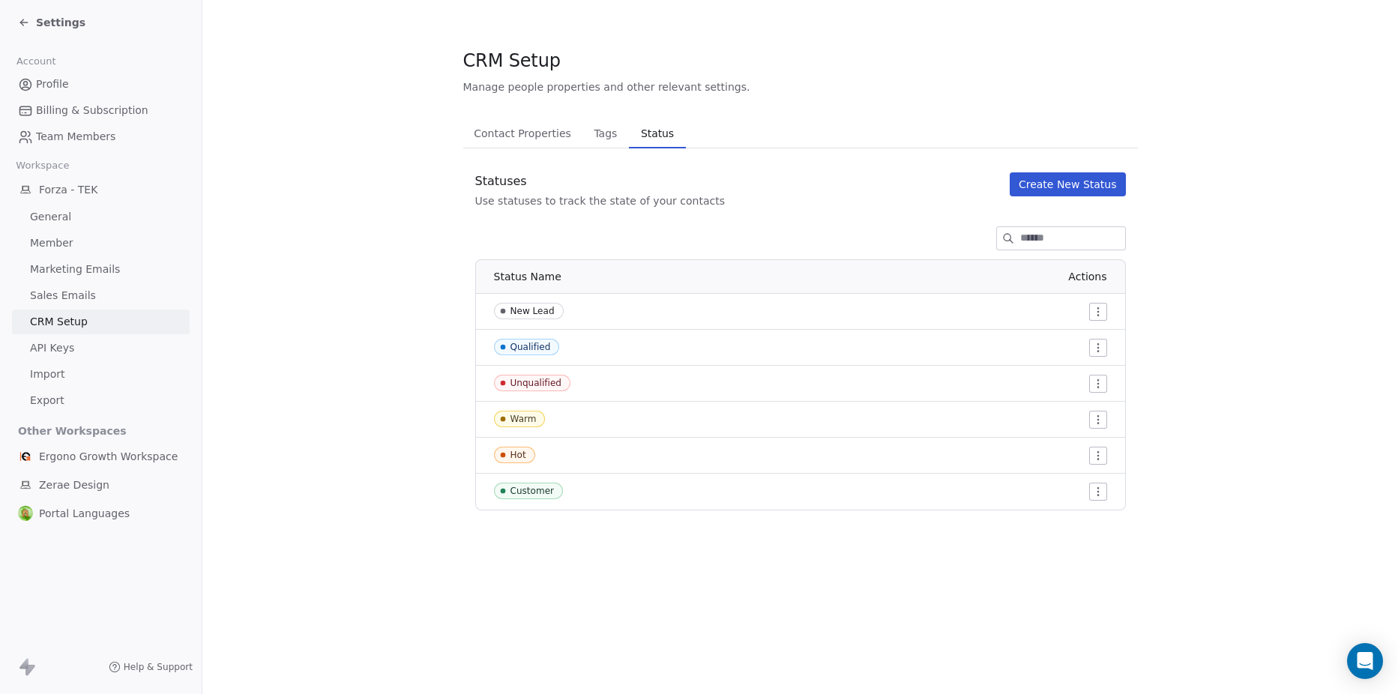
click at [46, 82] on span "Profile" at bounding box center [52, 84] width 33 height 16
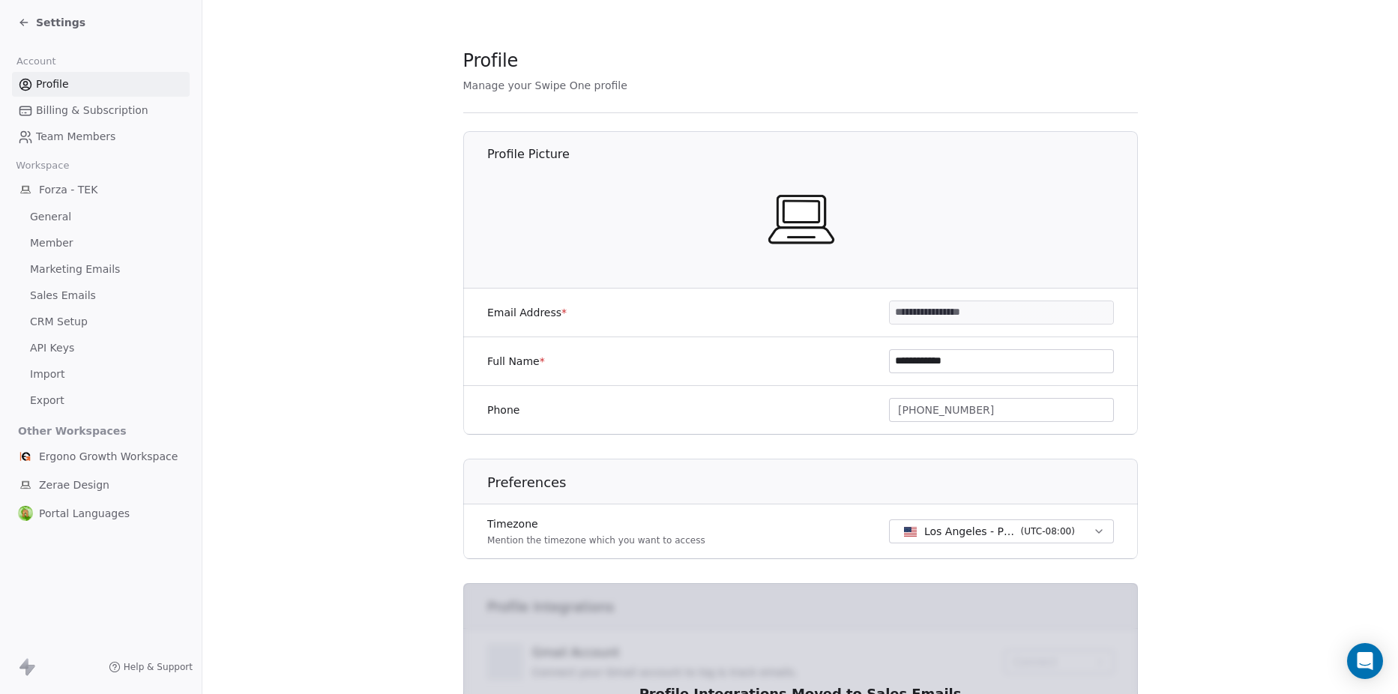
click at [55, 21] on span "Settings" at bounding box center [60, 22] width 49 height 15
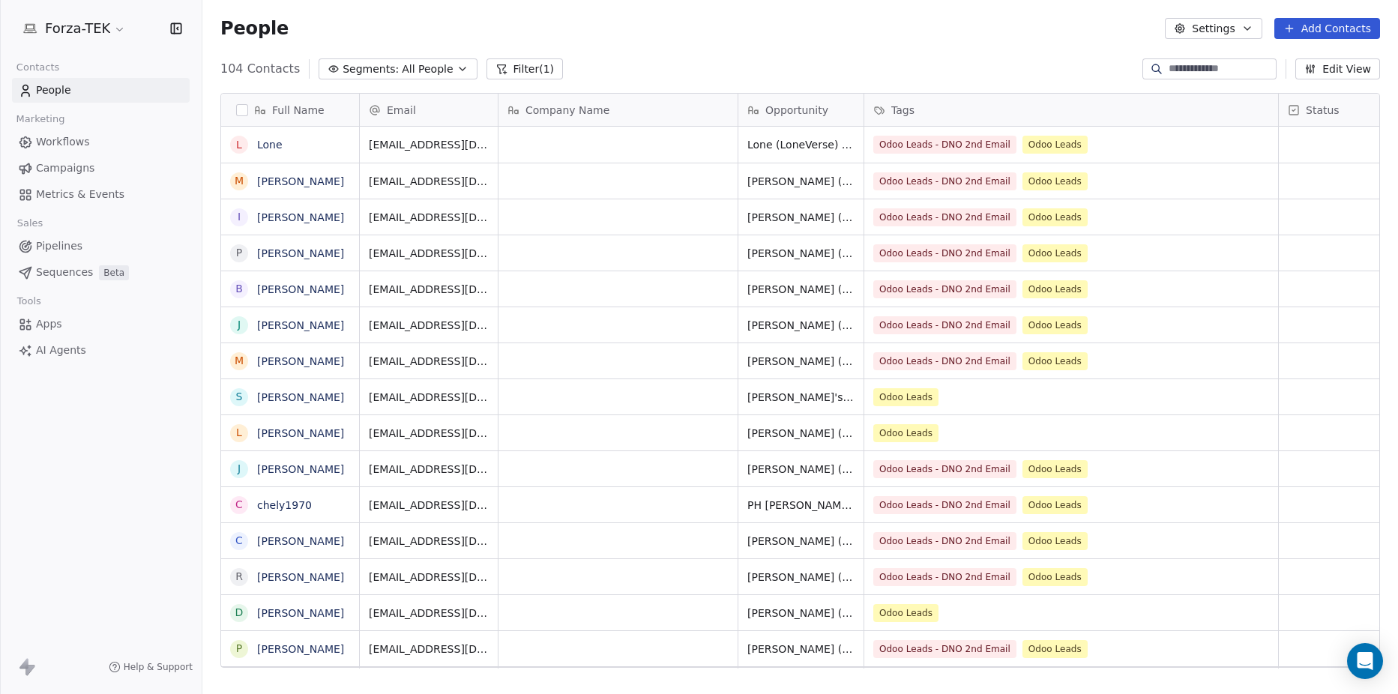
scroll to position [600, 1185]
click at [68, 142] on span "Workflows" at bounding box center [63, 142] width 54 height 16
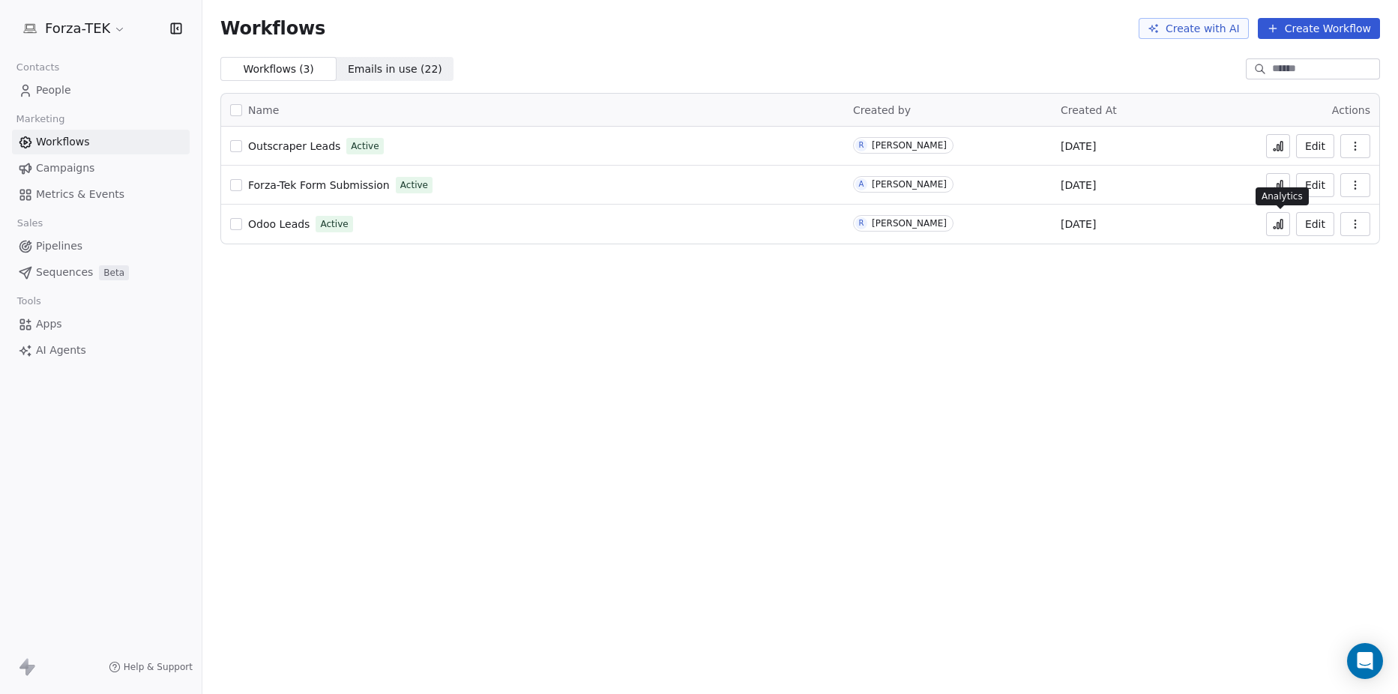
click at [1283, 225] on icon at bounding box center [1278, 224] width 12 height 12
